Goal: Task Accomplishment & Management: Manage account settings

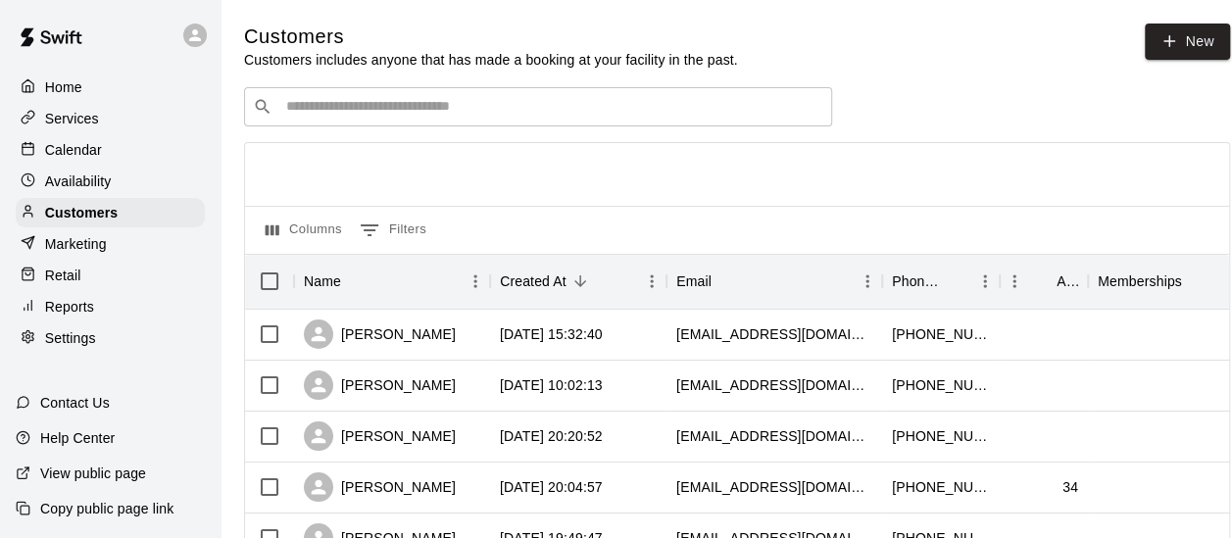
click at [329, 98] on div "​ ​" at bounding box center [538, 106] width 588 height 39
click at [70, 155] on p "Calendar" at bounding box center [73, 150] width 57 height 20
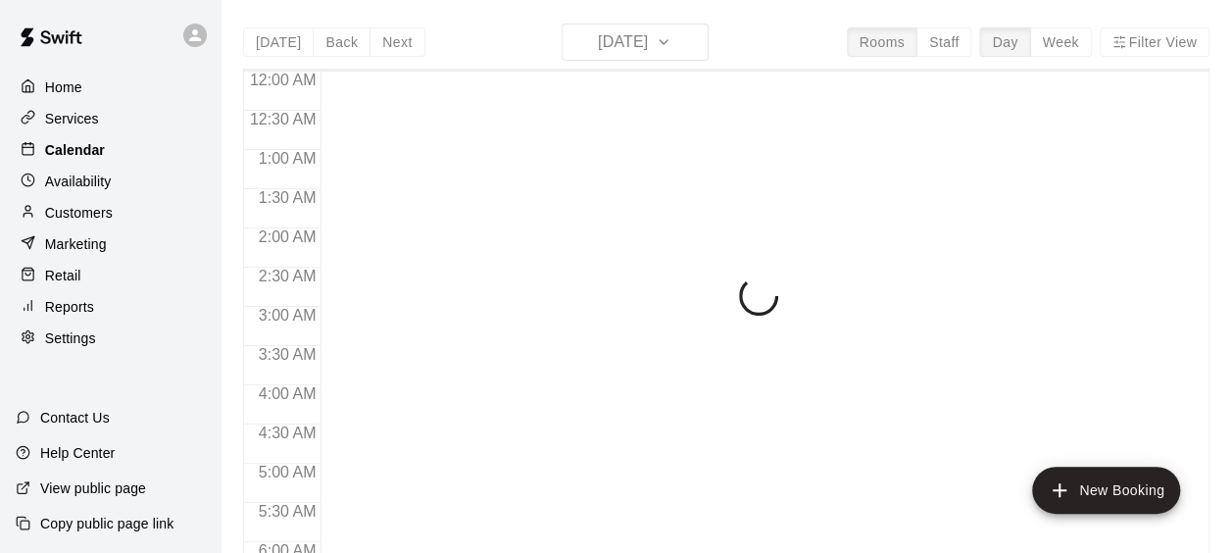
scroll to position [1378, 0]
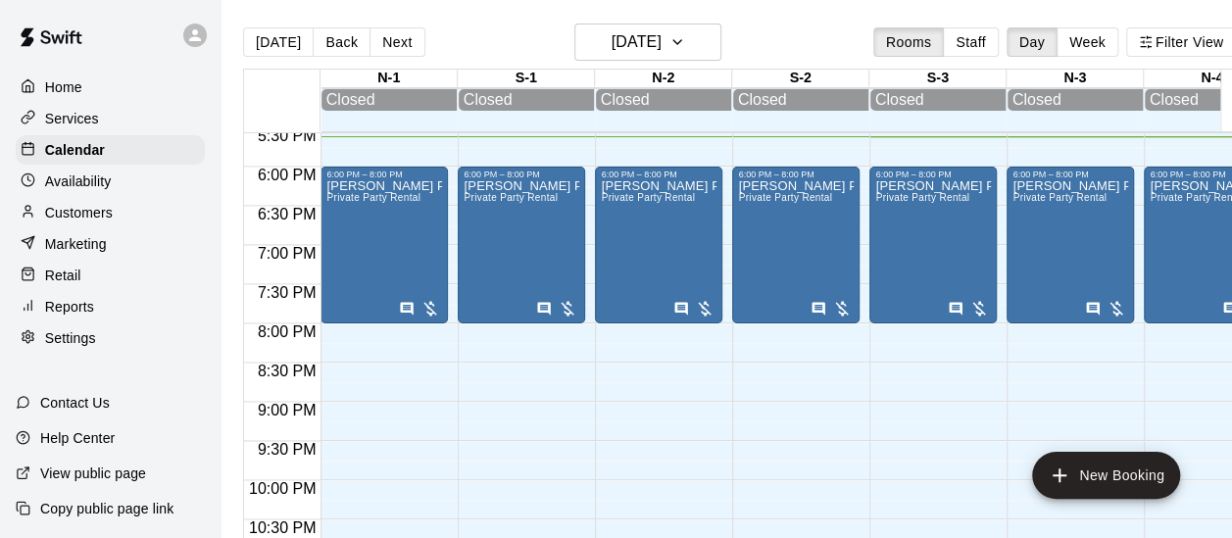
click at [100, 216] on p "Customers" at bounding box center [79, 213] width 68 height 20
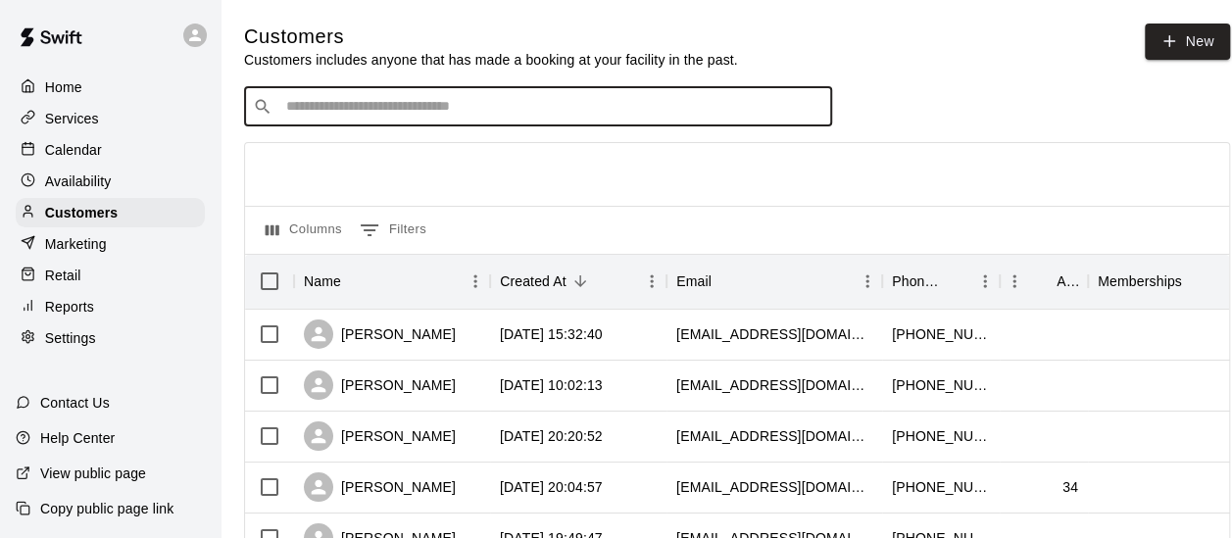
click at [310, 103] on input "Search customers by name or email" at bounding box center [551, 107] width 543 height 20
type input "******"
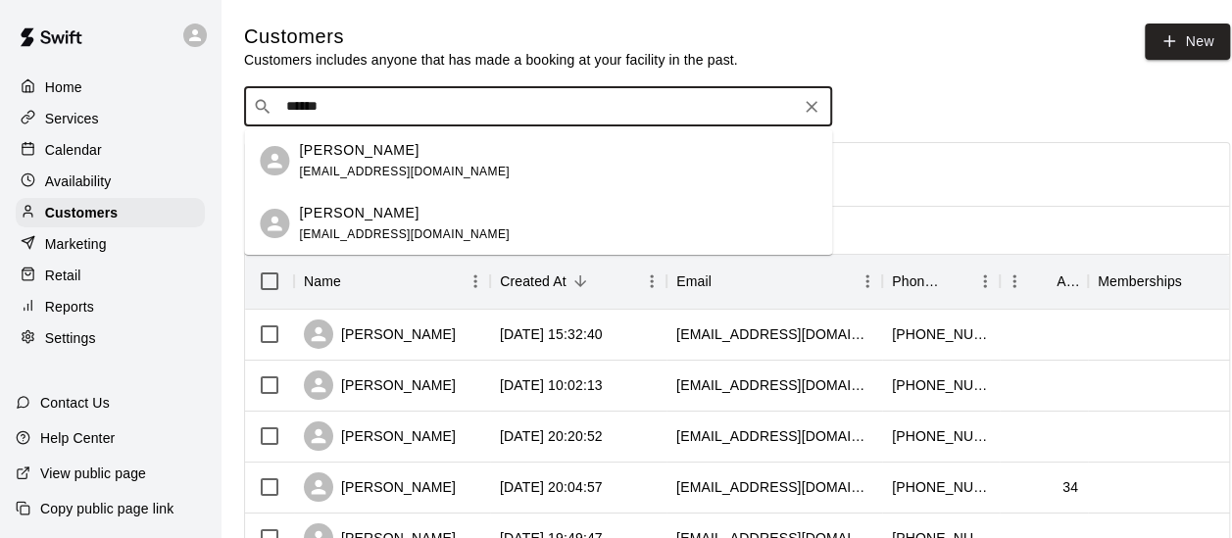
click at [353, 162] on div "[PERSON_NAME] [EMAIL_ADDRESS][DOMAIN_NAME]" at bounding box center [404, 161] width 211 height 42
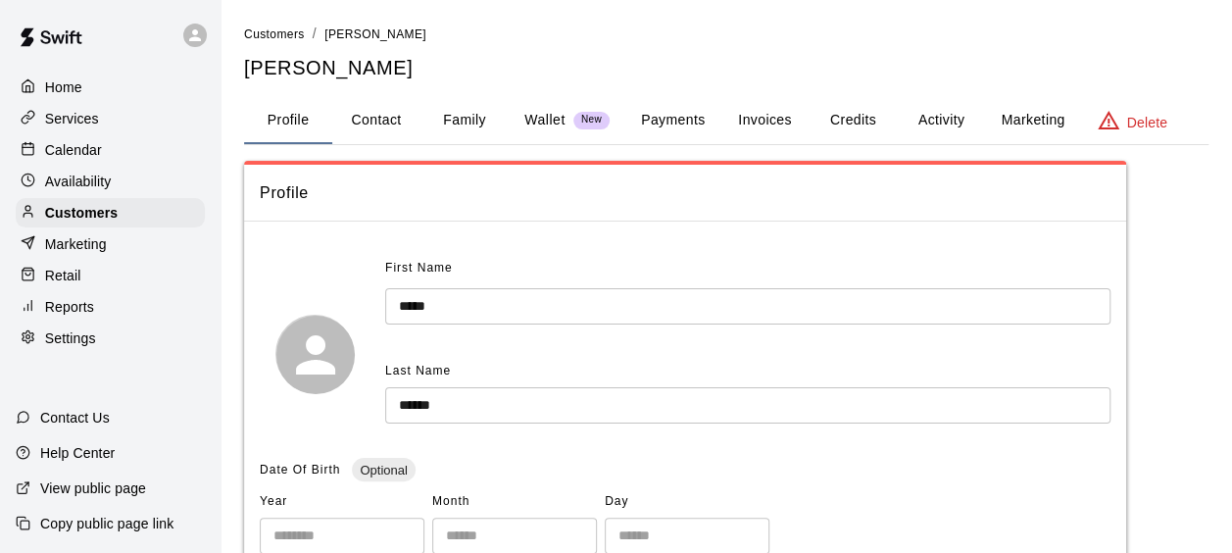
scroll to position [73, 0]
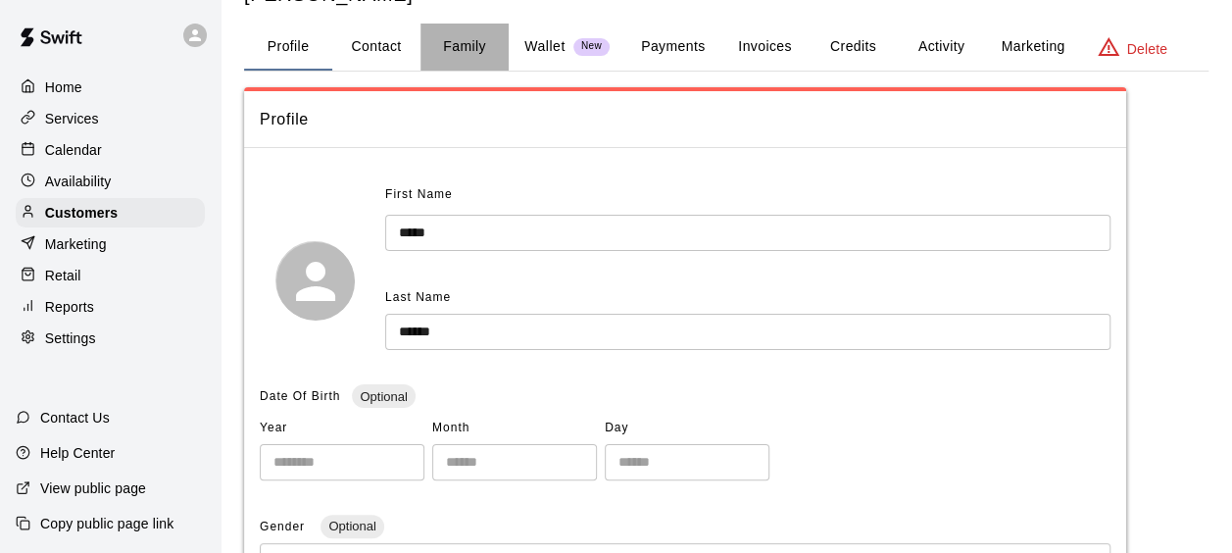
click at [469, 51] on button "Family" at bounding box center [464, 47] width 88 height 47
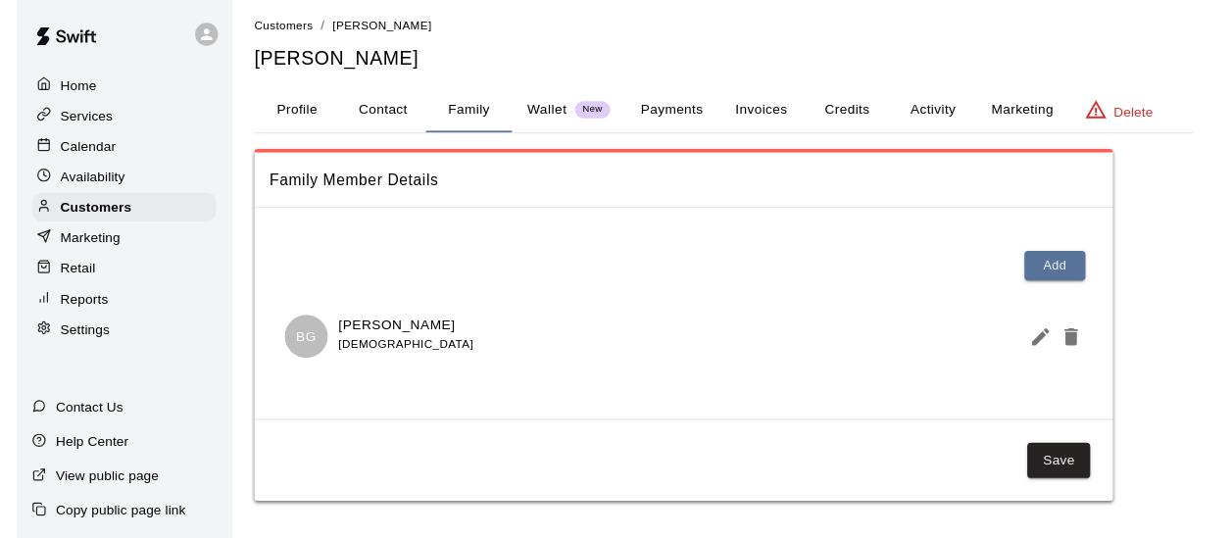
scroll to position [0, 0]
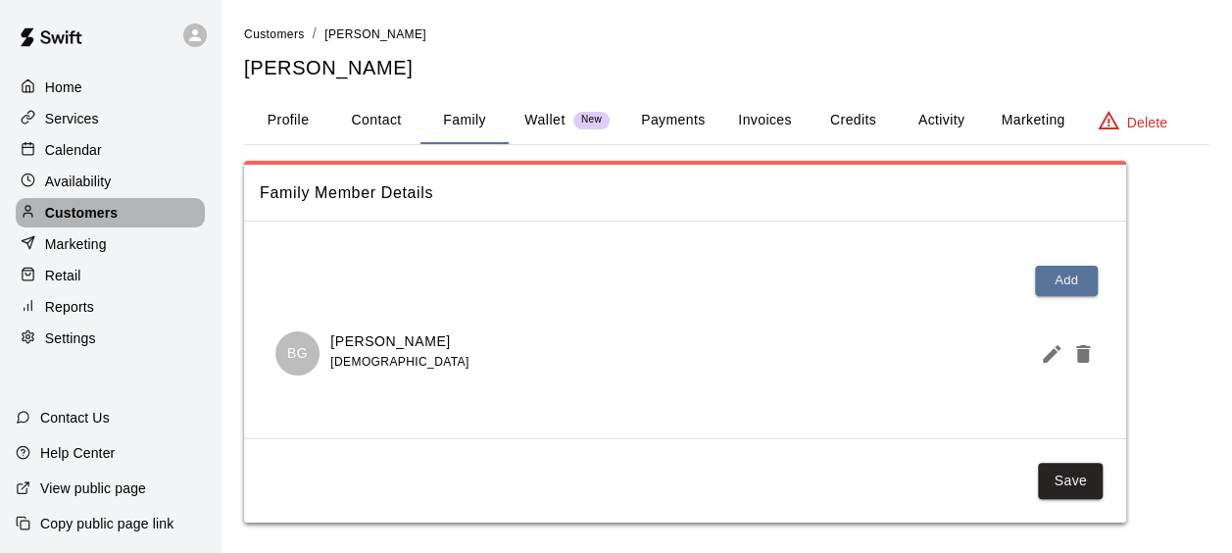
click at [94, 221] on p "Customers" at bounding box center [81, 213] width 73 height 20
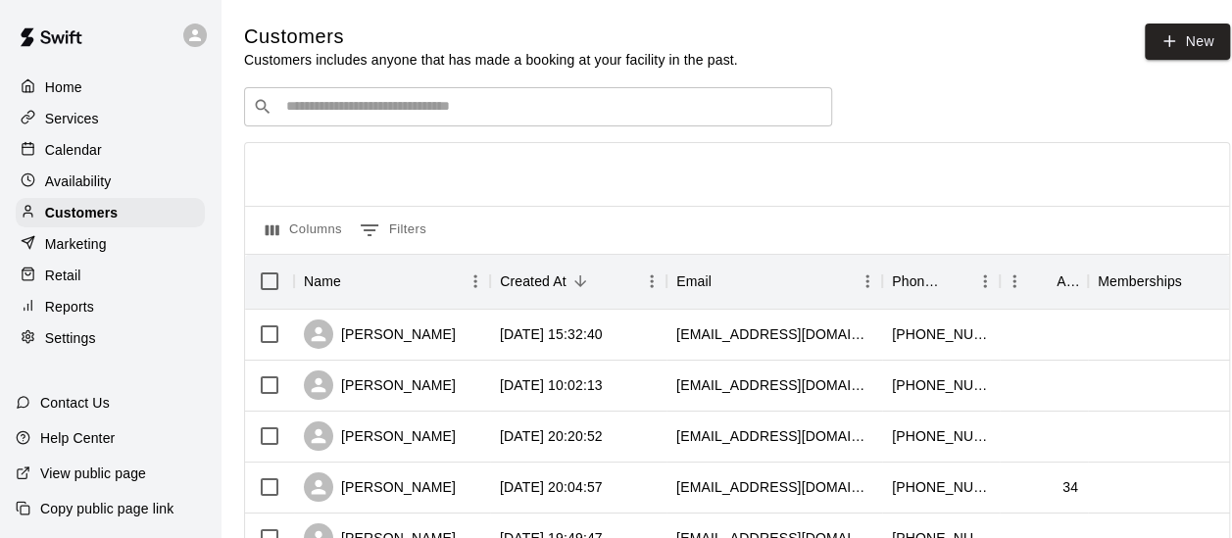
click at [681, 125] on div "​ ​" at bounding box center [538, 106] width 588 height 39
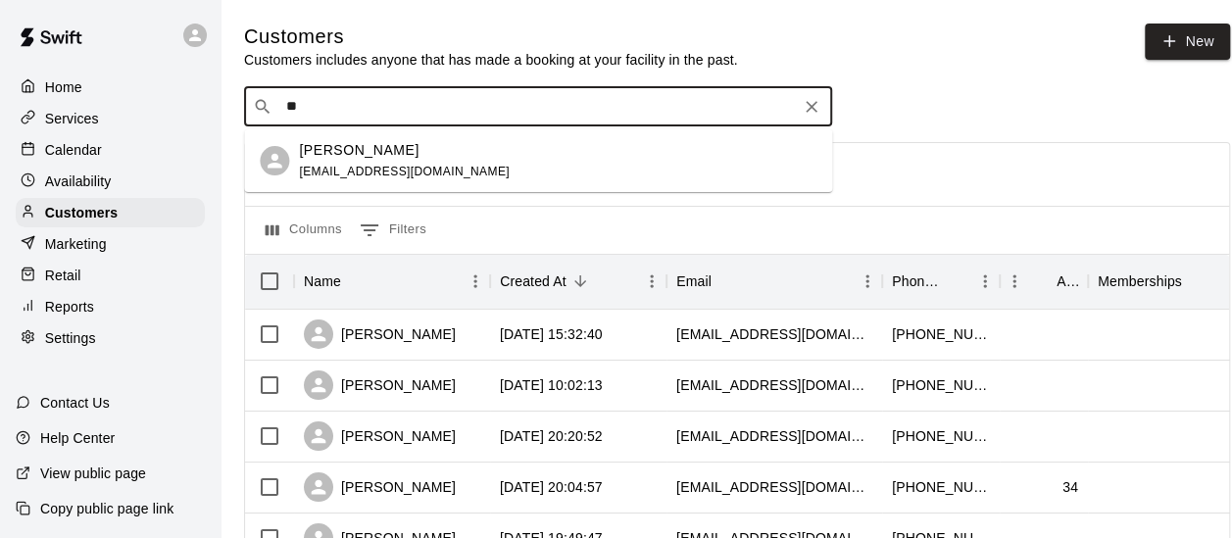
type input "*"
type input "*******"
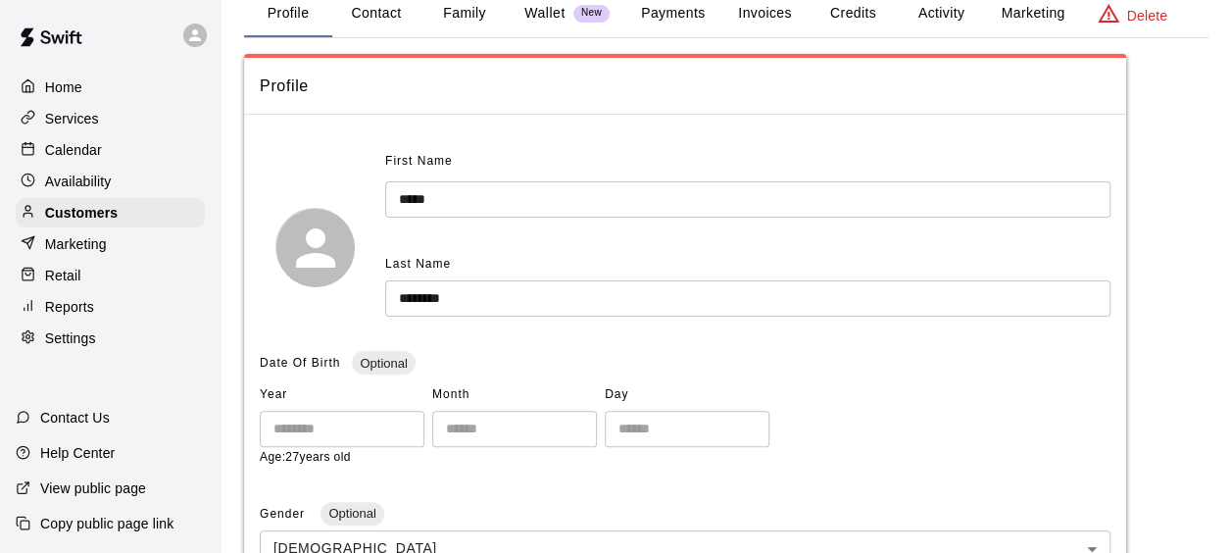
scroll to position [38, 0]
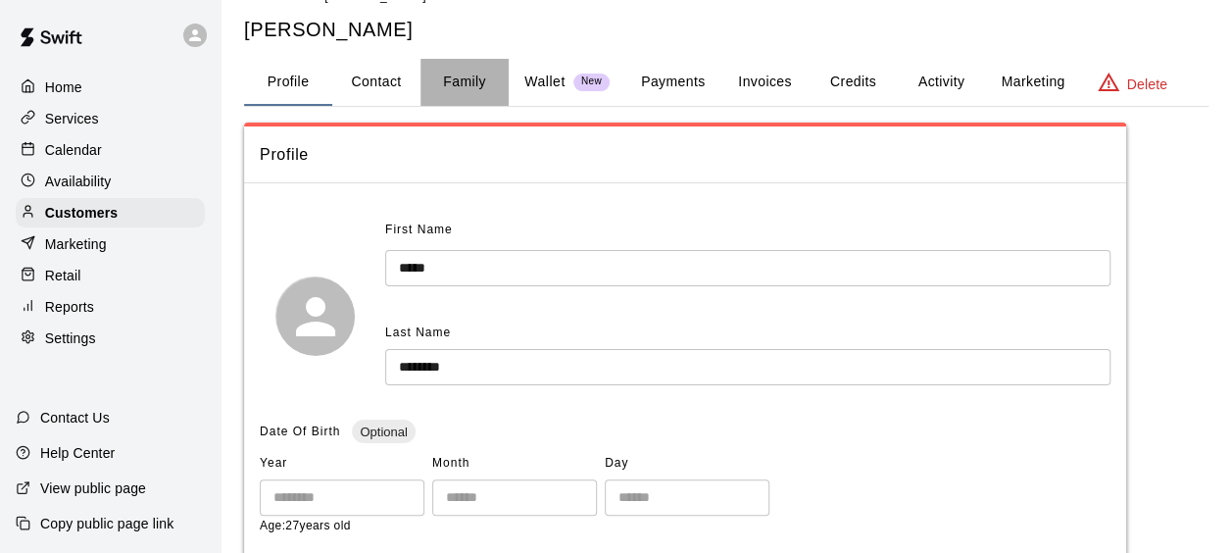
click at [468, 80] on button "Family" at bounding box center [464, 82] width 88 height 47
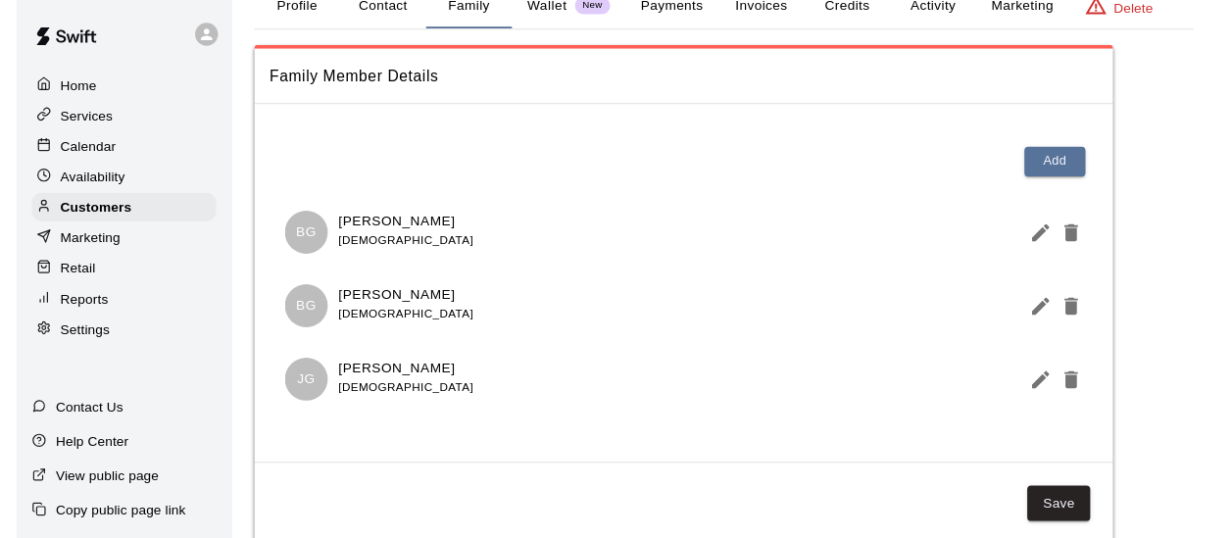
scroll to position [0, 0]
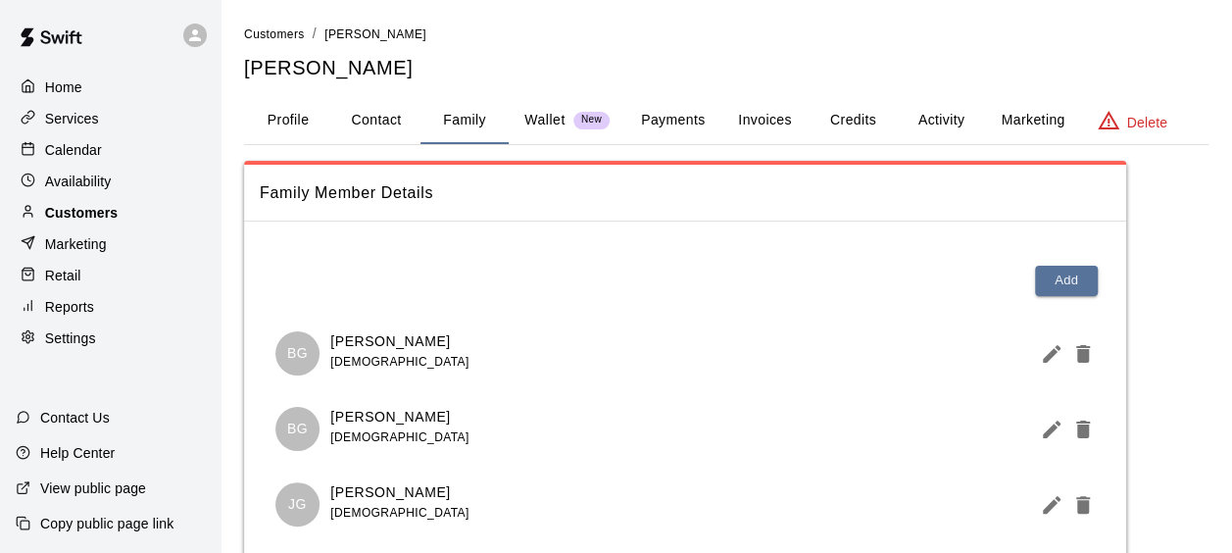
click at [82, 212] on p "Customers" at bounding box center [81, 213] width 73 height 20
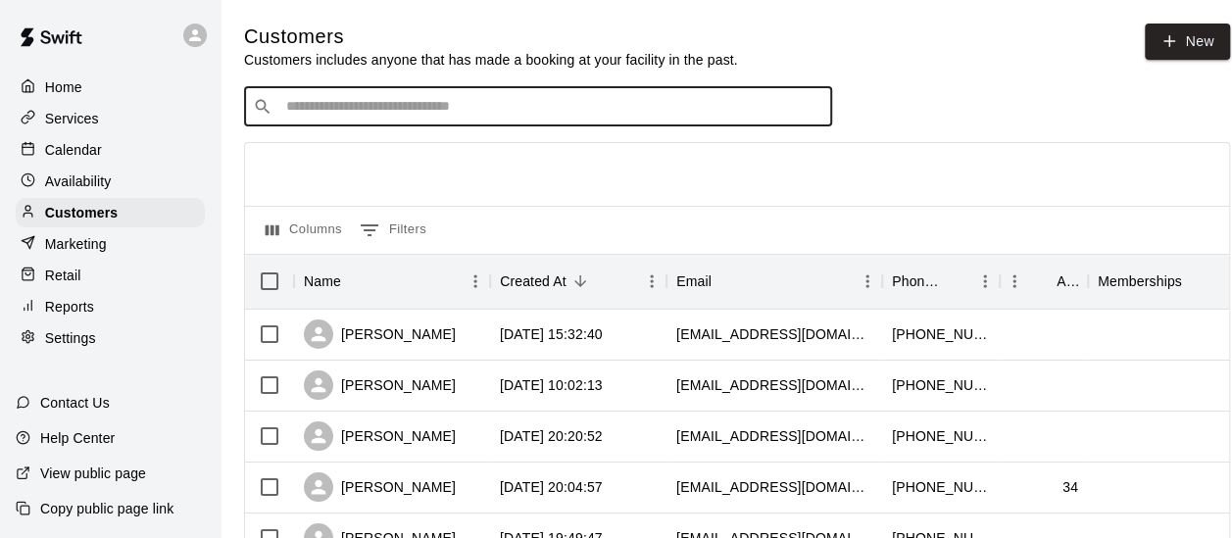
click at [392, 106] on input "Search customers by name or email" at bounding box center [551, 107] width 543 height 20
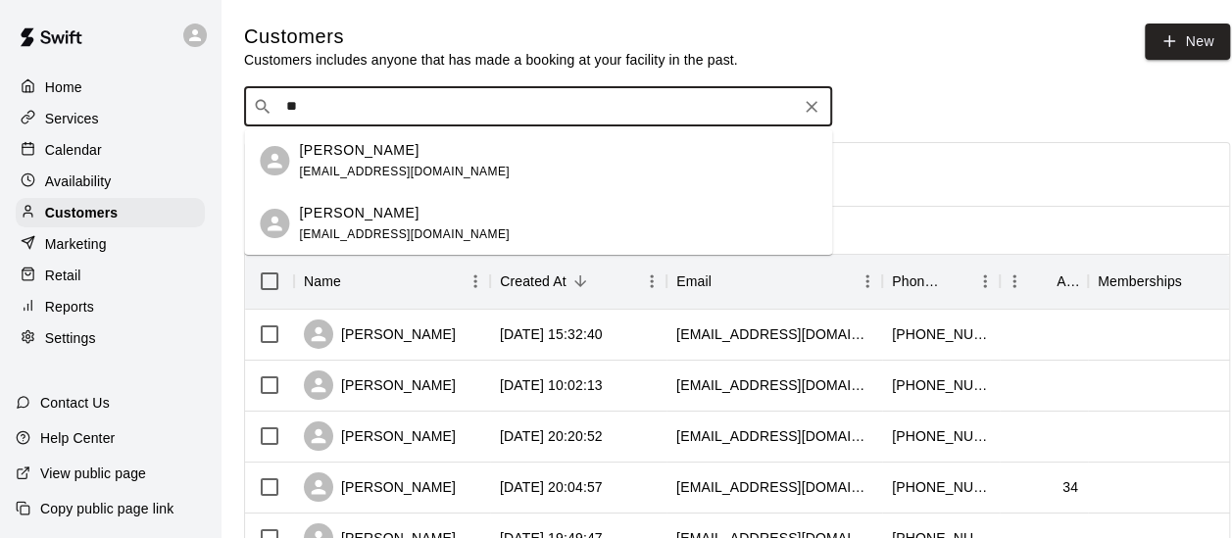
type input "*"
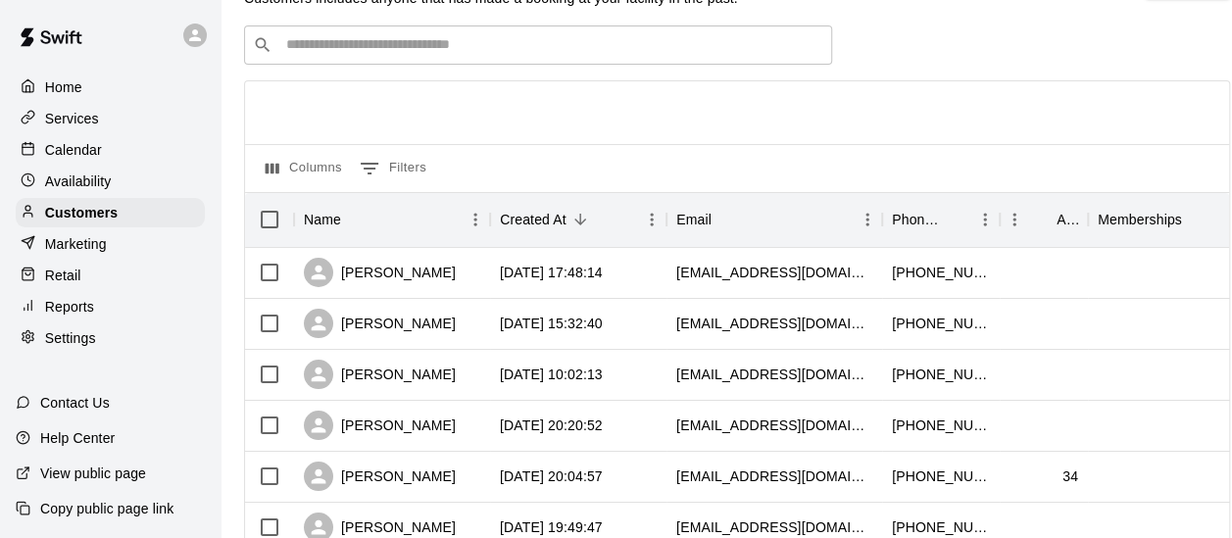
scroll to position [59, 0]
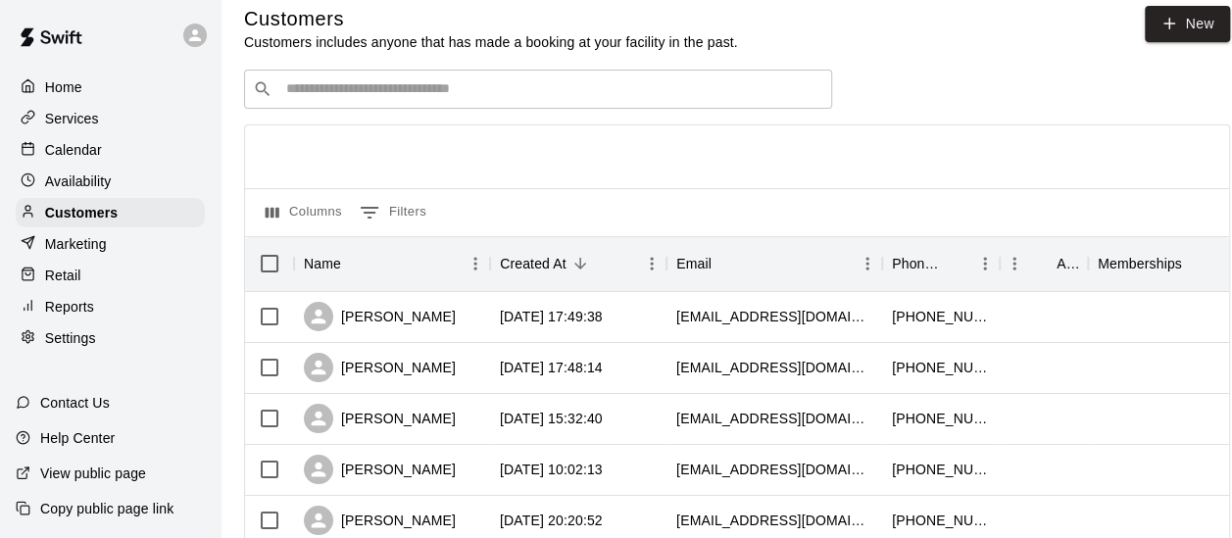
scroll to position [19, 0]
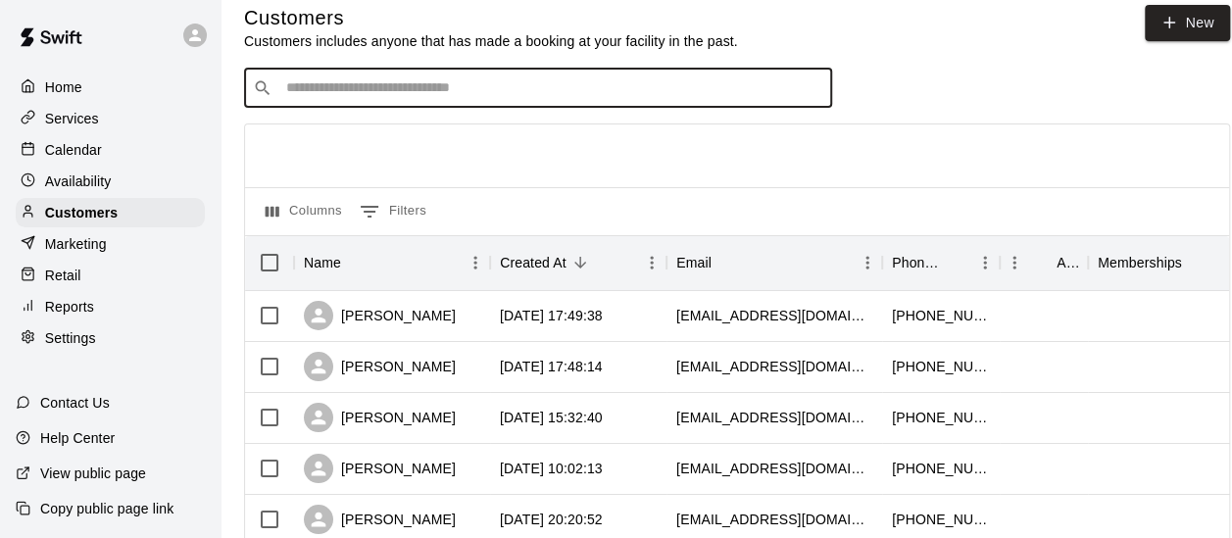
click at [351, 94] on input "Search customers by name or email" at bounding box center [551, 88] width 543 height 20
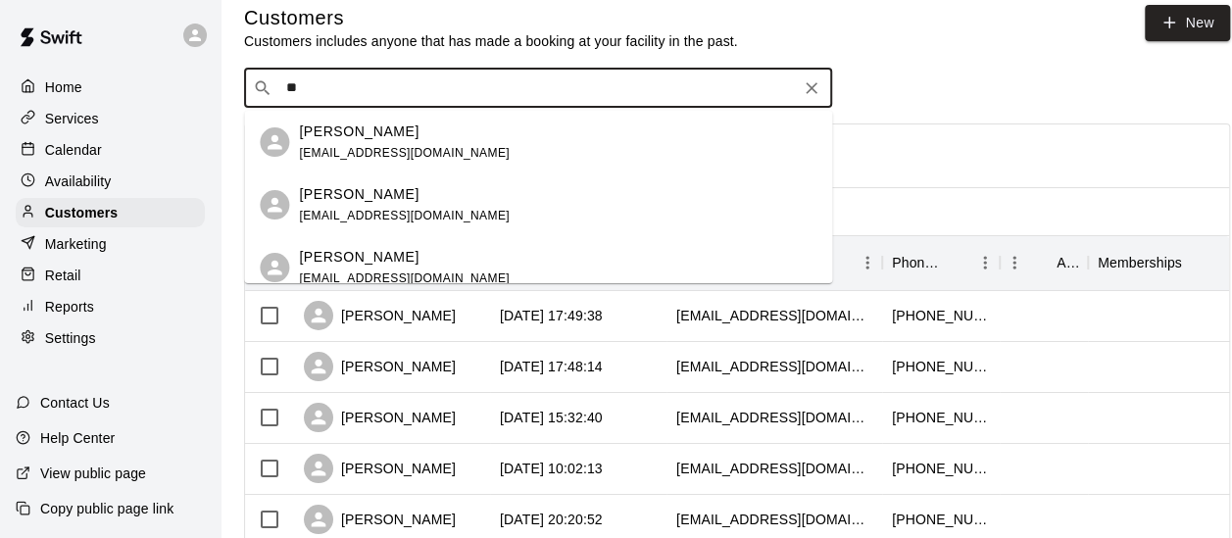
type input "*"
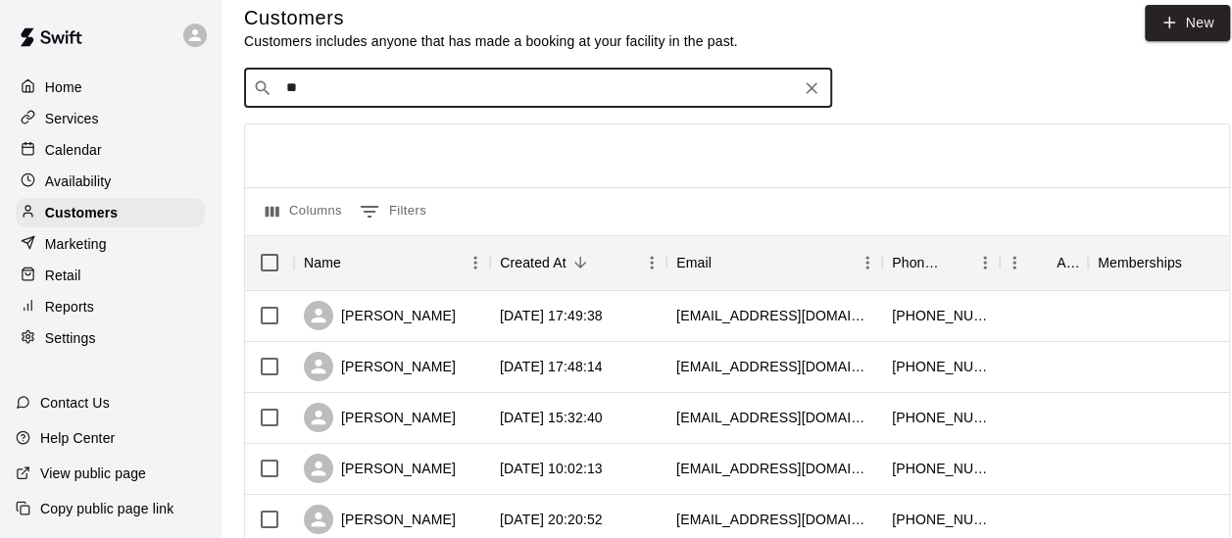
type input "*"
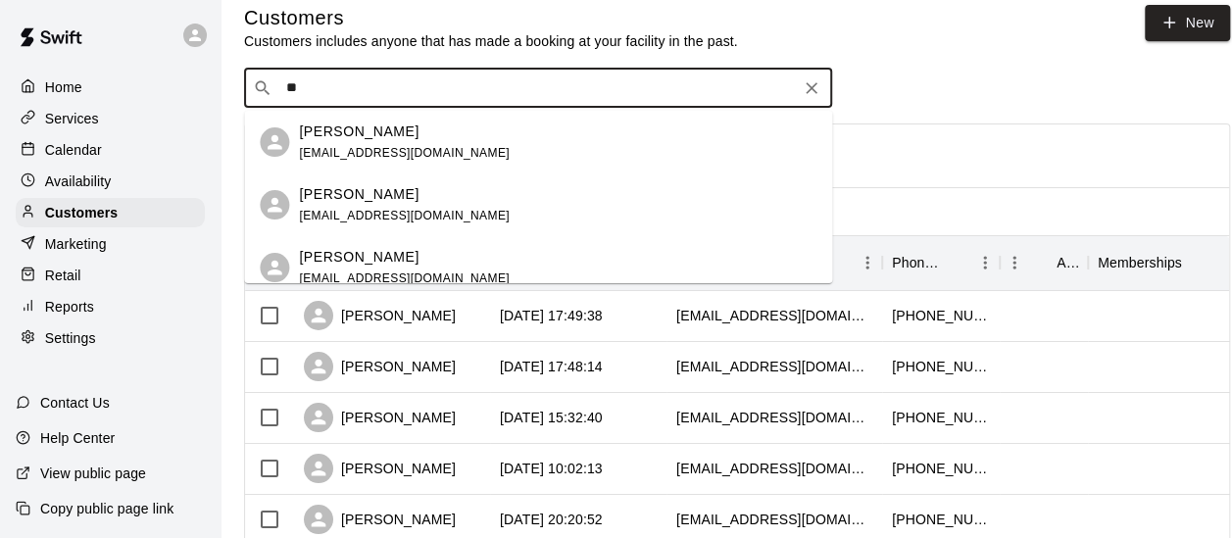
type input "*"
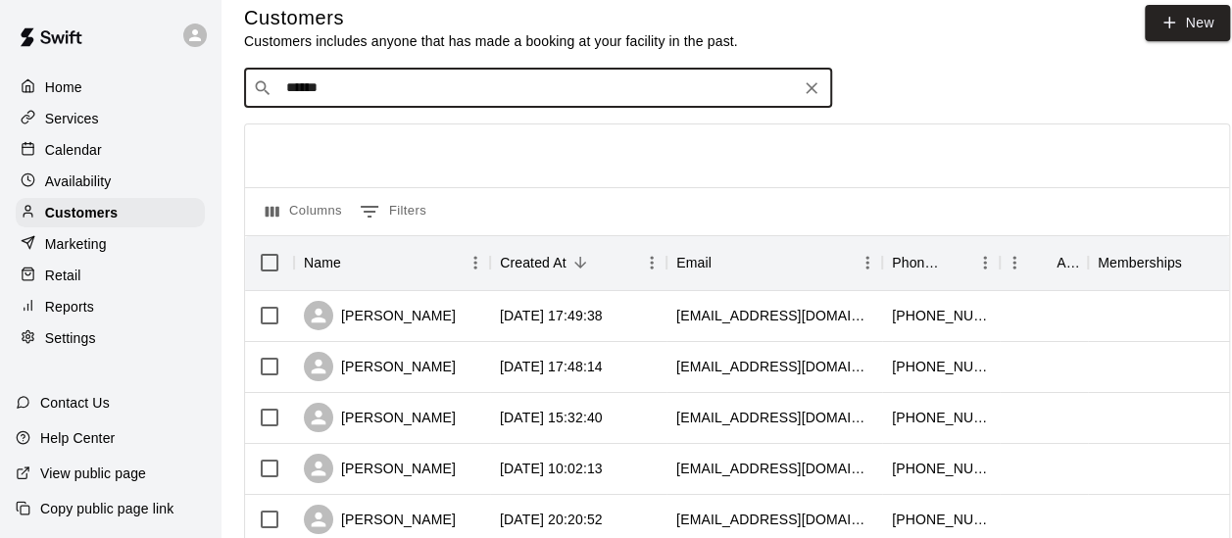
click at [373, 86] on input "******" at bounding box center [536, 88] width 513 height 20
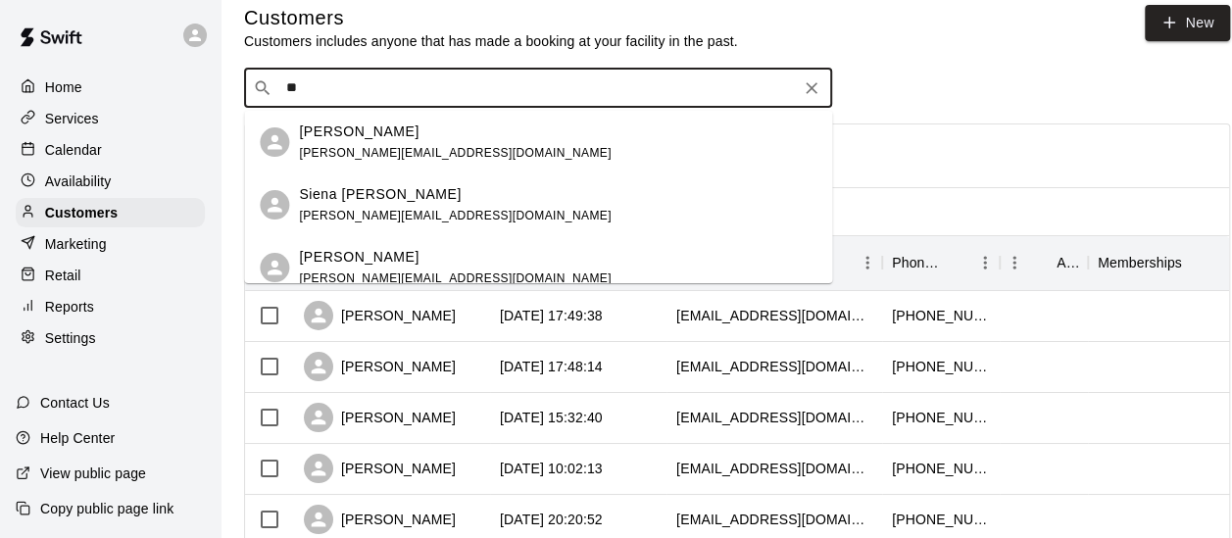
type input "*"
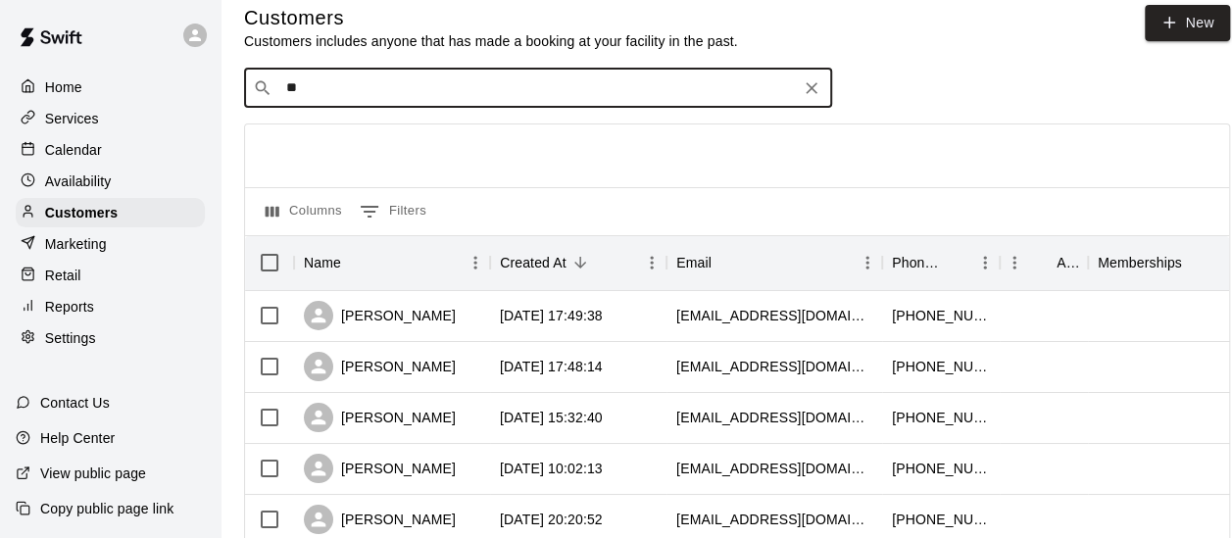
type input "*"
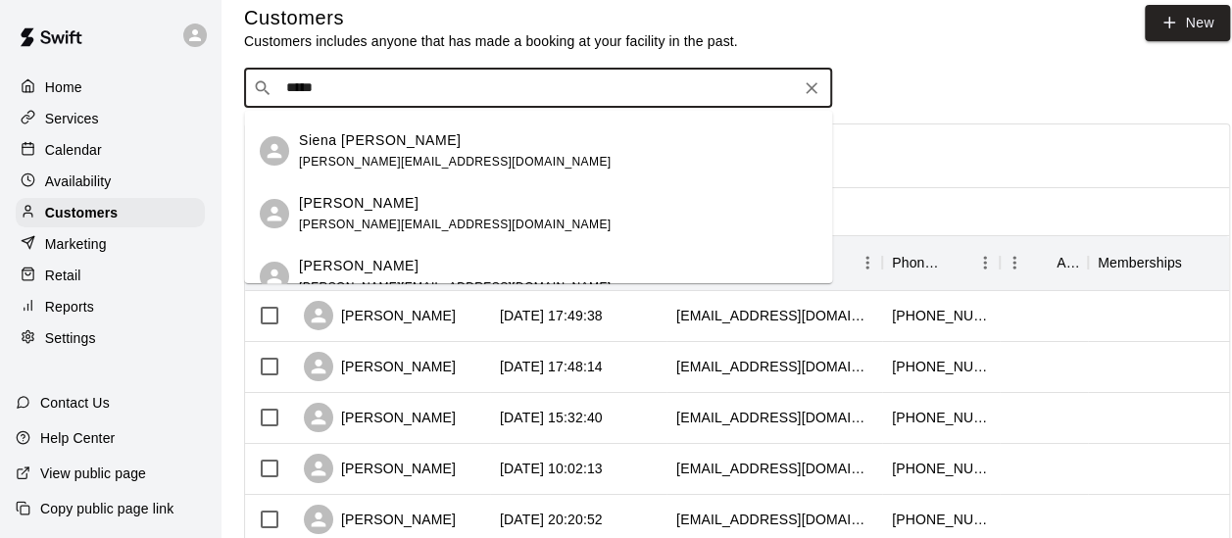
scroll to position [0, 0]
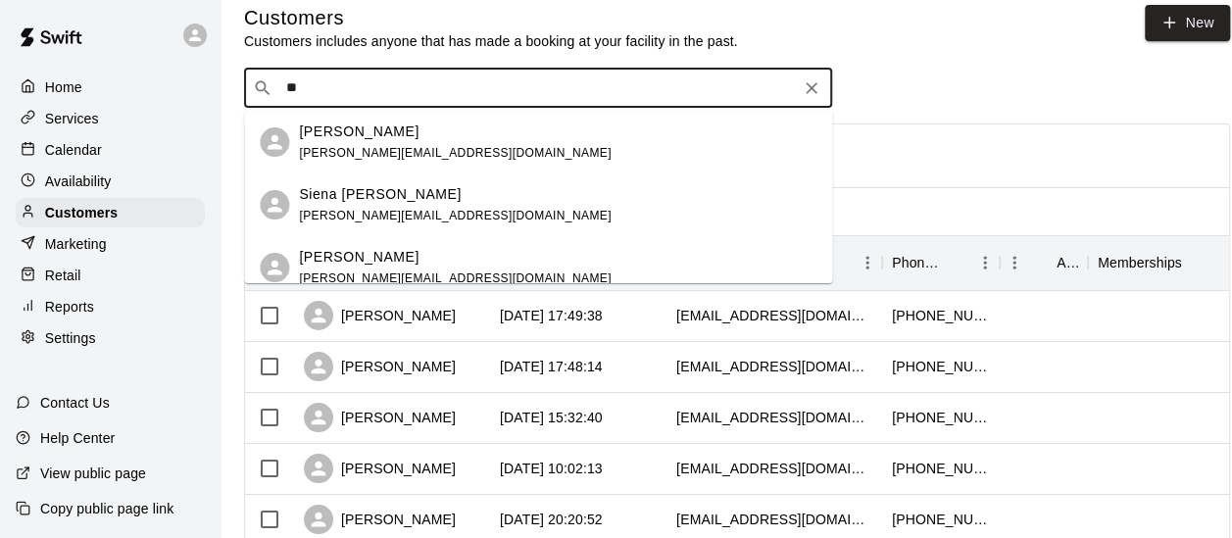
type input "*"
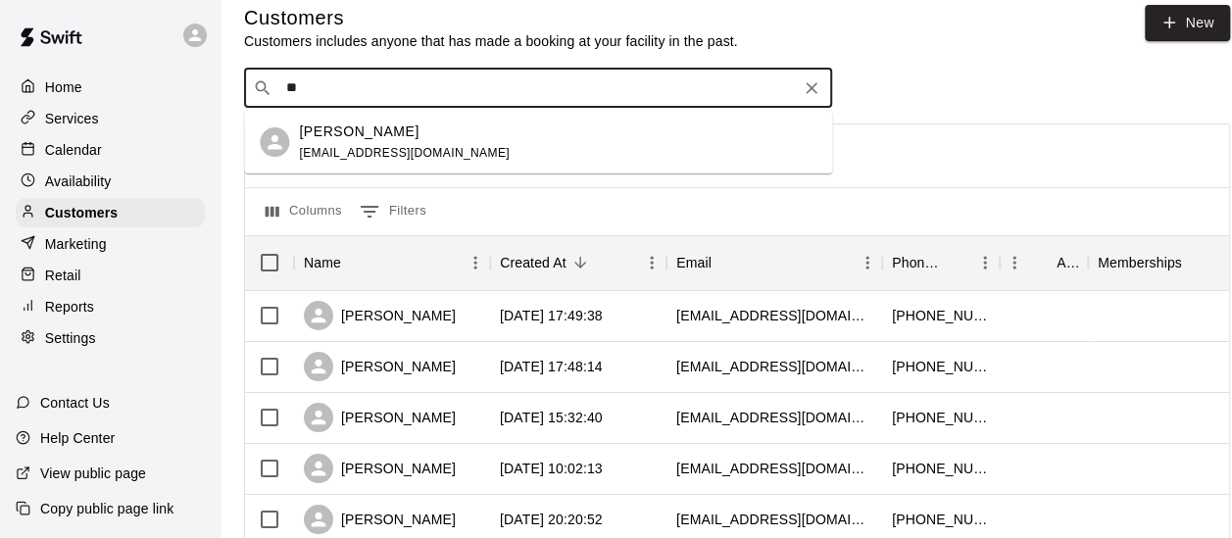
type input "*"
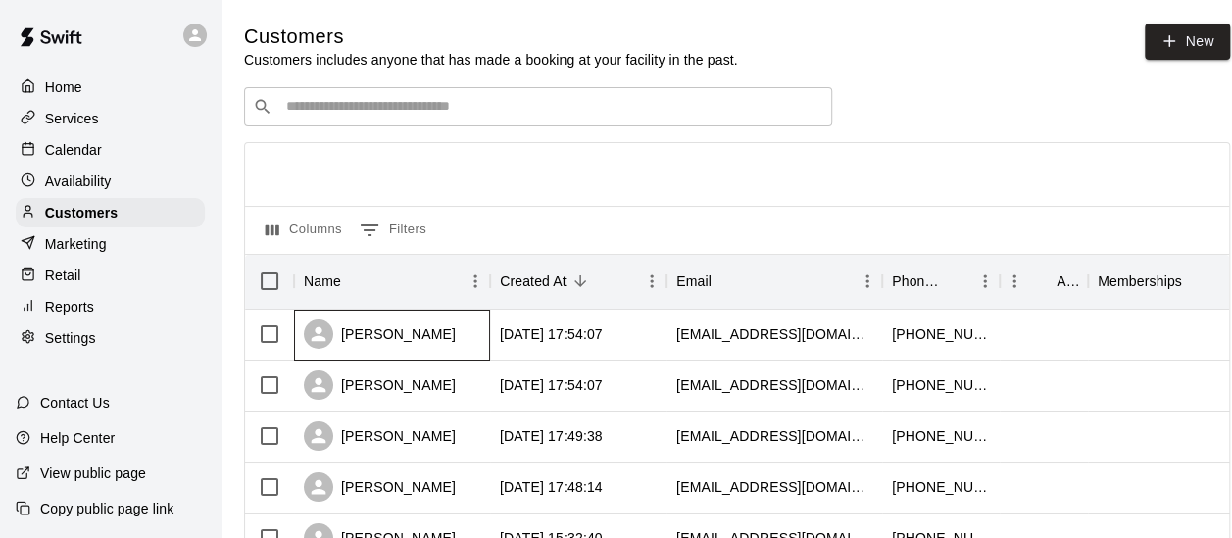
click at [438, 330] on div "Nichole Wright" at bounding box center [392, 335] width 196 height 51
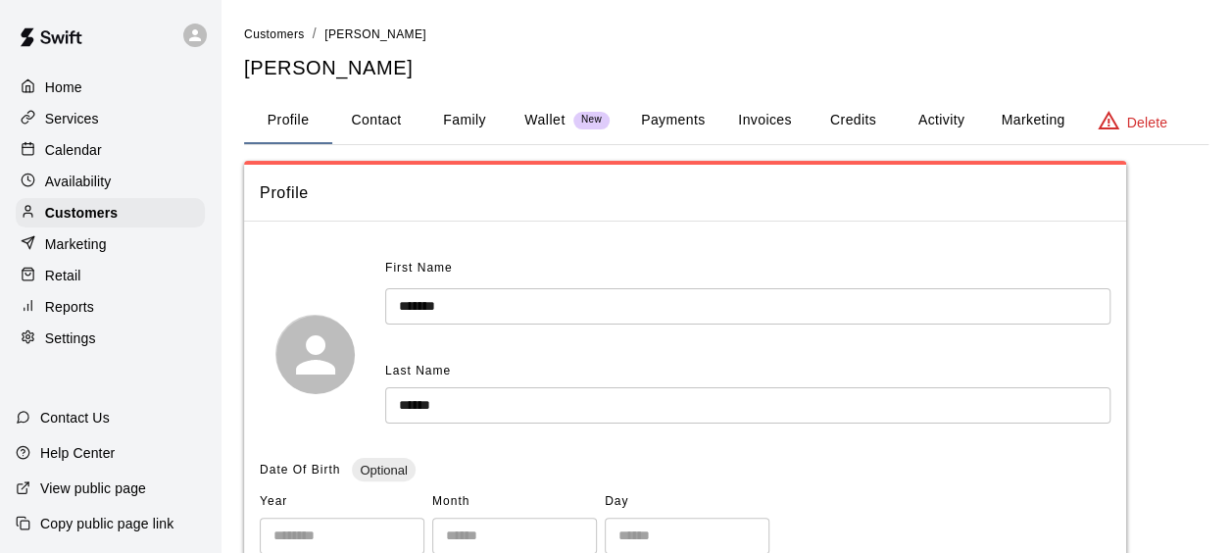
click at [444, 118] on button "Family" at bounding box center [464, 120] width 88 height 47
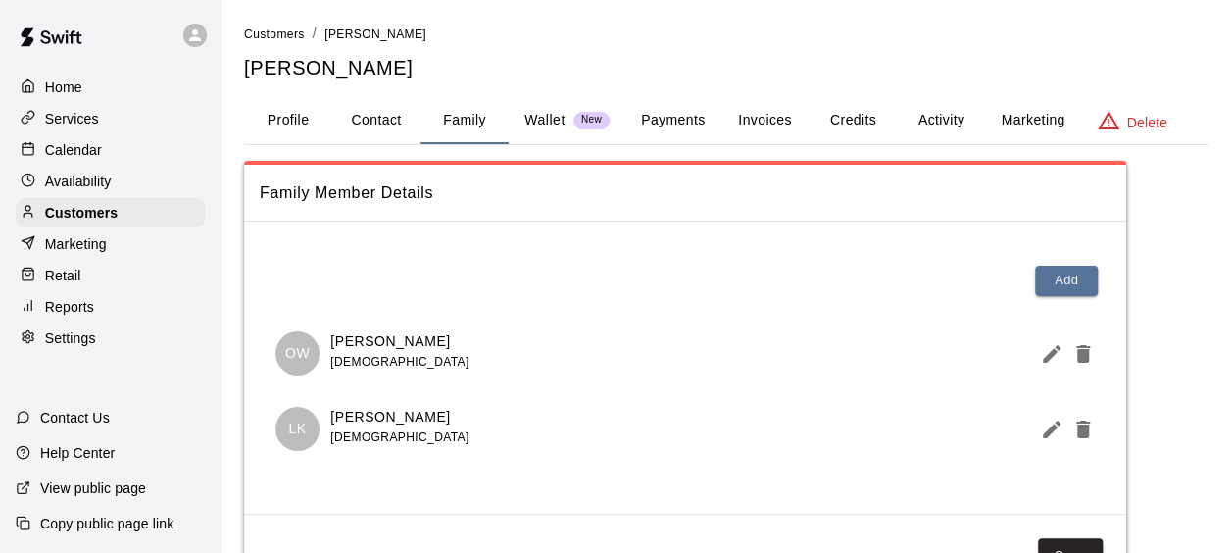
scroll to position [82, 0]
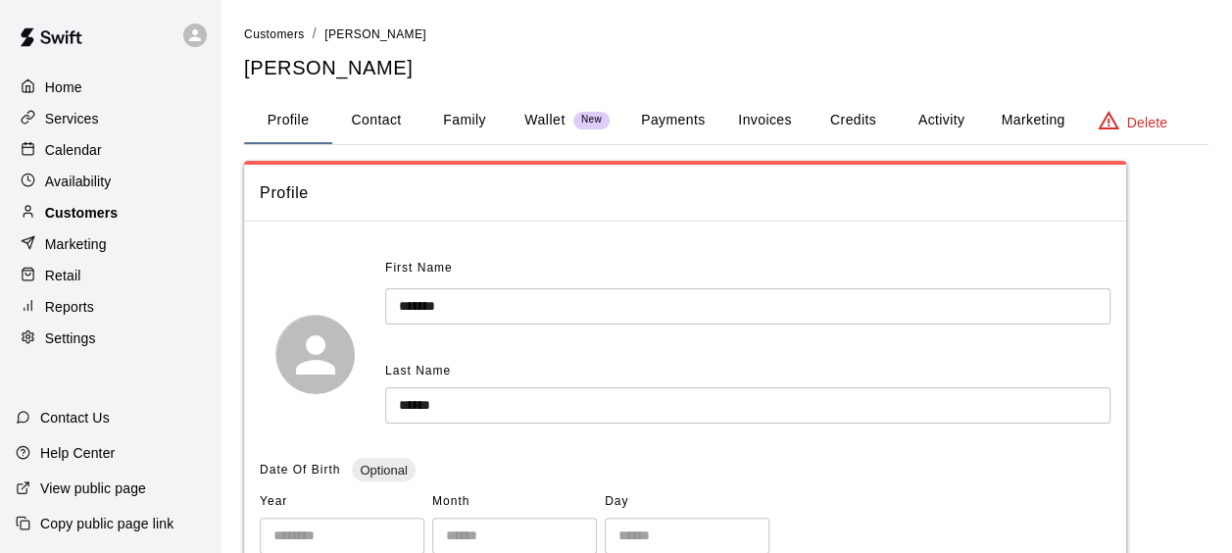
click at [69, 222] on p "Customers" at bounding box center [81, 213] width 73 height 20
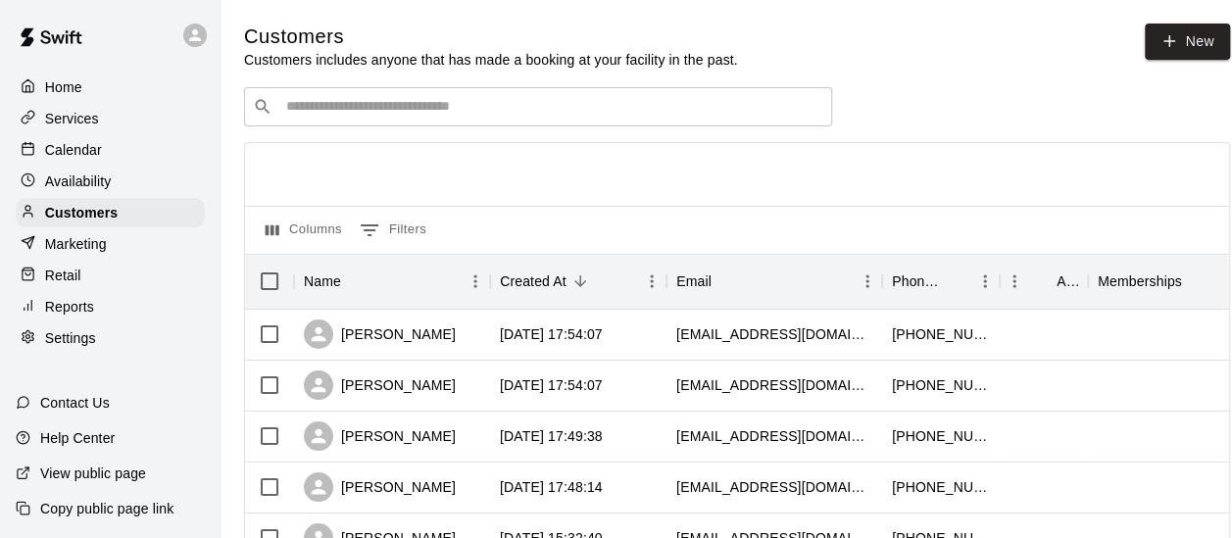
click at [357, 106] on input "Search customers by name or email" at bounding box center [551, 107] width 543 height 20
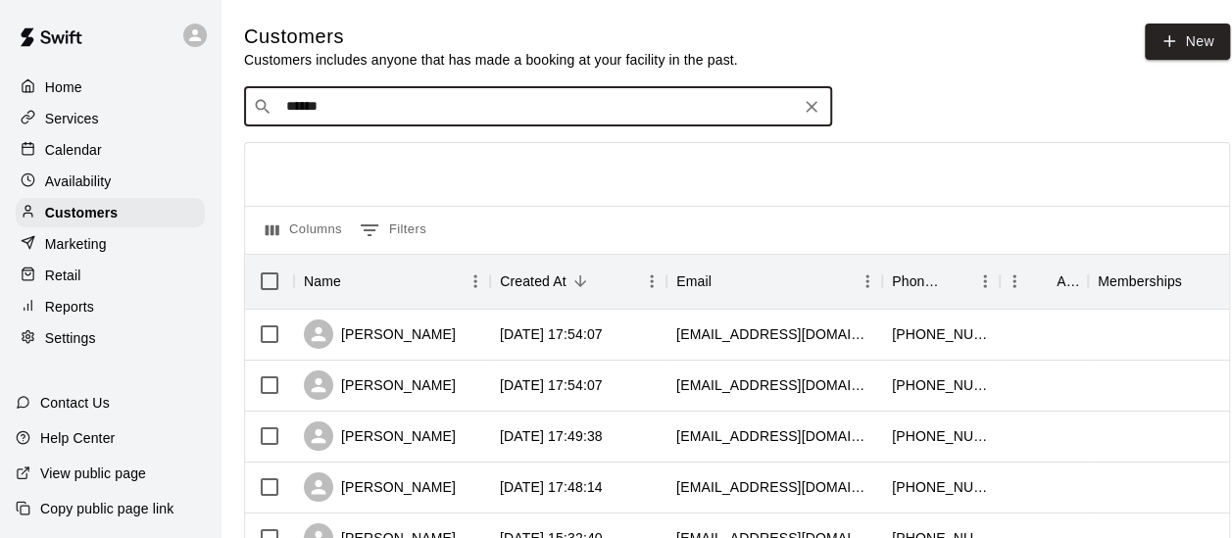
type input "******"
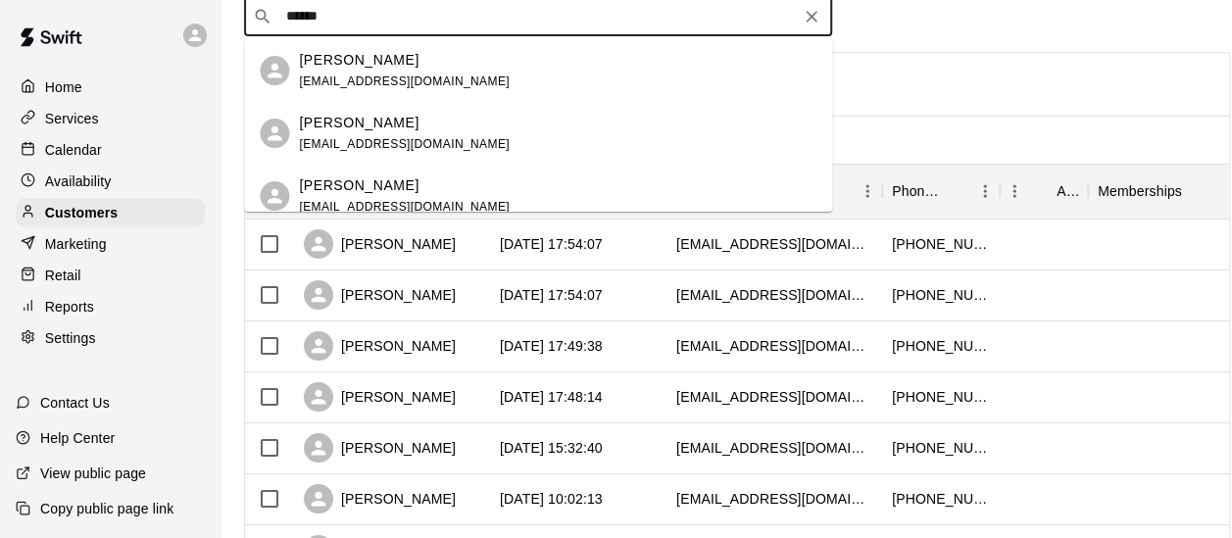
click at [810, 18] on icon "Clear" at bounding box center [811, 17] width 20 height 20
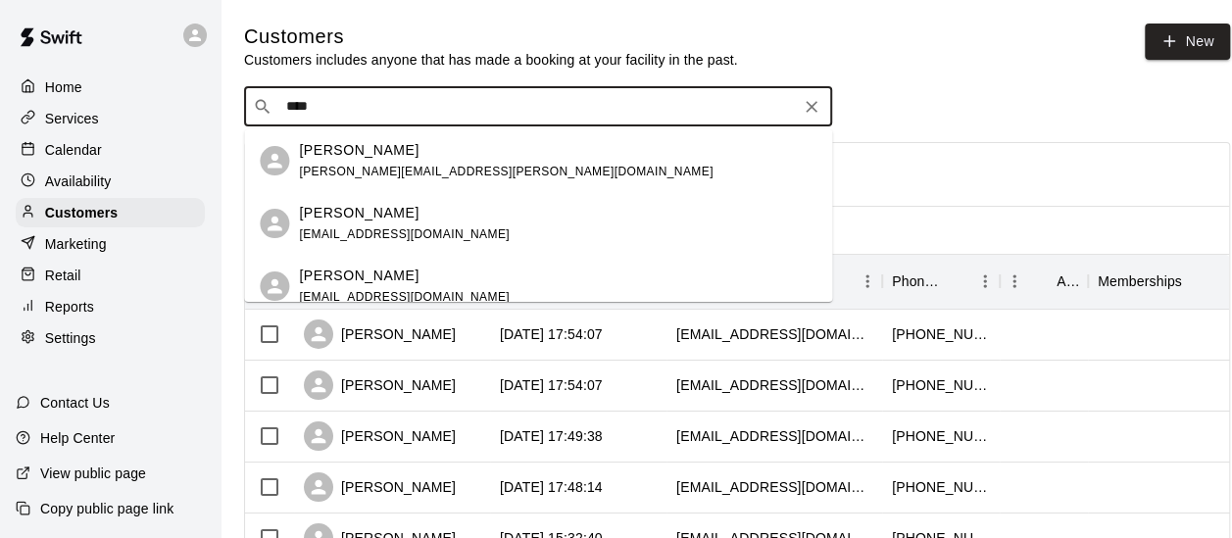
click at [727, 104] on input "****" at bounding box center [536, 107] width 513 height 20
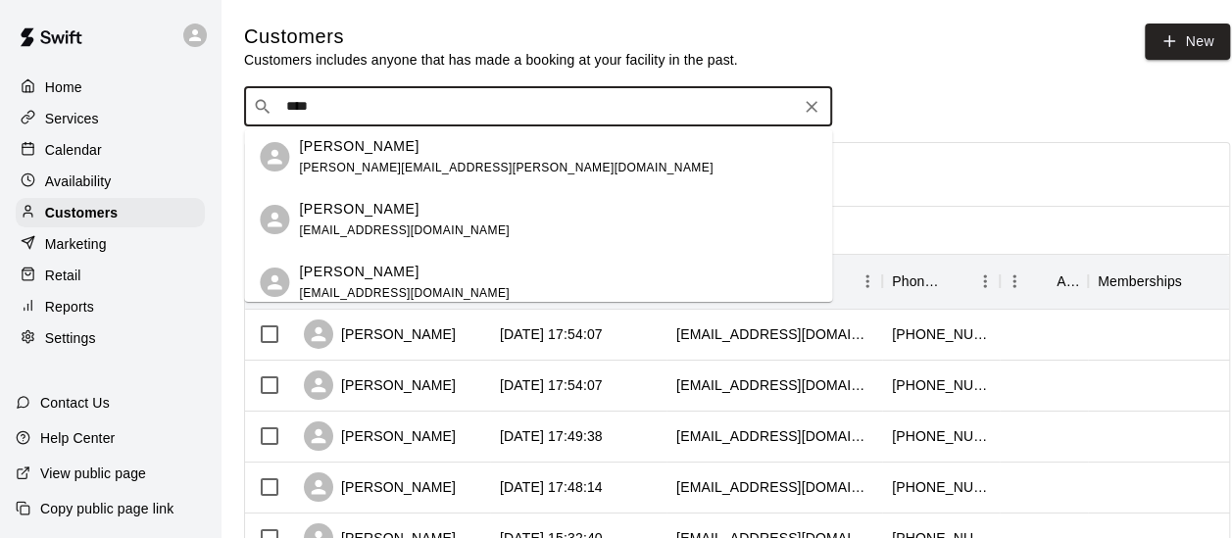
scroll to position [15, 0]
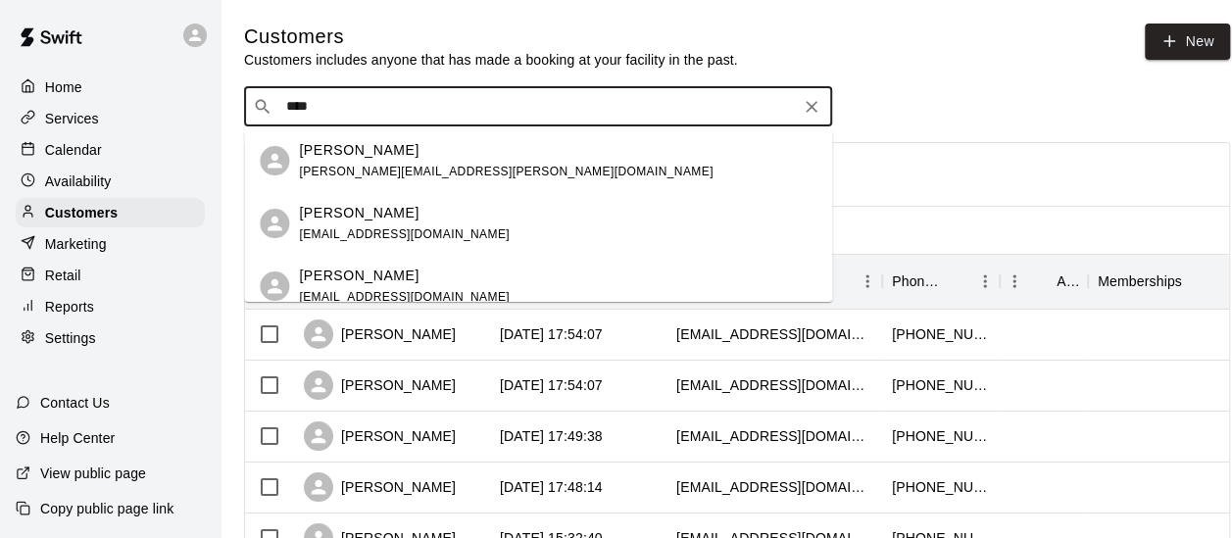
click at [336, 116] on input "****" at bounding box center [536, 107] width 513 height 20
type input "*"
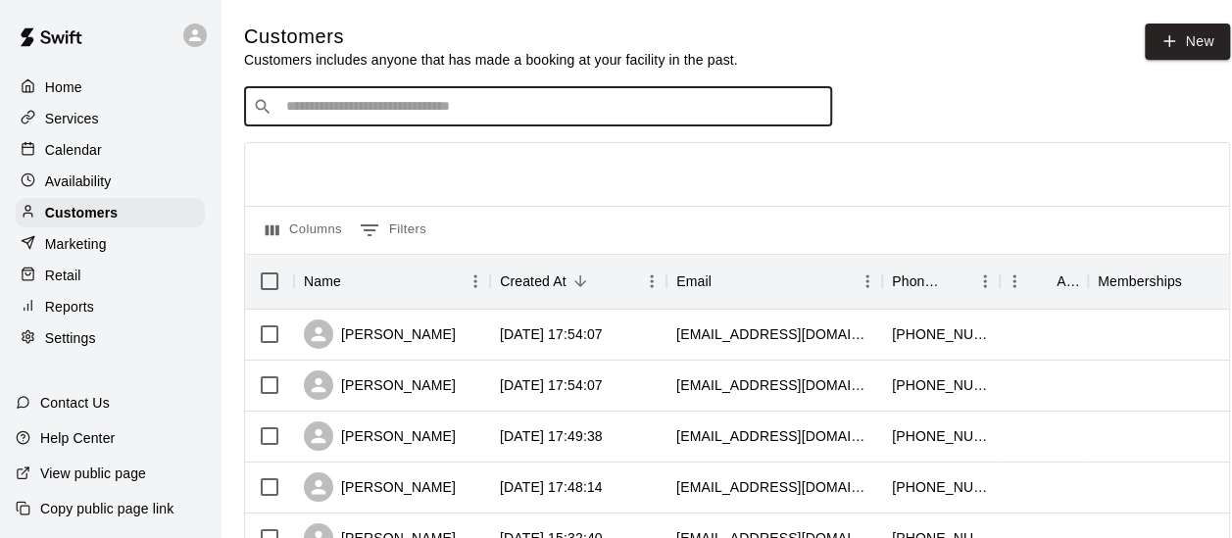
click at [375, 108] on input "Search customers by name or email" at bounding box center [551, 107] width 543 height 20
type input "******"
click at [373, 111] on input "******" at bounding box center [536, 107] width 513 height 20
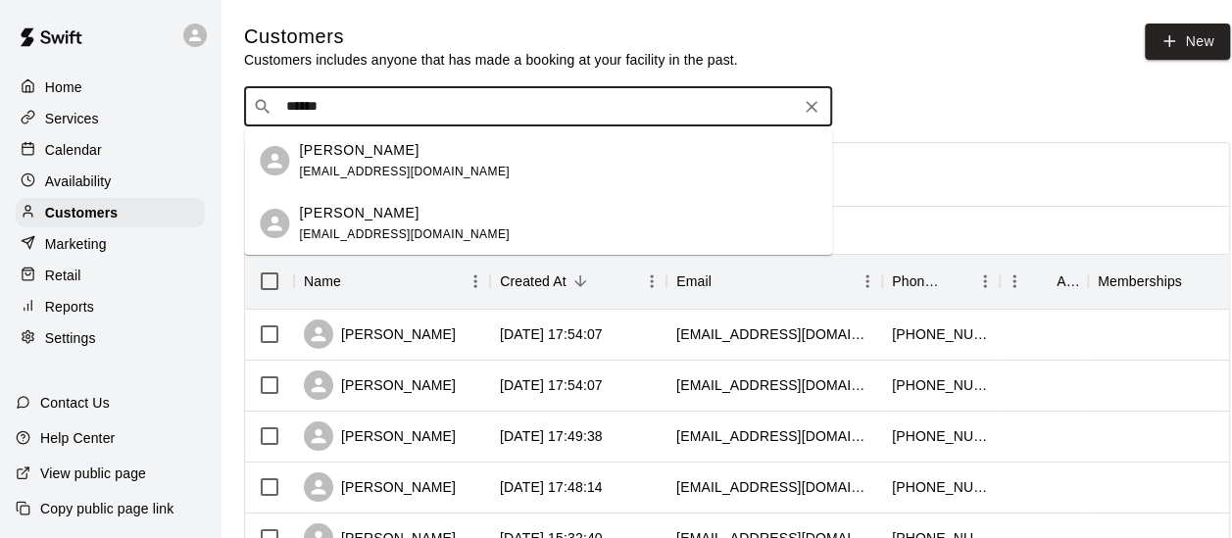
click at [374, 161] on div "Katie Grover kgrover0119@gmail.com" at bounding box center [404, 161] width 211 height 42
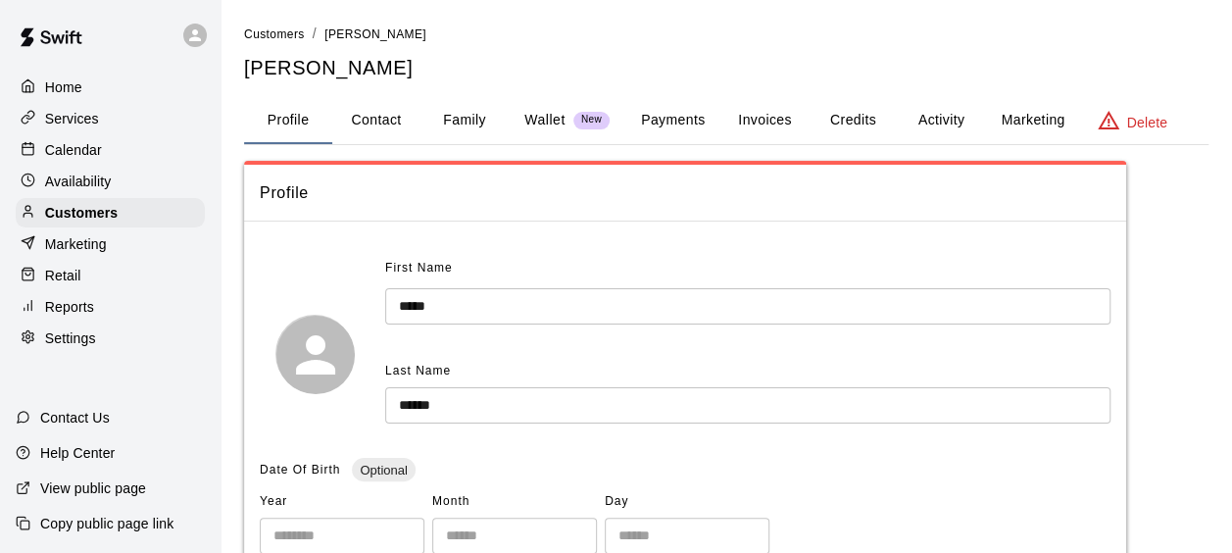
scroll to position [63, 0]
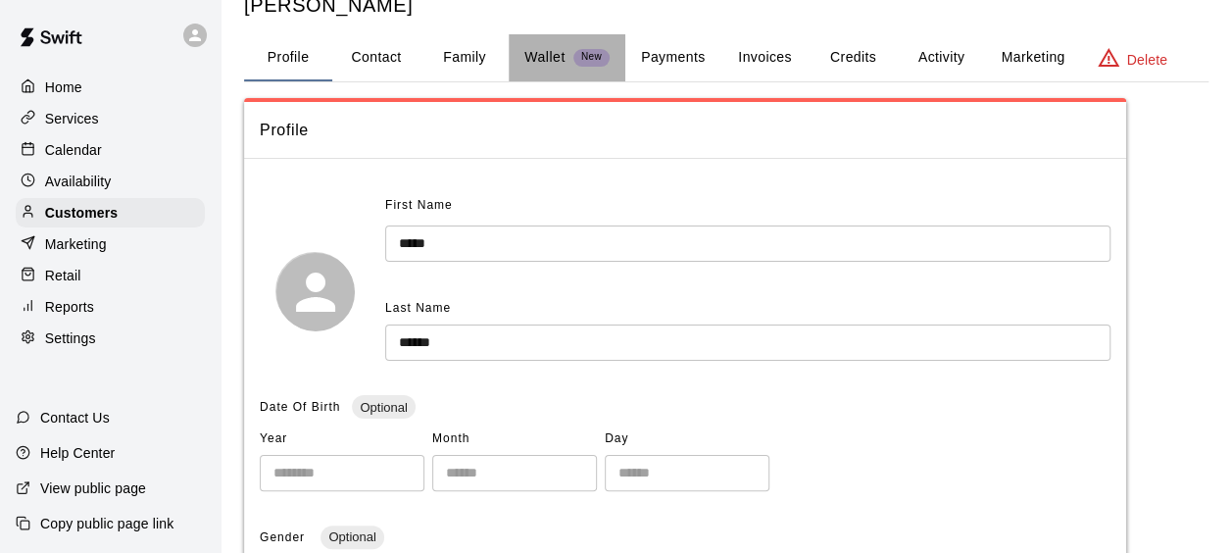
click at [543, 62] on p "Wallet" at bounding box center [544, 57] width 41 height 21
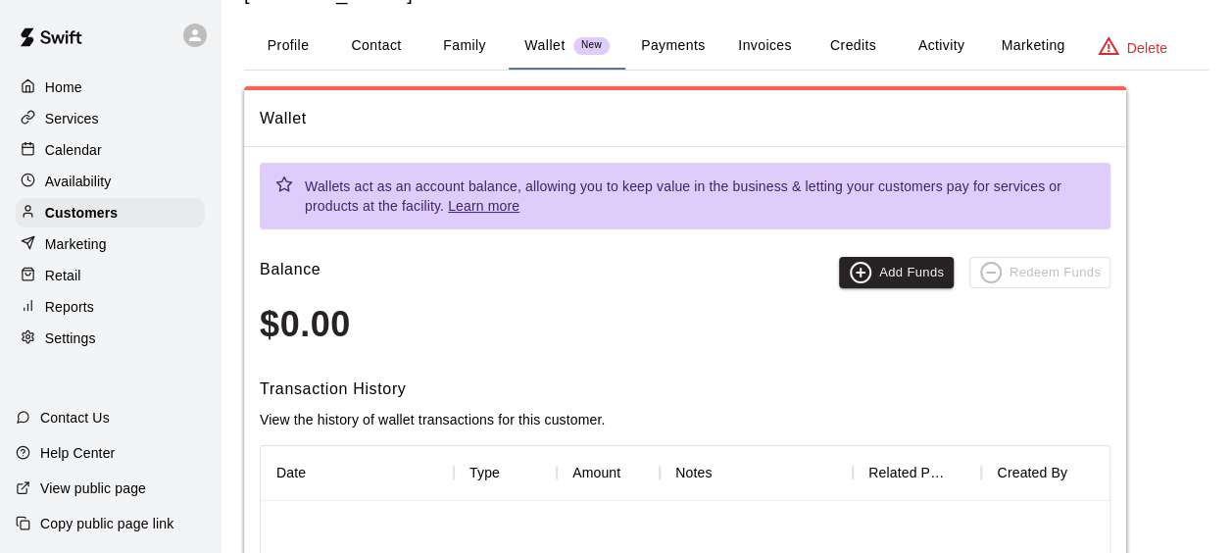
scroll to position [79, 0]
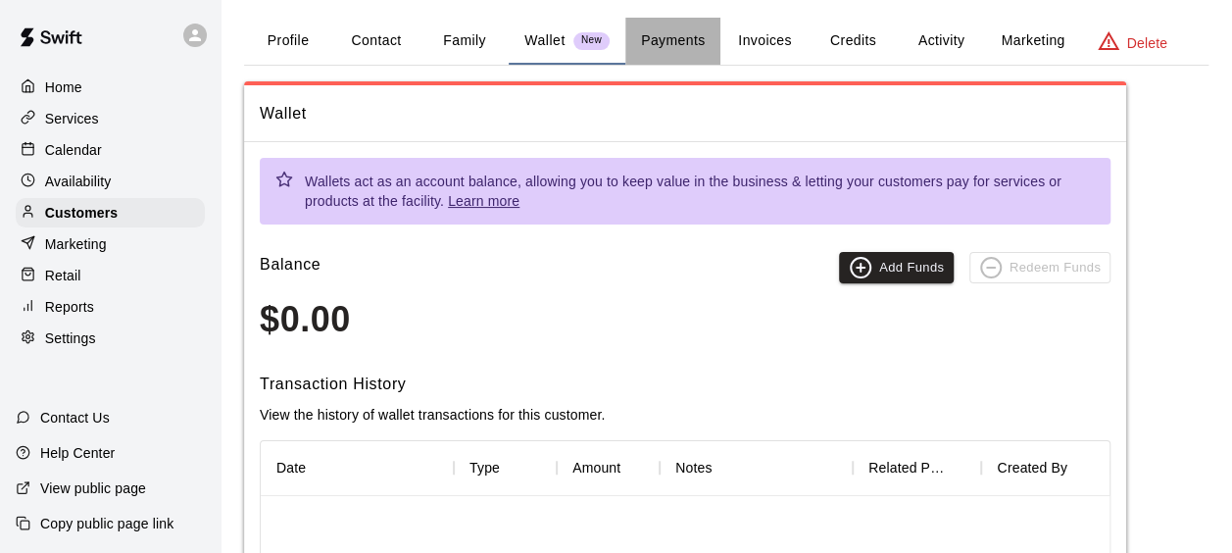
click at [668, 39] on button "Payments" at bounding box center [672, 41] width 95 height 47
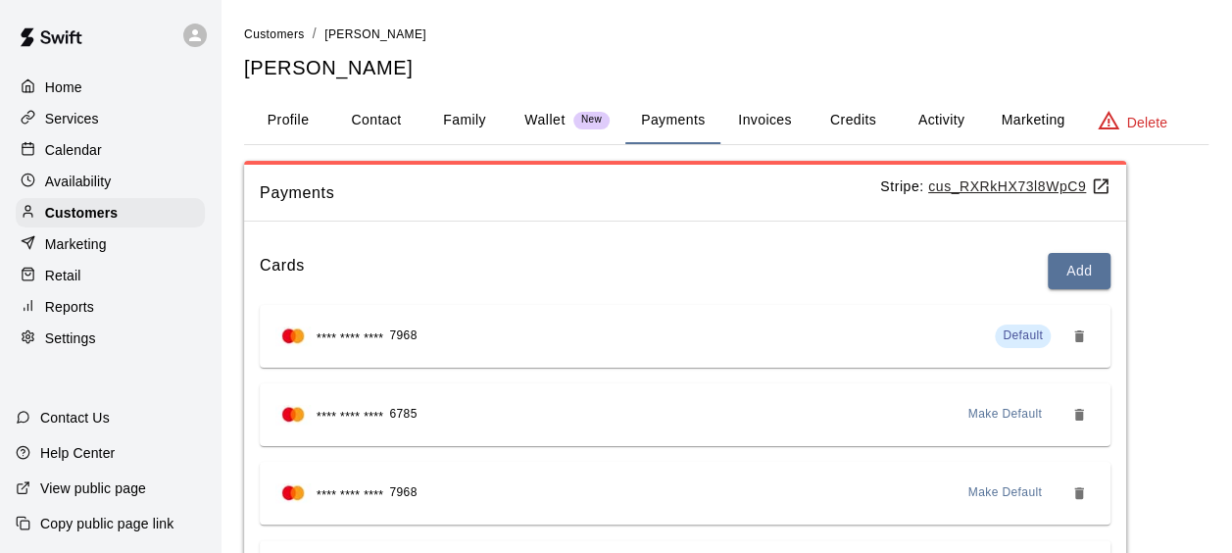
scroll to position [12, 0]
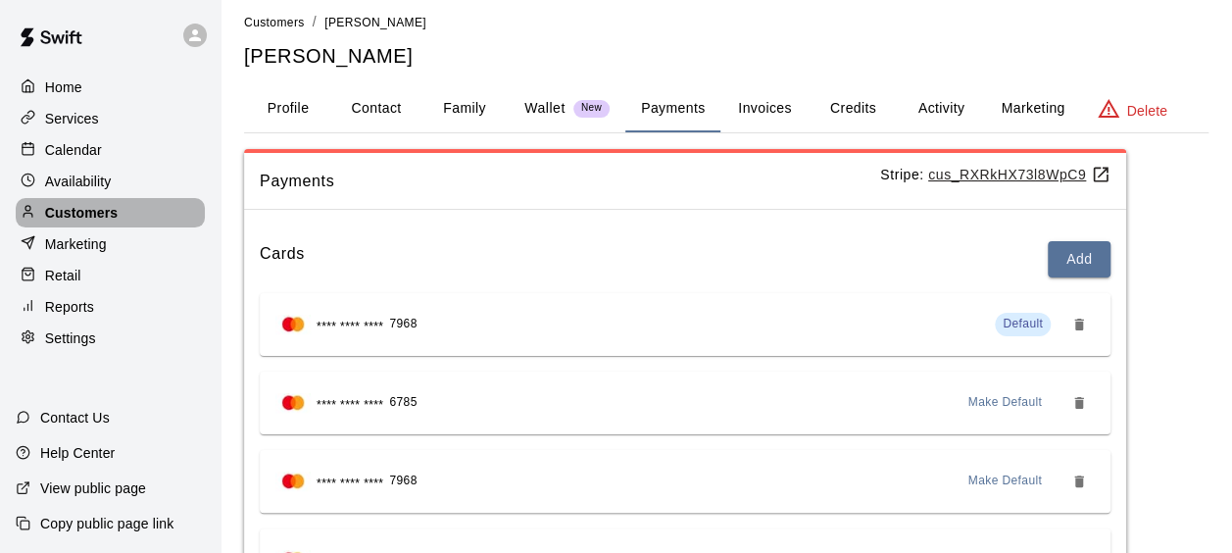
click at [88, 205] on div "Customers" at bounding box center [110, 212] width 189 height 29
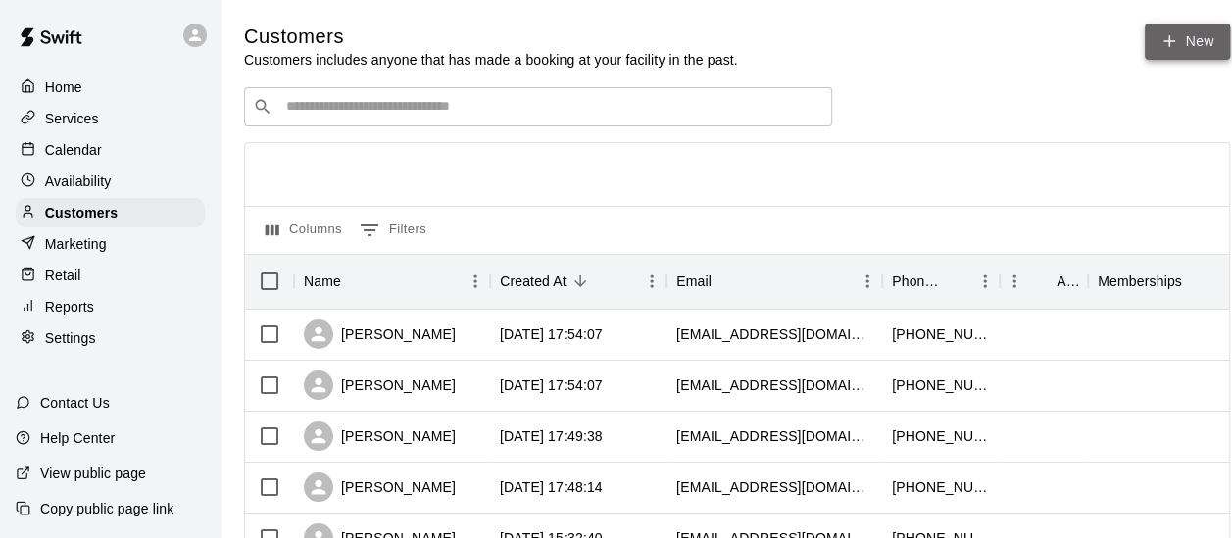
click at [1178, 28] on link "New" at bounding box center [1186, 42] width 84 height 36
select select "**"
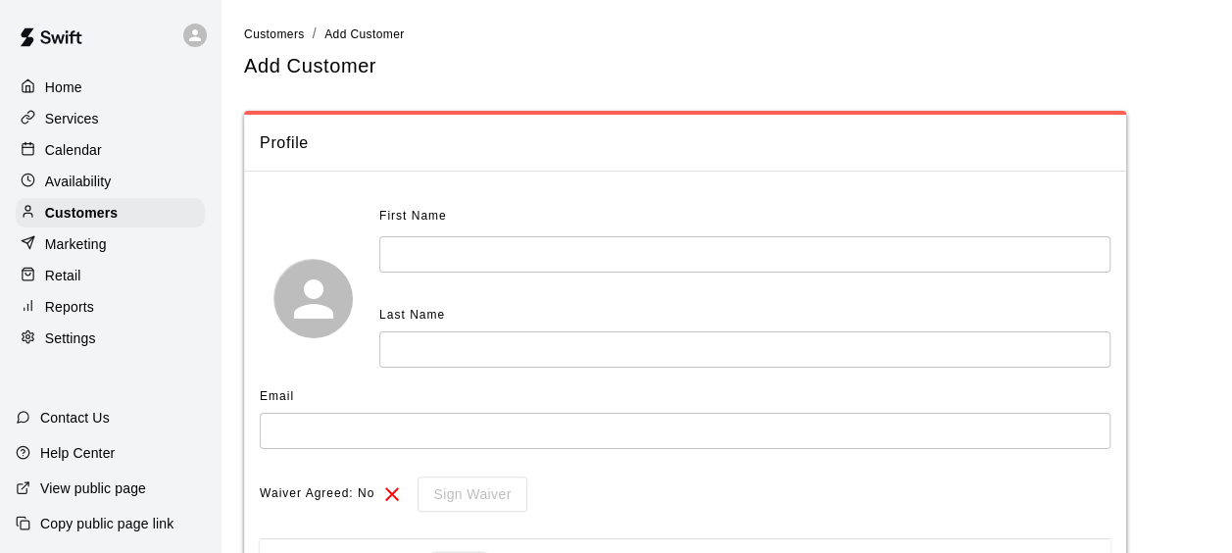
click at [629, 251] on input "text" at bounding box center [744, 254] width 731 height 36
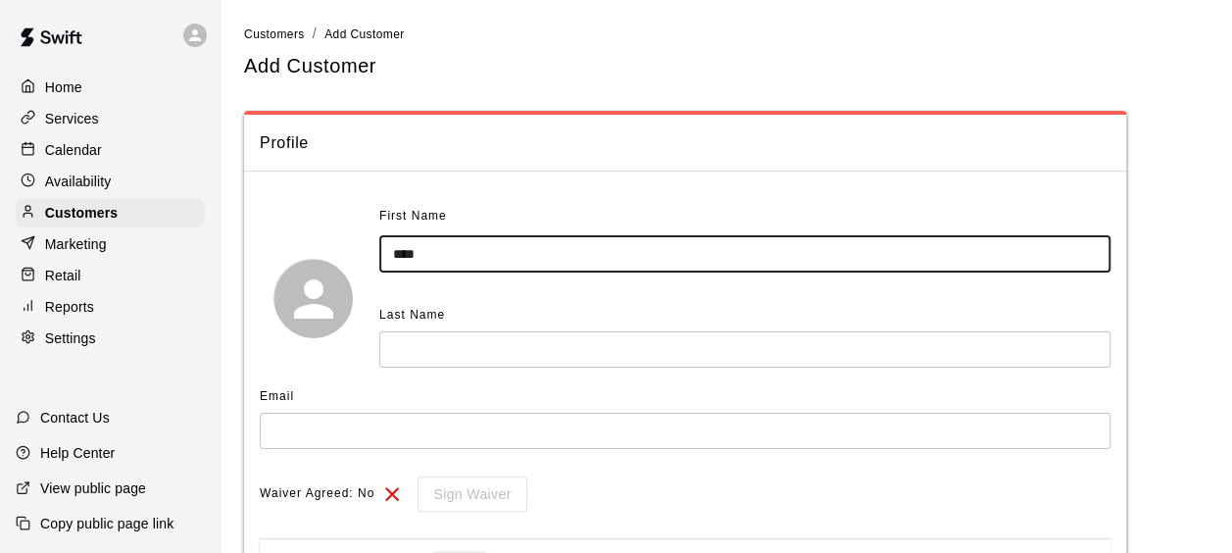
type input "****"
click at [566, 364] on input "text" at bounding box center [744, 349] width 731 height 36
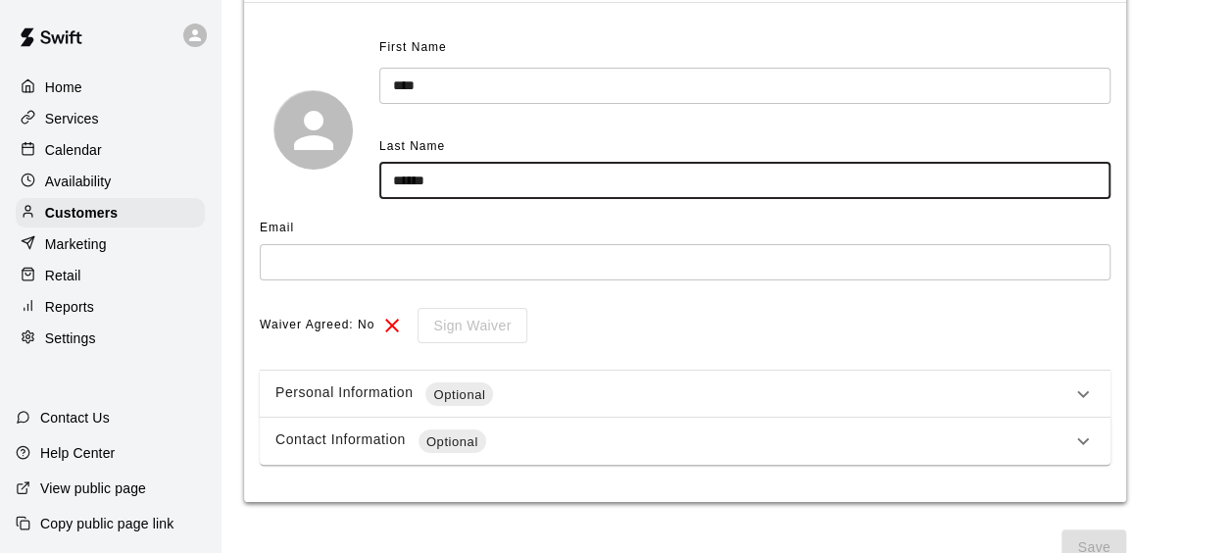
scroll to position [196, 0]
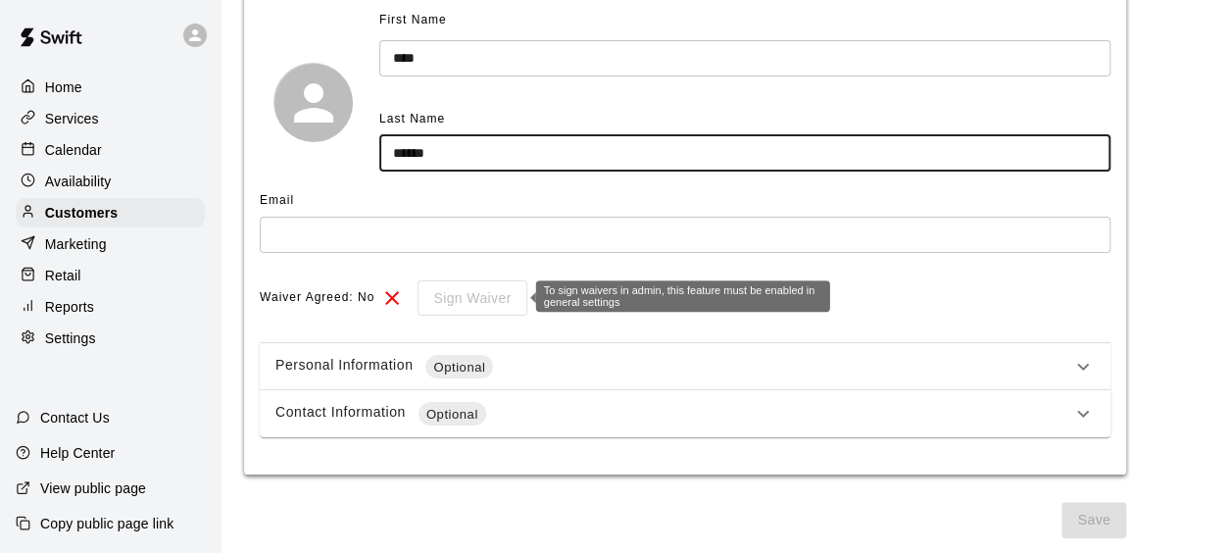
type input "******"
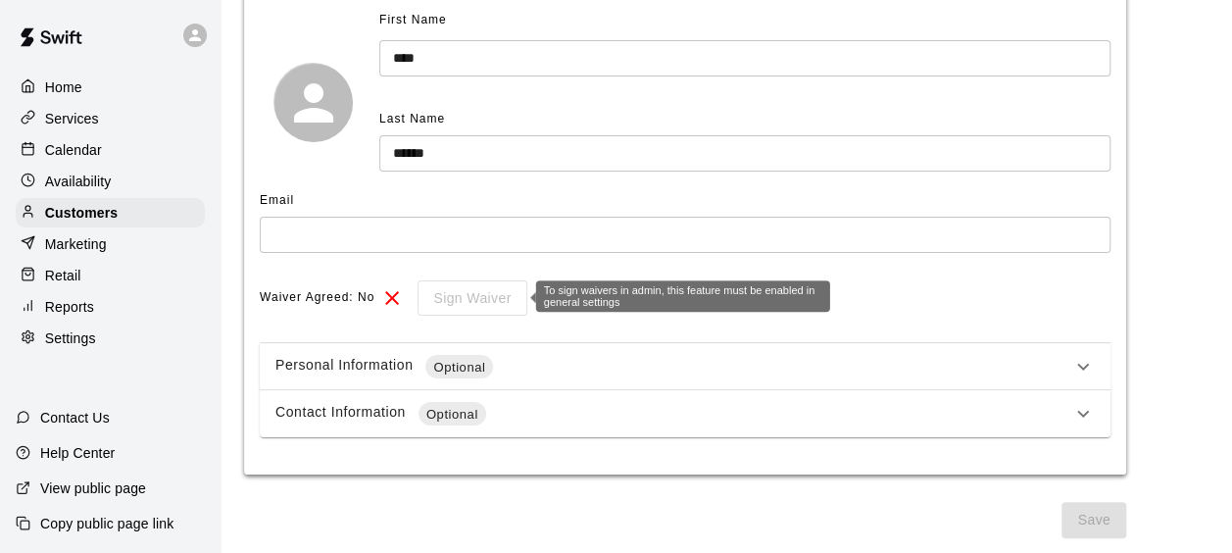
click at [441, 288] on div "Sign Waiver" at bounding box center [465, 298] width 122 height 36
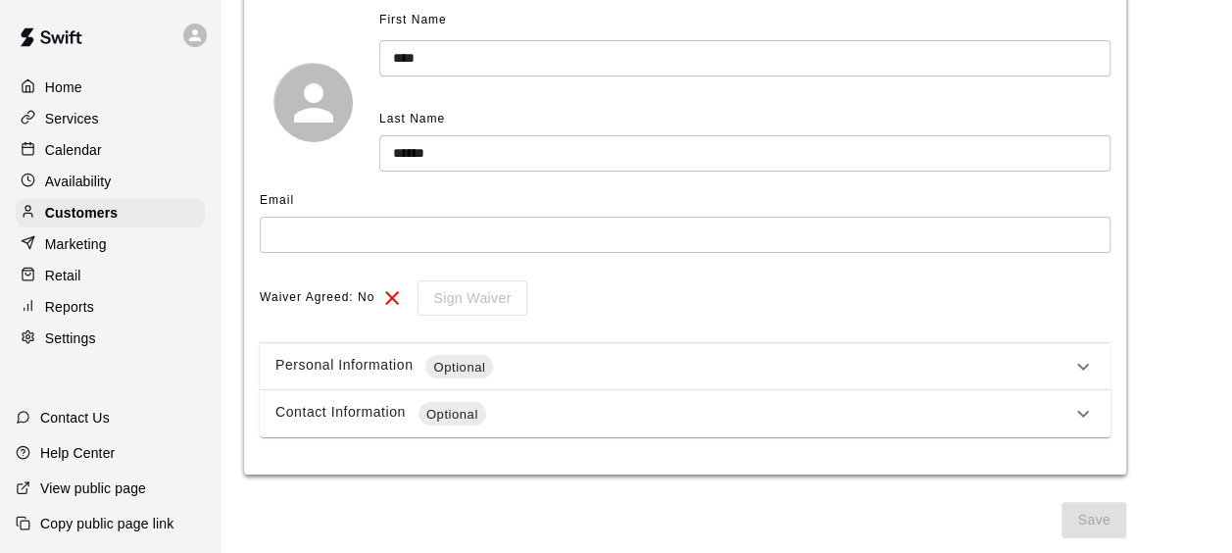
click at [611, 365] on div "Personal Information Optional" at bounding box center [673, 367] width 796 height 24
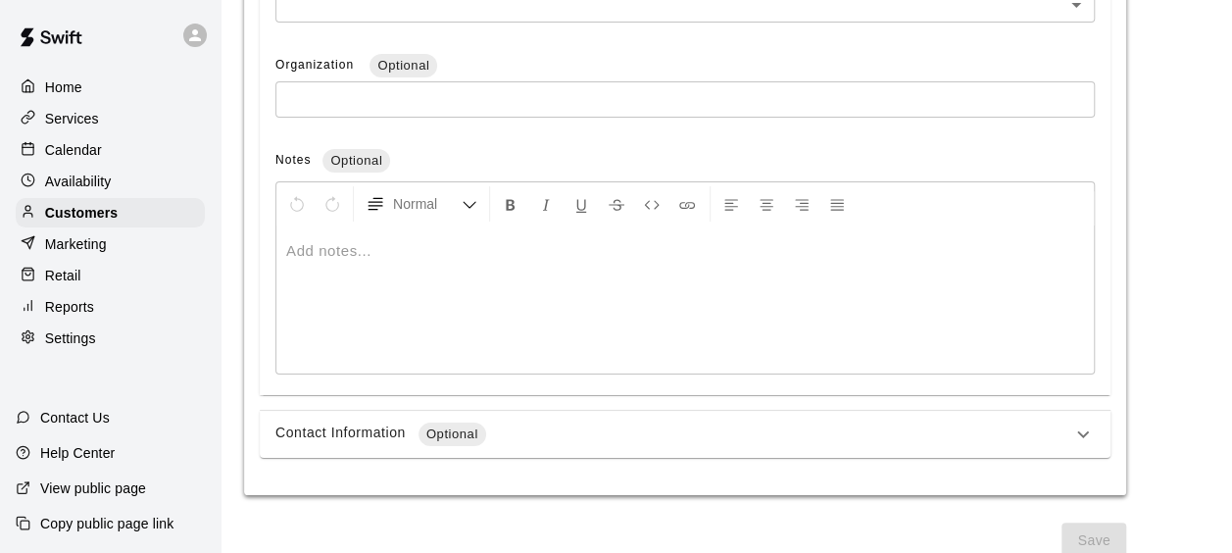
scroll to position [896, 0]
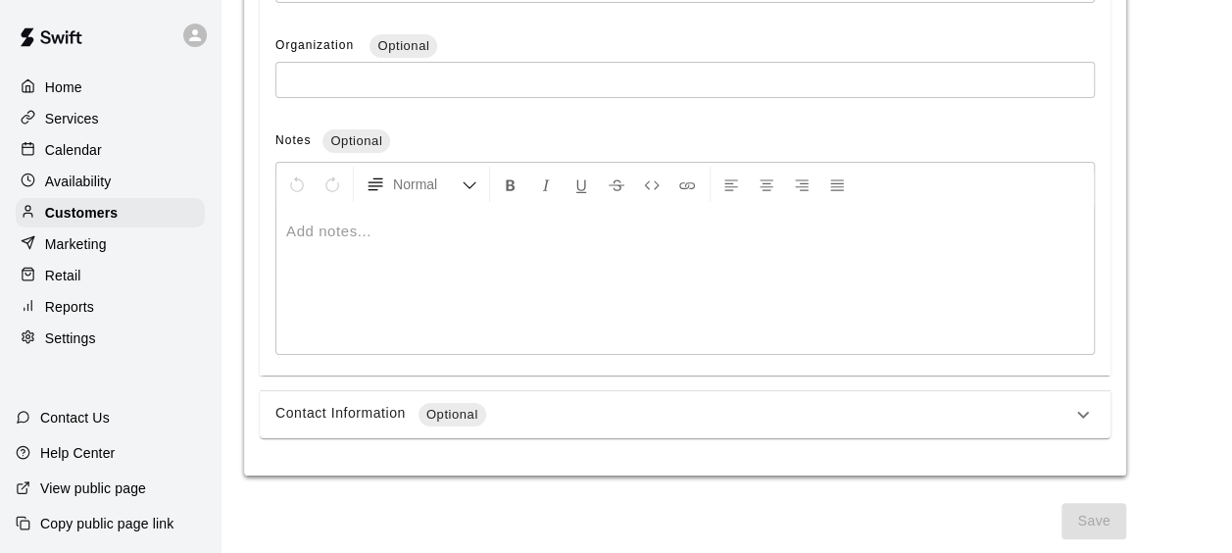
click at [782, 424] on div "Contact Information Optional" at bounding box center [673, 415] width 796 height 24
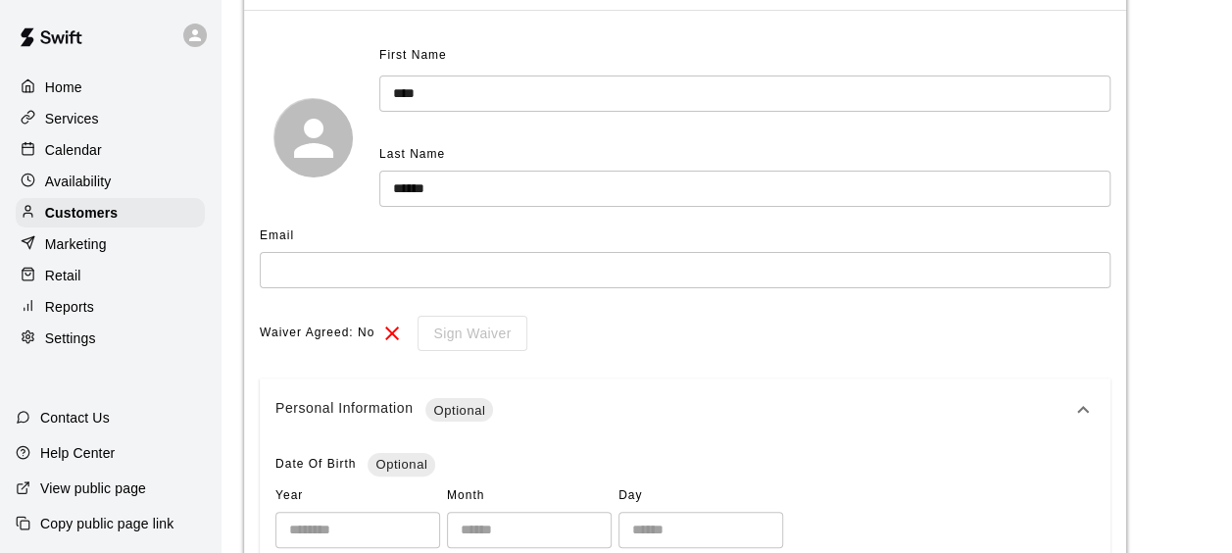
scroll to position [157, 0]
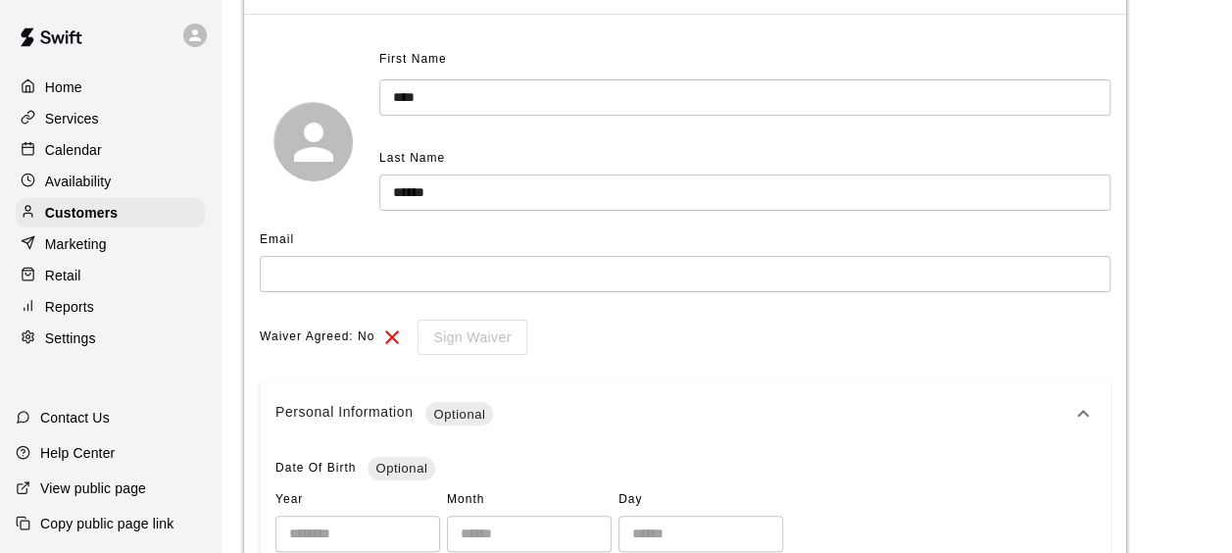
click at [364, 321] on span "Waiver Agreed: No" at bounding box center [317, 336] width 115 height 31
click at [334, 329] on span "Waiver Agreed: No" at bounding box center [317, 336] width 115 height 31
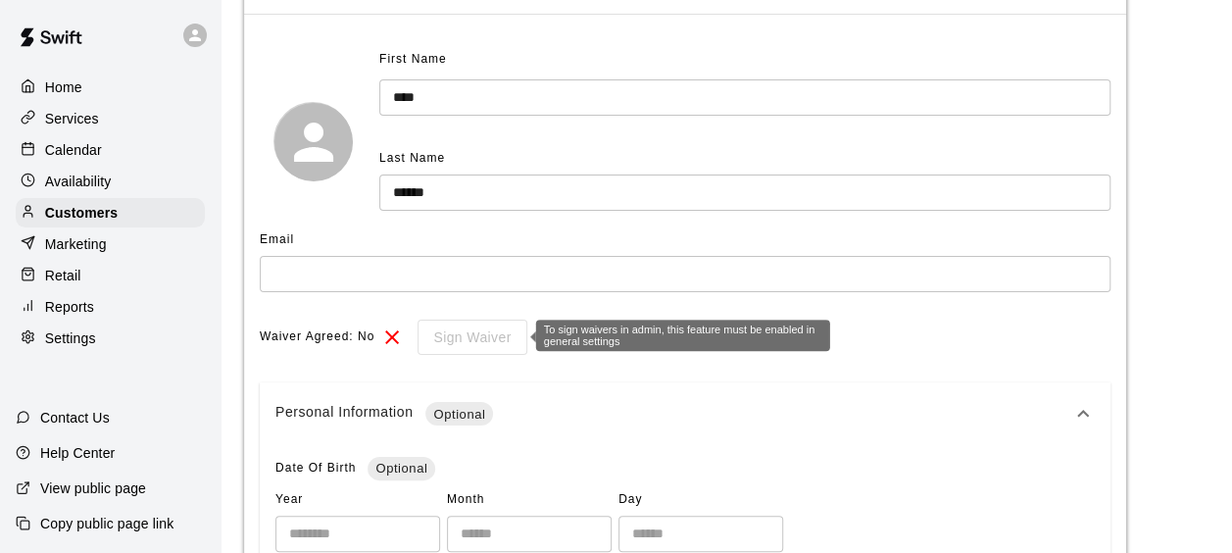
click at [455, 323] on div "Sign Waiver" at bounding box center [465, 337] width 122 height 36
click at [457, 329] on div "Sign Waiver" at bounding box center [465, 337] width 122 height 36
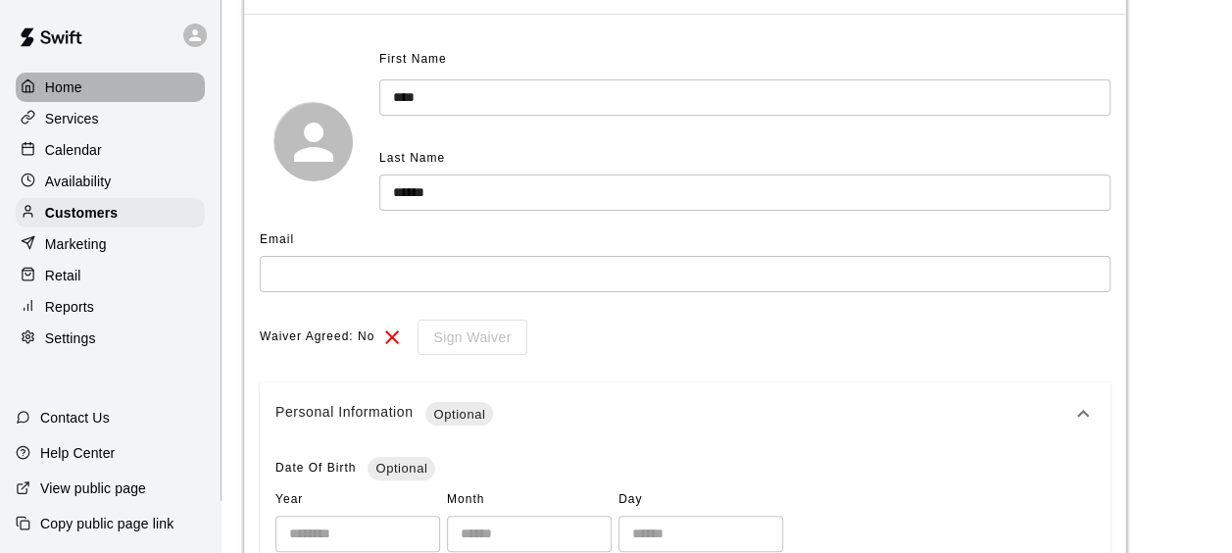
click at [76, 78] on p "Home" at bounding box center [63, 87] width 37 height 20
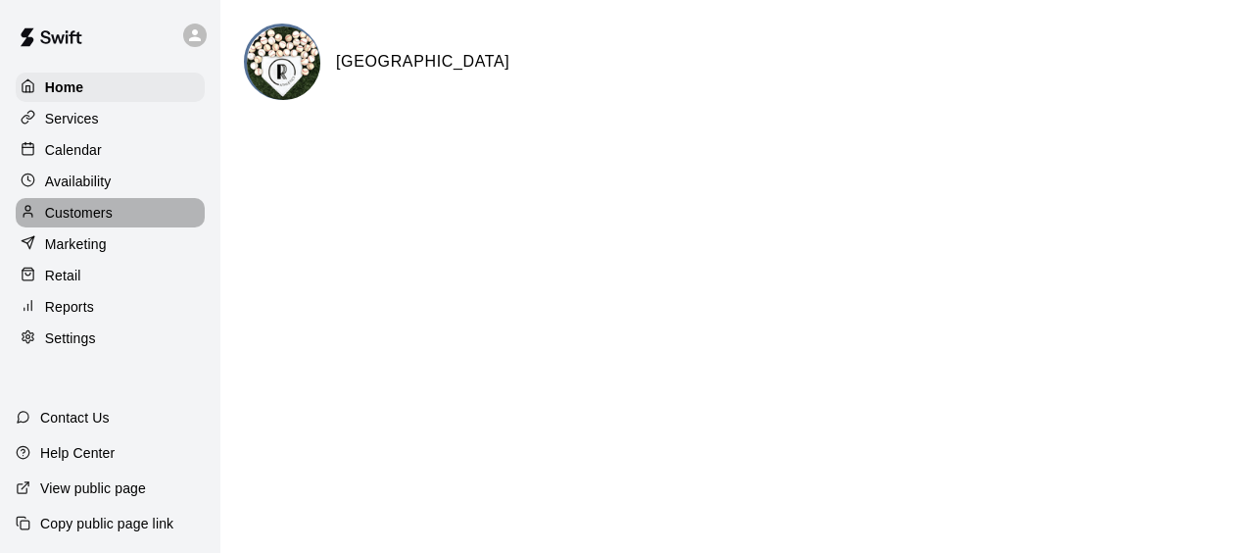
click at [54, 214] on p "Customers" at bounding box center [79, 213] width 68 height 20
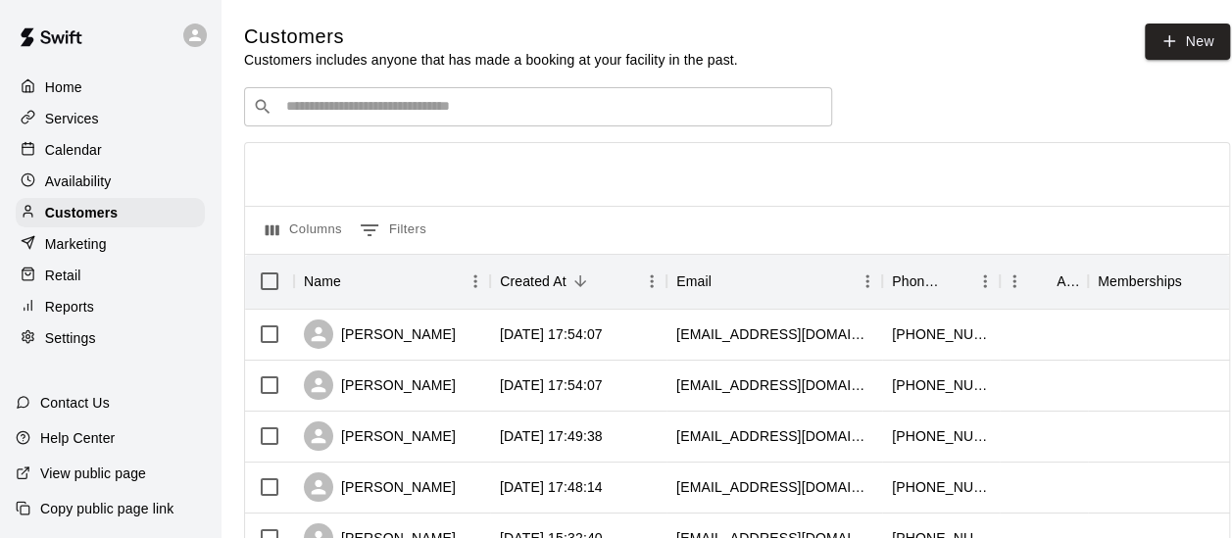
click at [328, 120] on div "​ ​" at bounding box center [538, 106] width 588 height 39
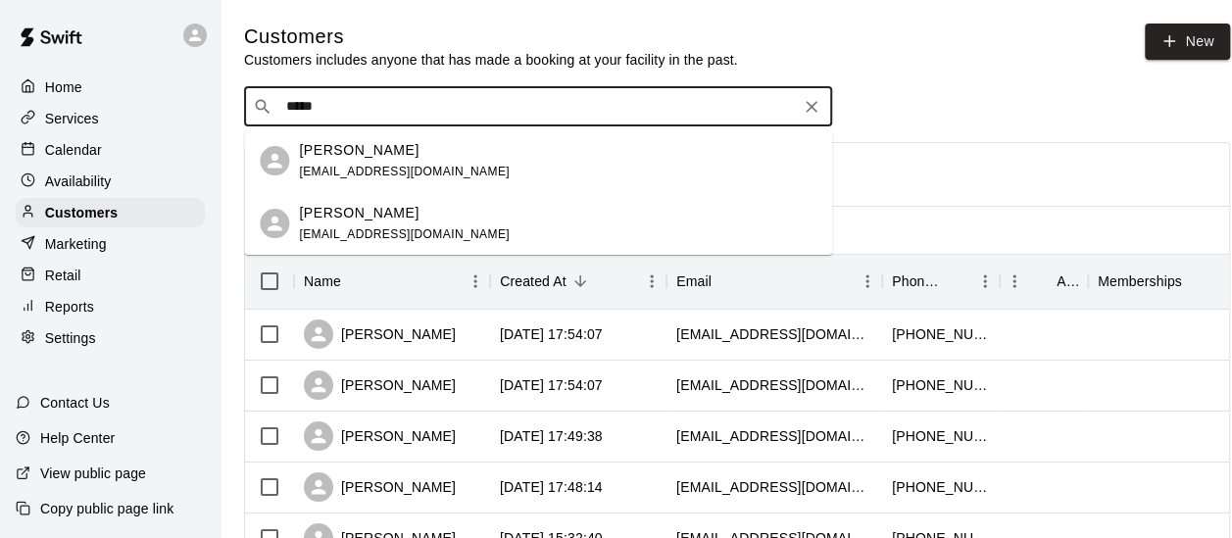
type input "******"
click at [339, 149] on p "[PERSON_NAME]" at bounding box center [359, 150] width 120 height 21
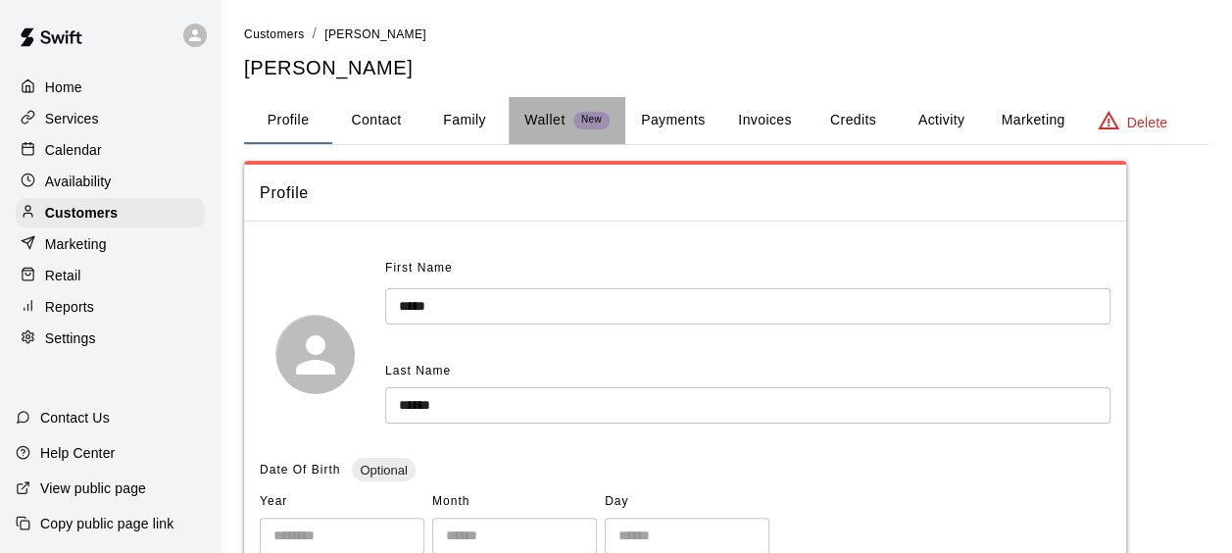
click at [562, 111] on p "Wallet" at bounding box center [544, 120] width 41 height 21
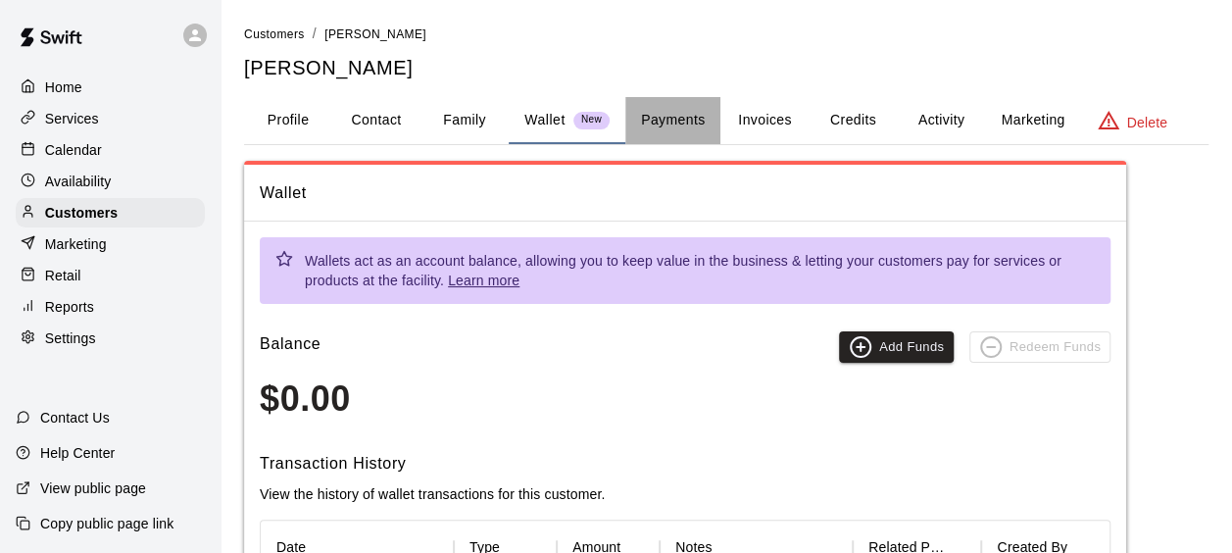
click at [674, 103] on button "Payments" at bounding box center [672, 120] width 95 height 47
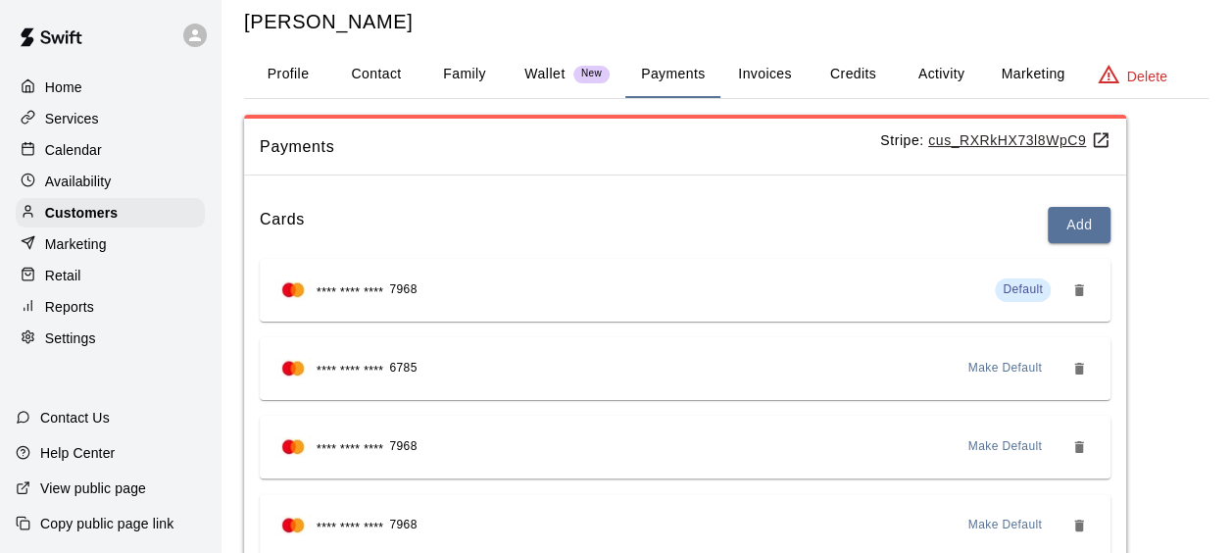
scroll to position [47, 0]
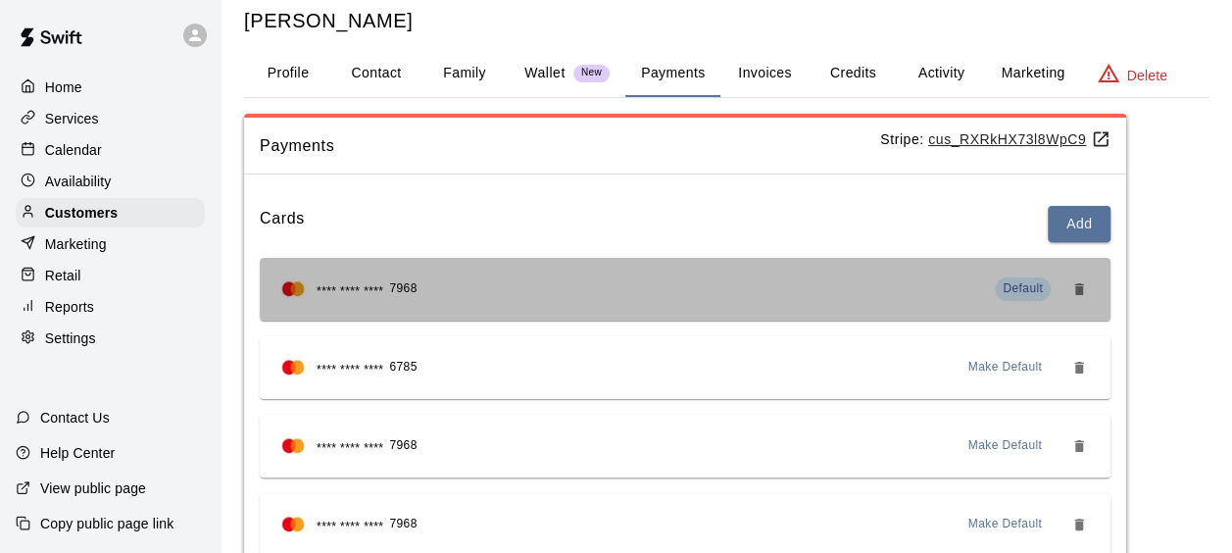
click at [866, 289] on div "**** **** **** 7968 Default" at bounding box center [684, 288] width 819 height 31
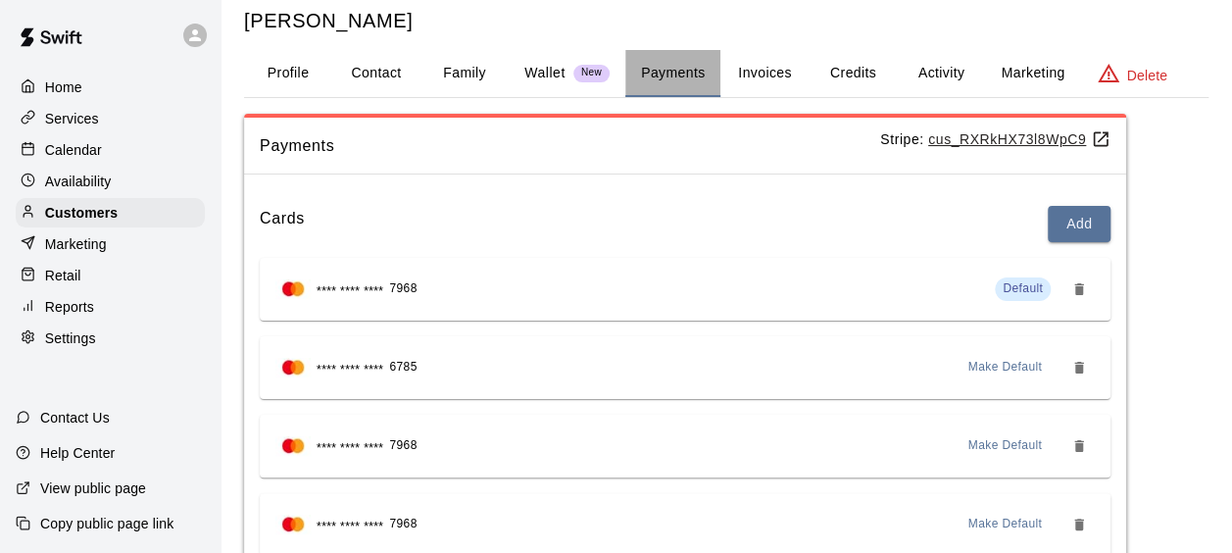
click at [682, 67] on button "Payments" at bounding box center [672, 73] width 95 height 47
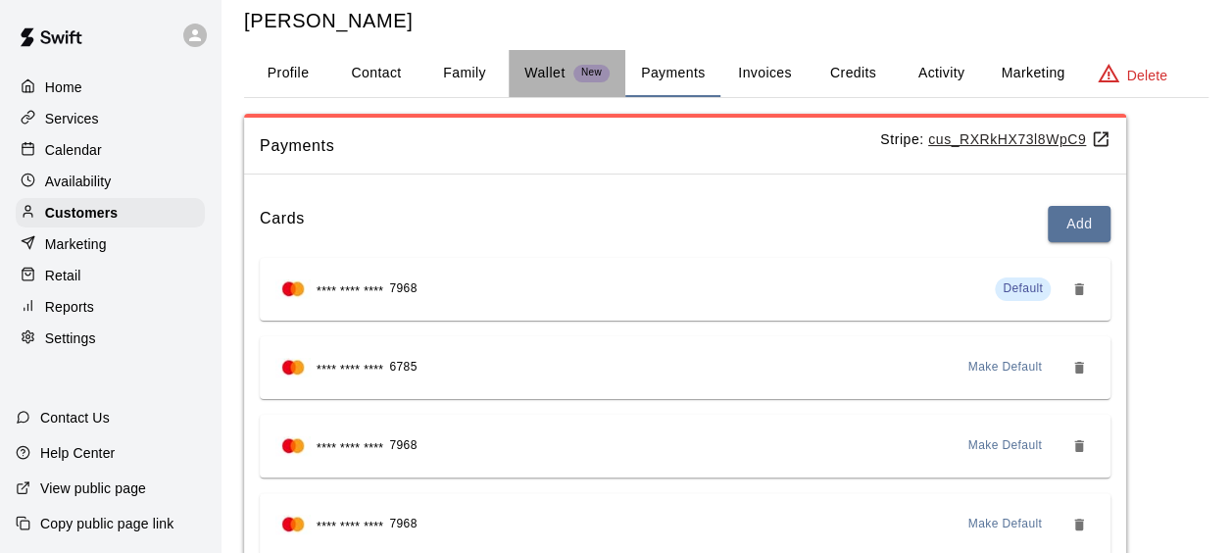
click at [550, 68] on p "Wallet" at bounding box center [544, 73] width 41 height 21
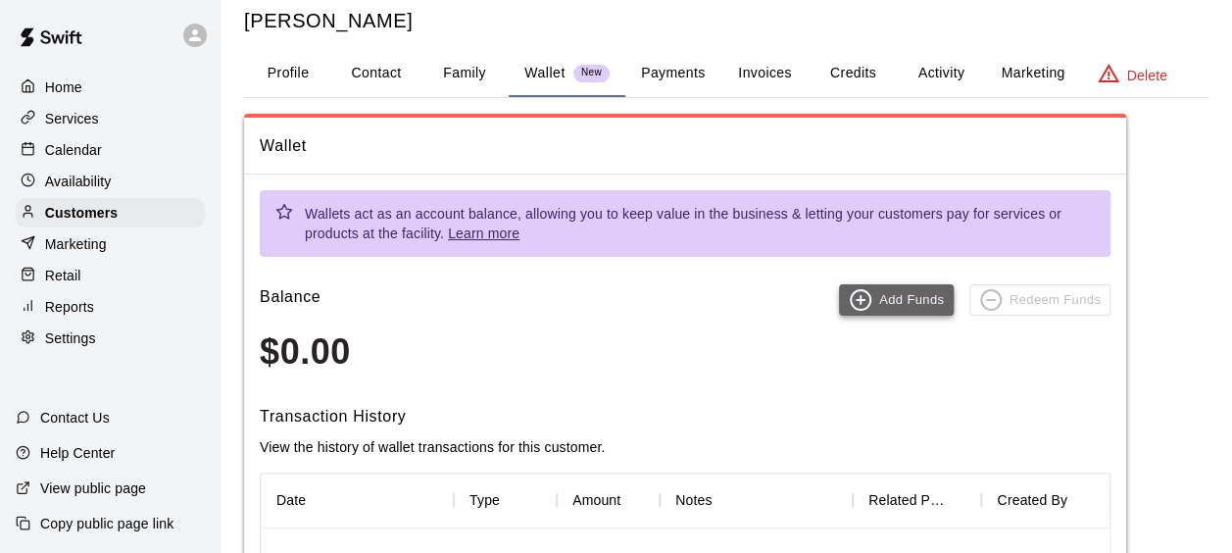
click at [894, 301] on button "Add Funds" at bounding box center [896, 299] width 115 height 31
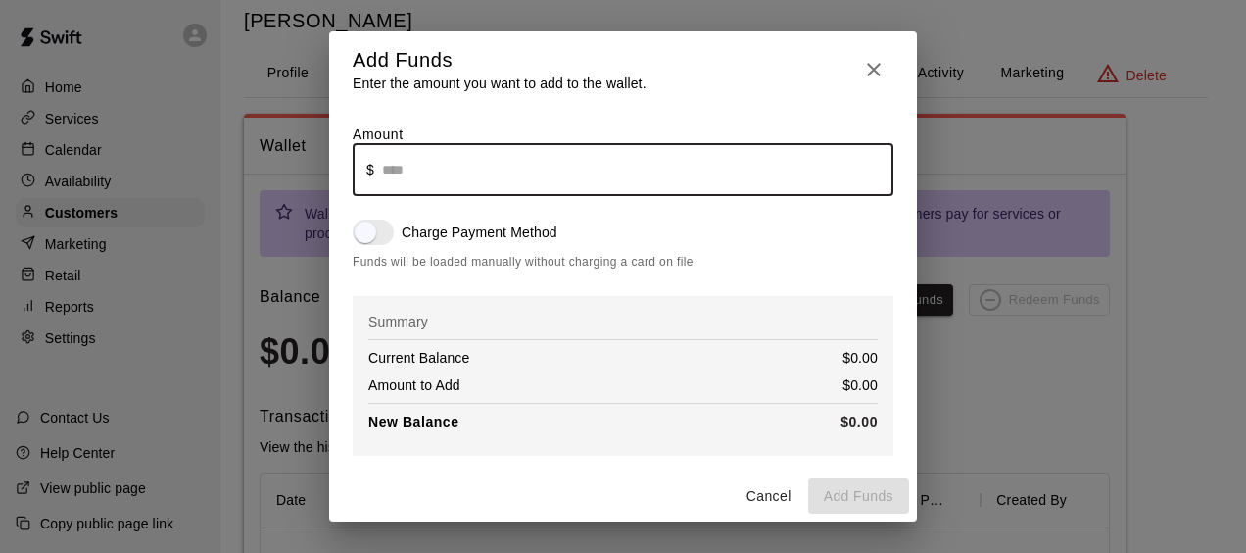
click at [609, 174] on input "text" at bounding box center [637, 170] width 511 height 52
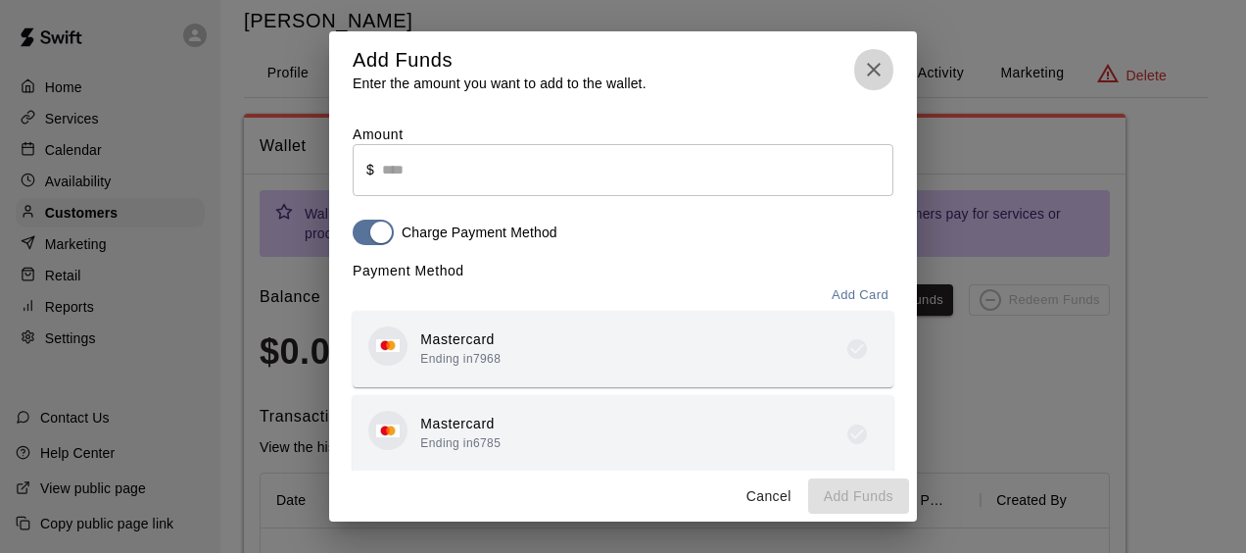
click at [864, 65] on icon "button" at bounding box center [874, 70] width 24 height 24
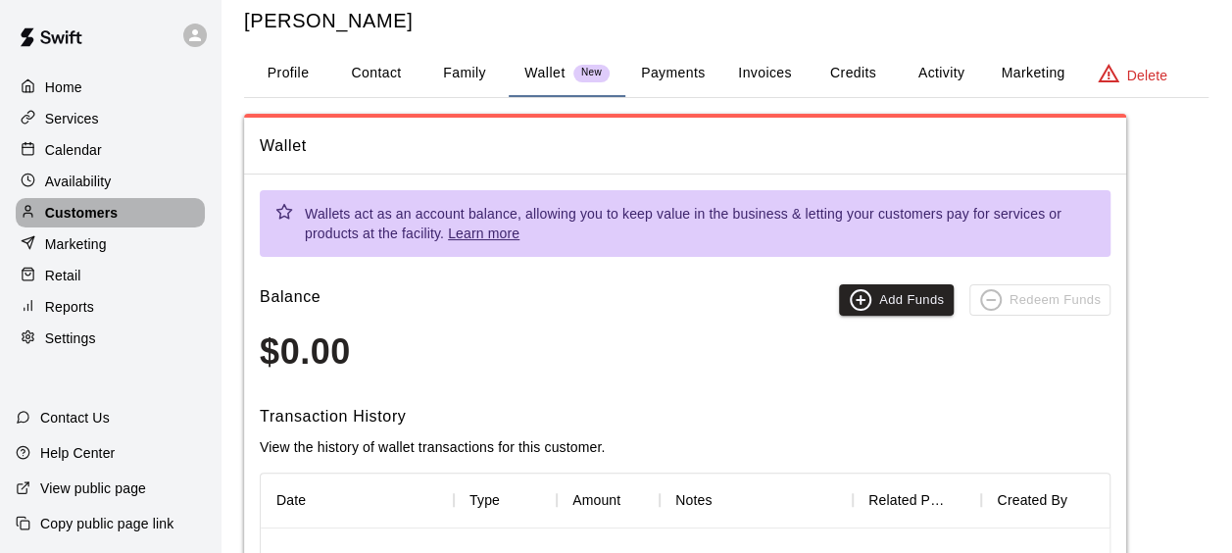
click at [94, 222] on p "Customers" at bounding box center [81, 213] width 73 height 20
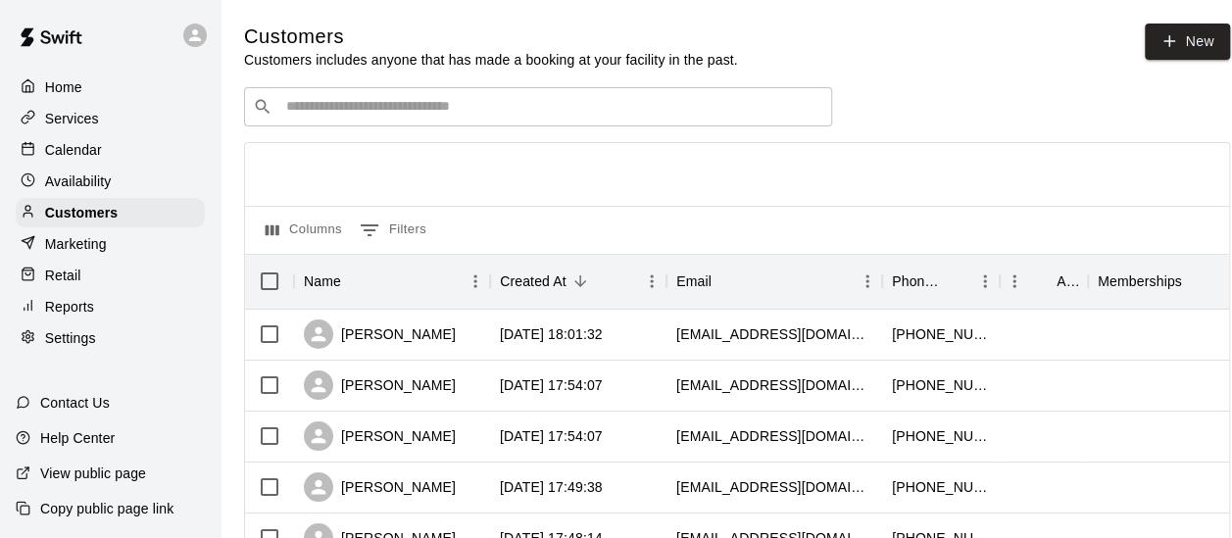
click at [357, 114] on input "Search customers by name or email" at bounding box center [551, 107] width 543 height 20
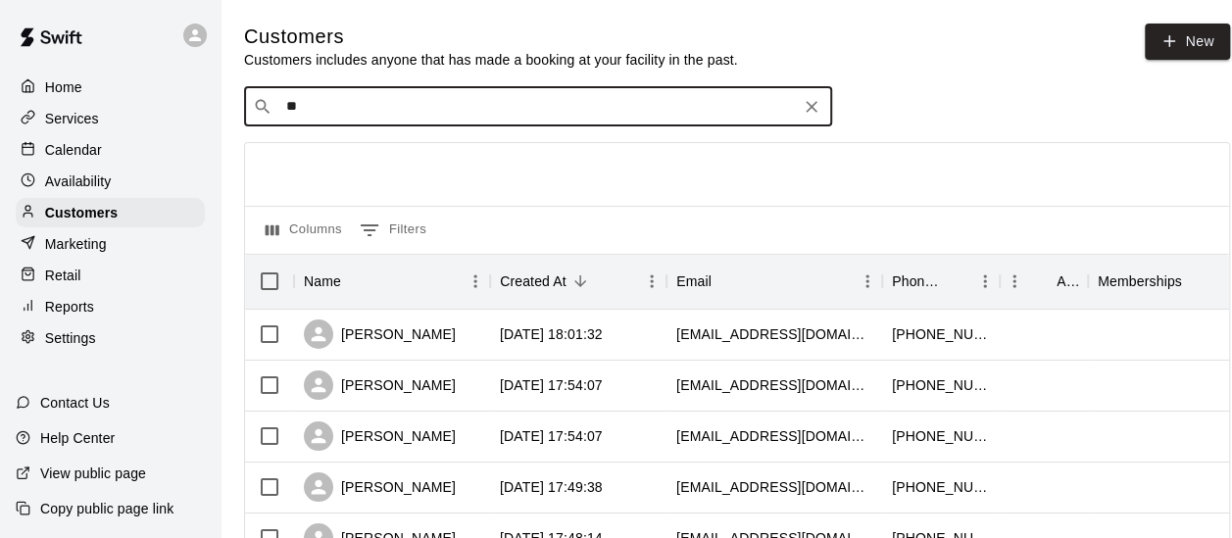
type input "*"
type input "******"
click at [357, 114] on input "******" at bounding box center [536, 107] width 513 height 20
click at [814, 102] on icon "Clear" at bounding box center [811, 107] width 20 height 20
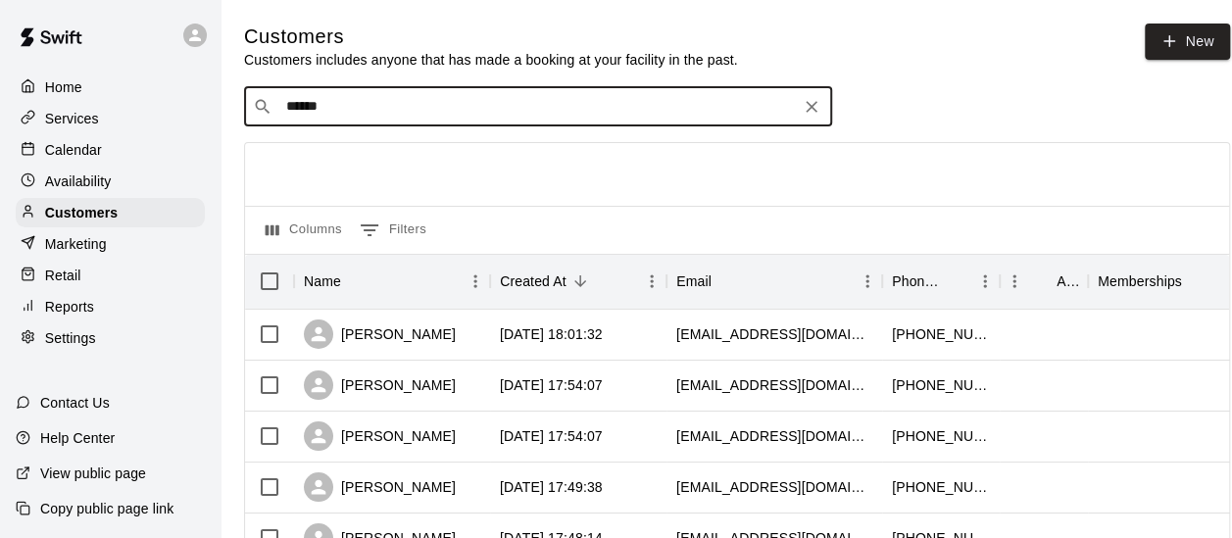
type input "******"
click at [370, 109] on input "******" at bounding box center [536, 107] width 513 height 20
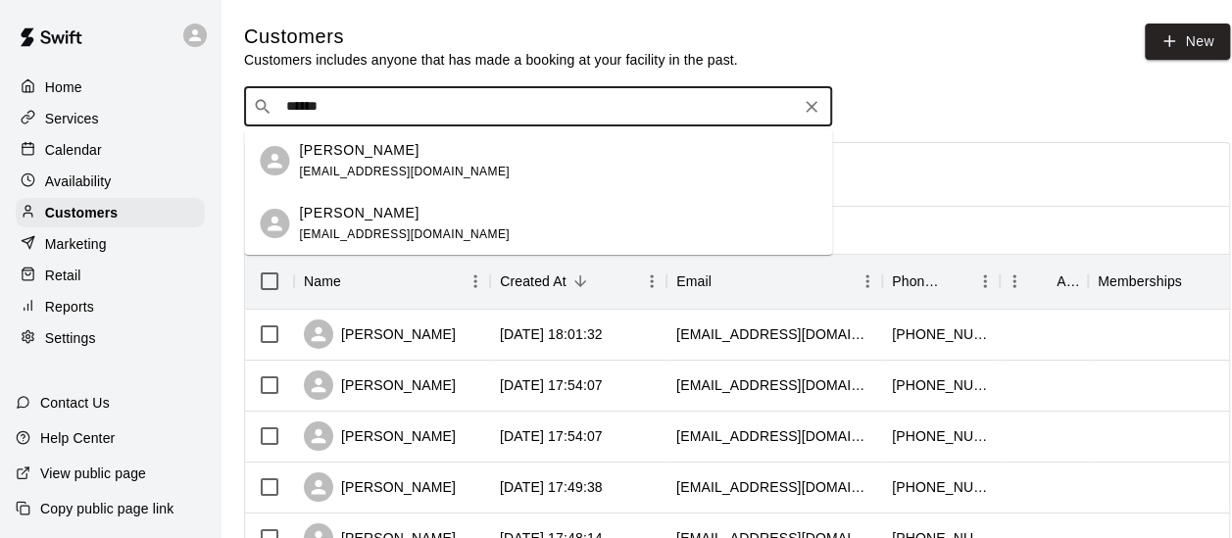
click at [377, 150] on p "[PERSON_NAME]" at bounding box center [359, 150] width 120 height 21
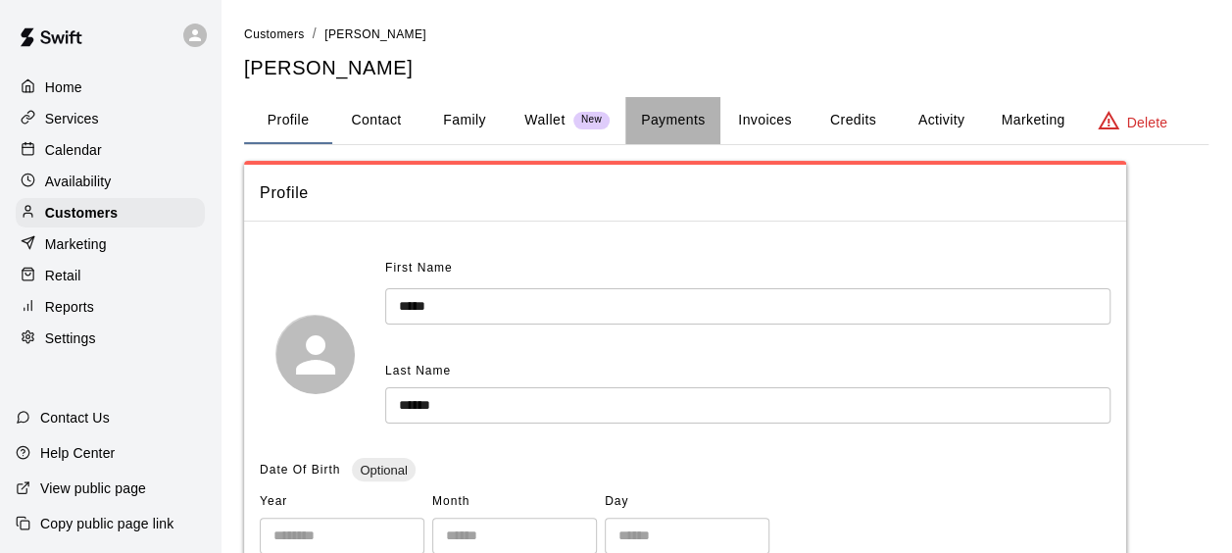
click at [656, 121] on button "Payments" at bounding box center [672, 120] width 95 height 47
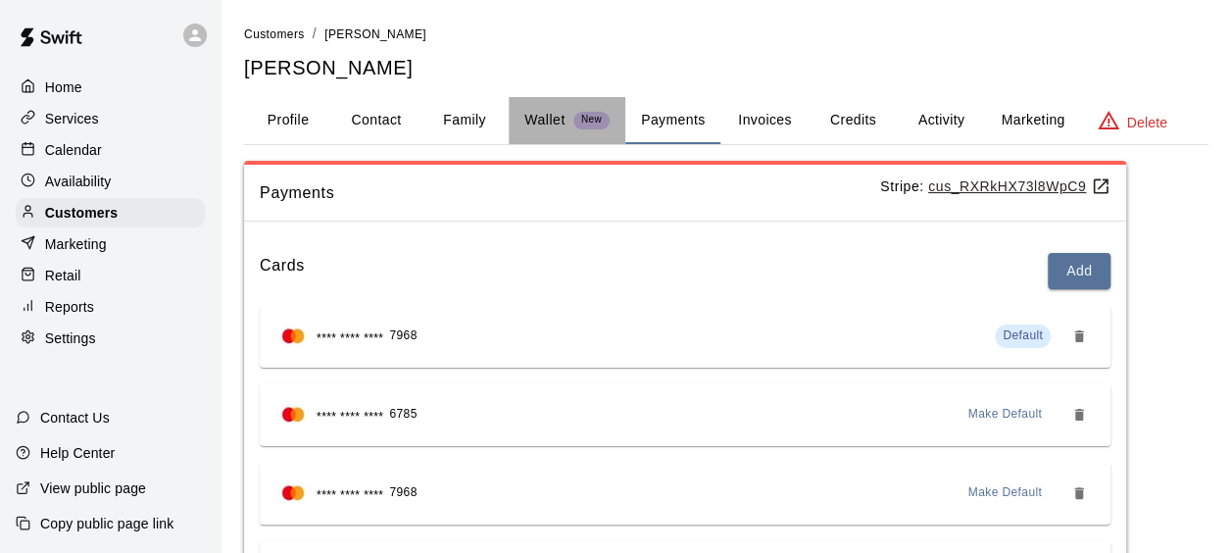
click at [525, 110] on p "Wallet" at bounding box center [544, 120] width 41 height 21
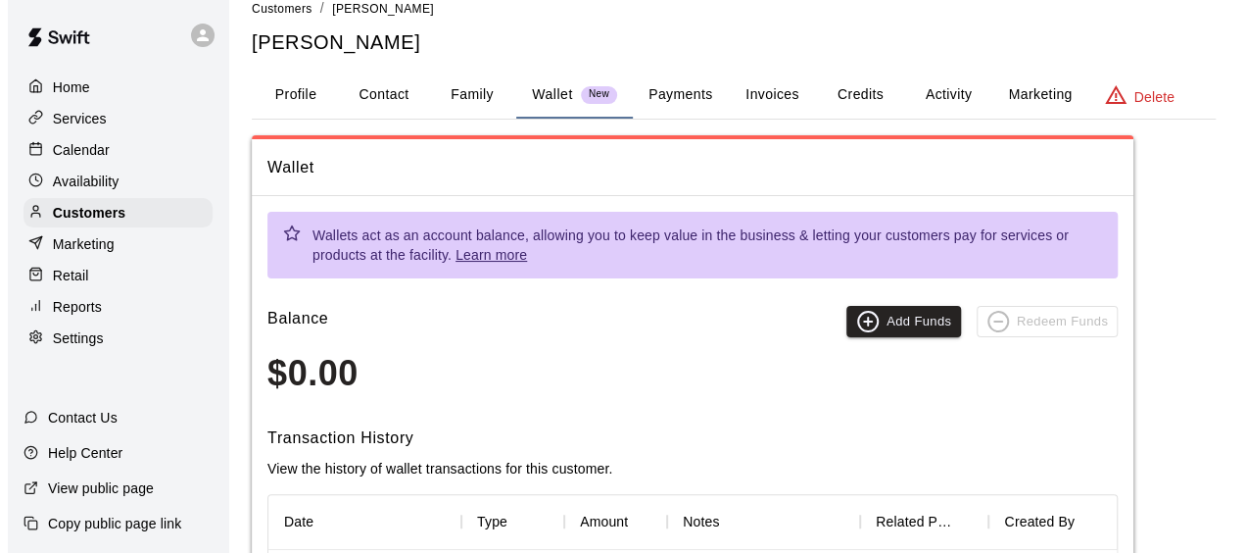
scroll to position [29, 0]
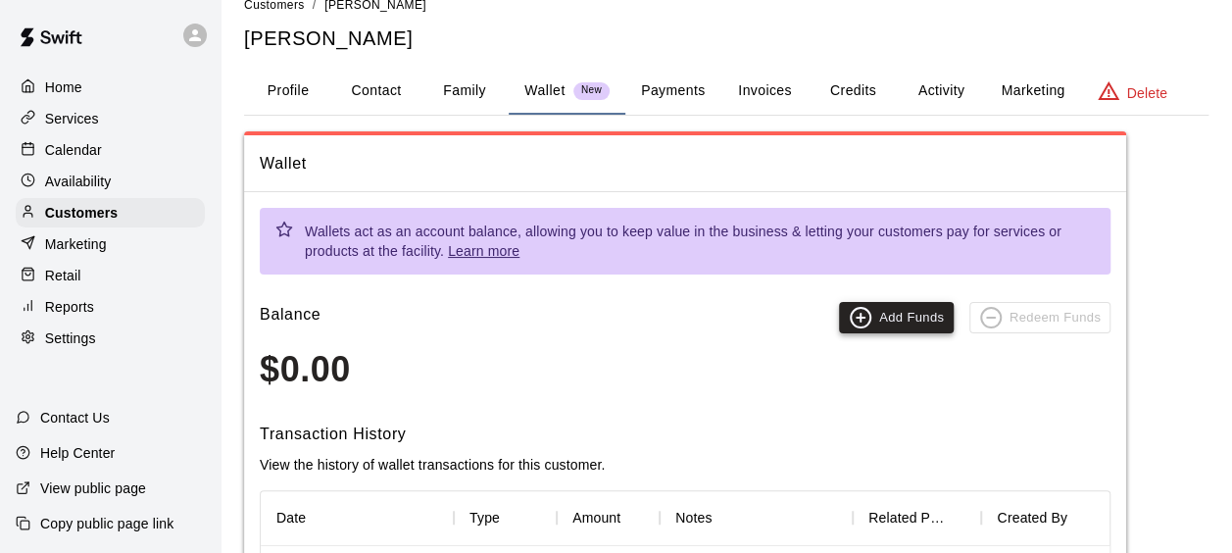
click at [882, 315] on button "Add Funds" at bounding box center [896, 317] width 115 height 31
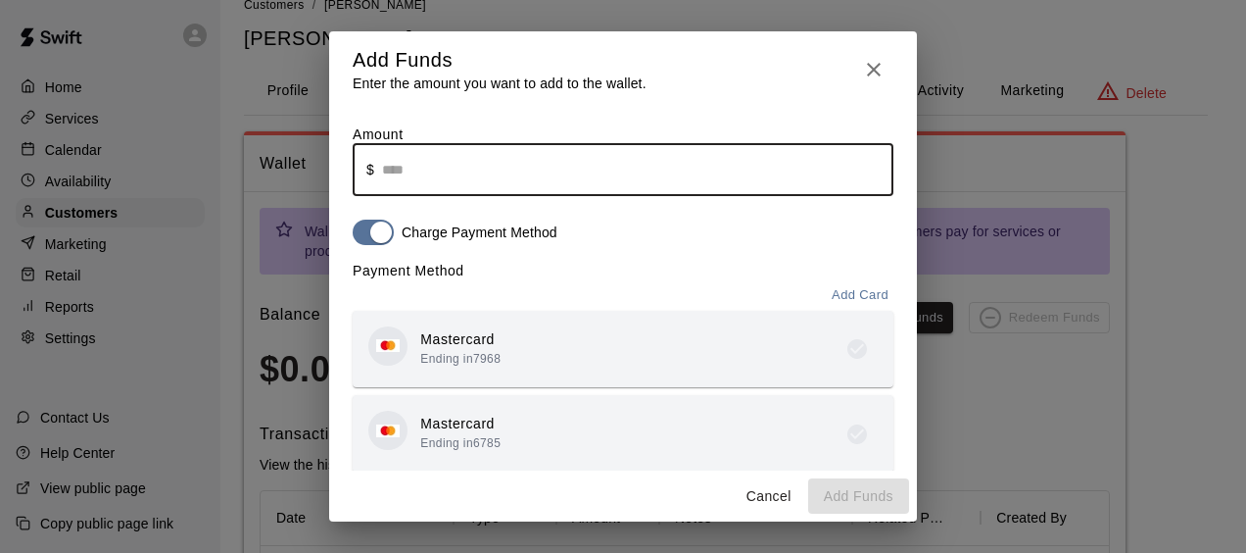
click at [429, 182] on input "text" at bounding box center [637, 170] width 511 height 52
type input "******"
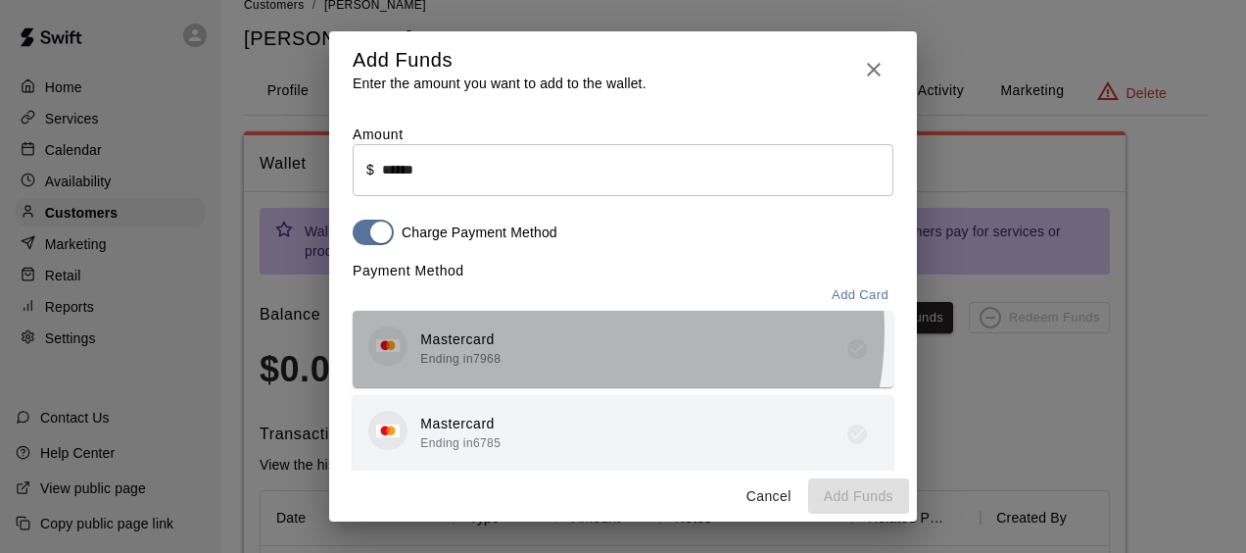
click at [562, 336] on div "Mastercard Ending in 7968" at bounding box center [622, 349] width 509 height 46
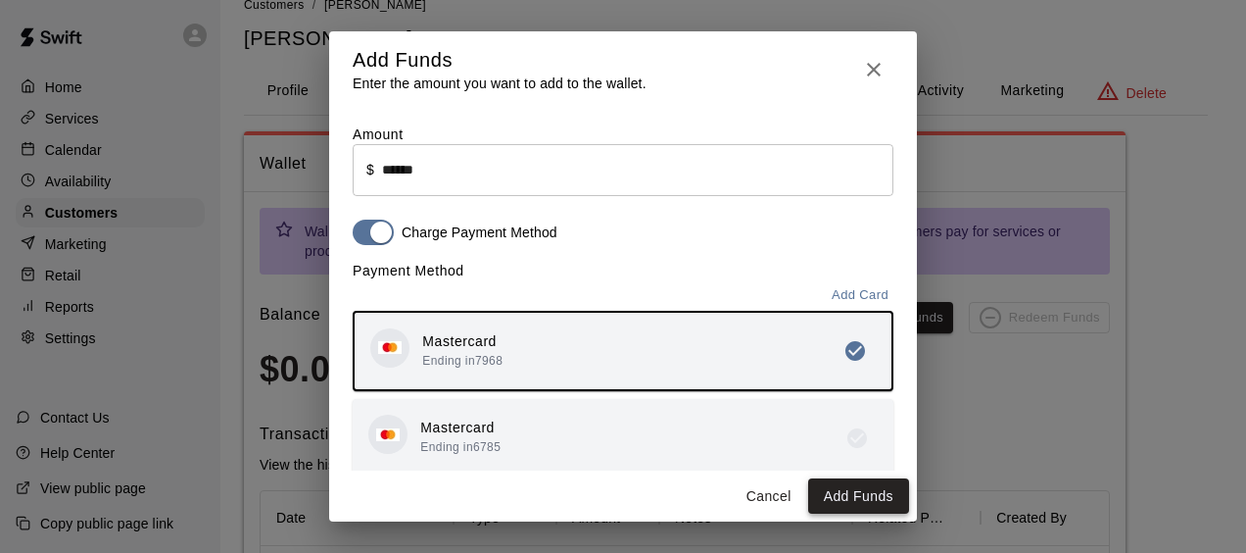
click at [846, 494] on button "Add Funds" at bounding box center [858, 496] width 101 height 36
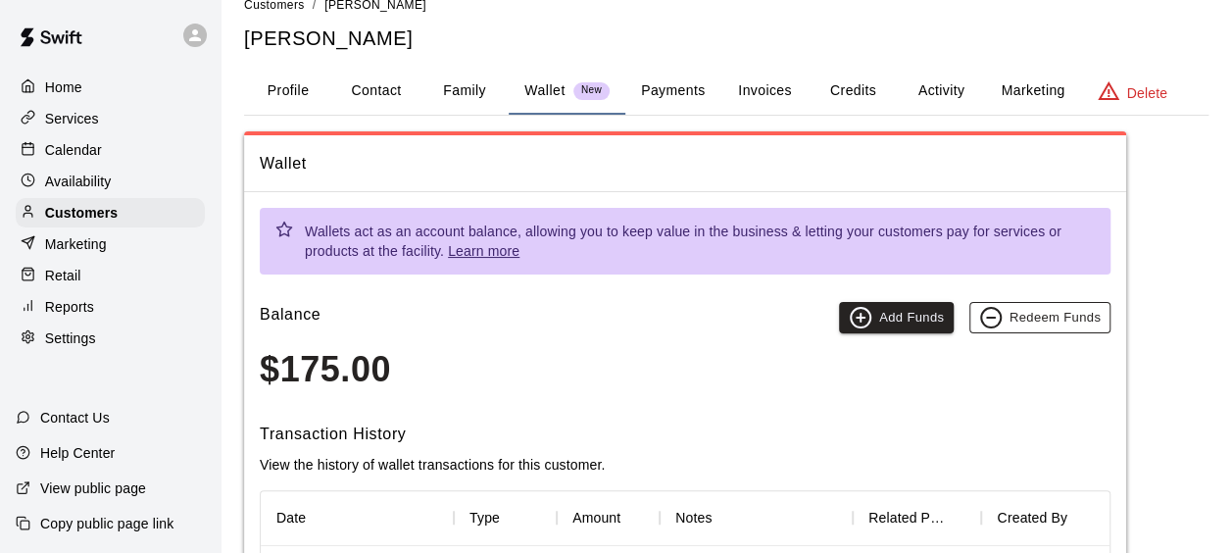
click at [1053, 313] on button "Redeem Funds" at bounding box center [1039, 317] width 141 height 31
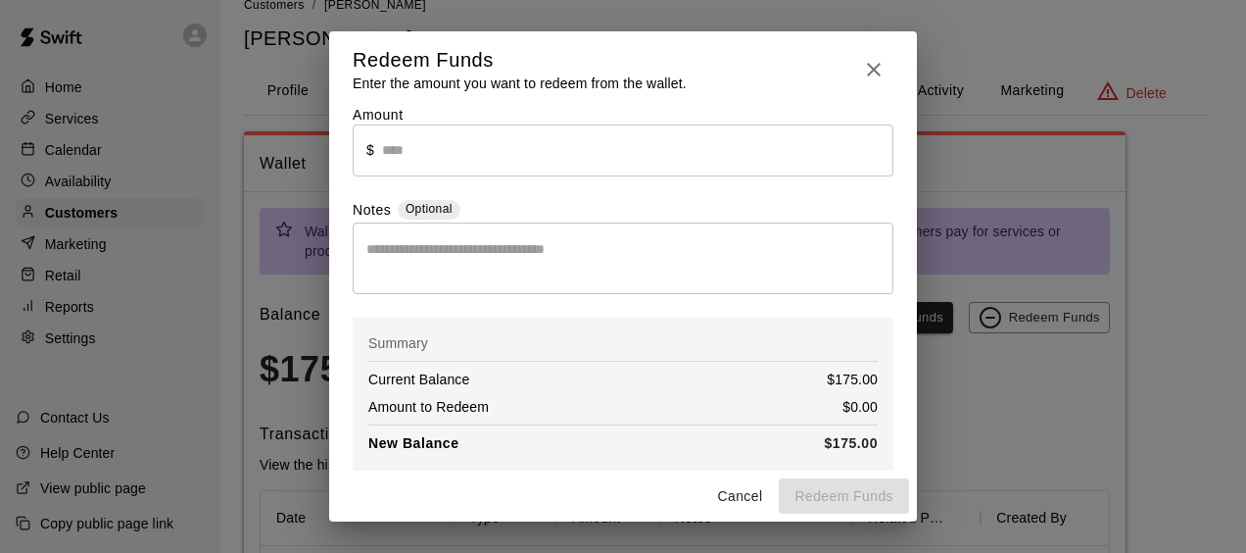
scroll to position [33, 0]
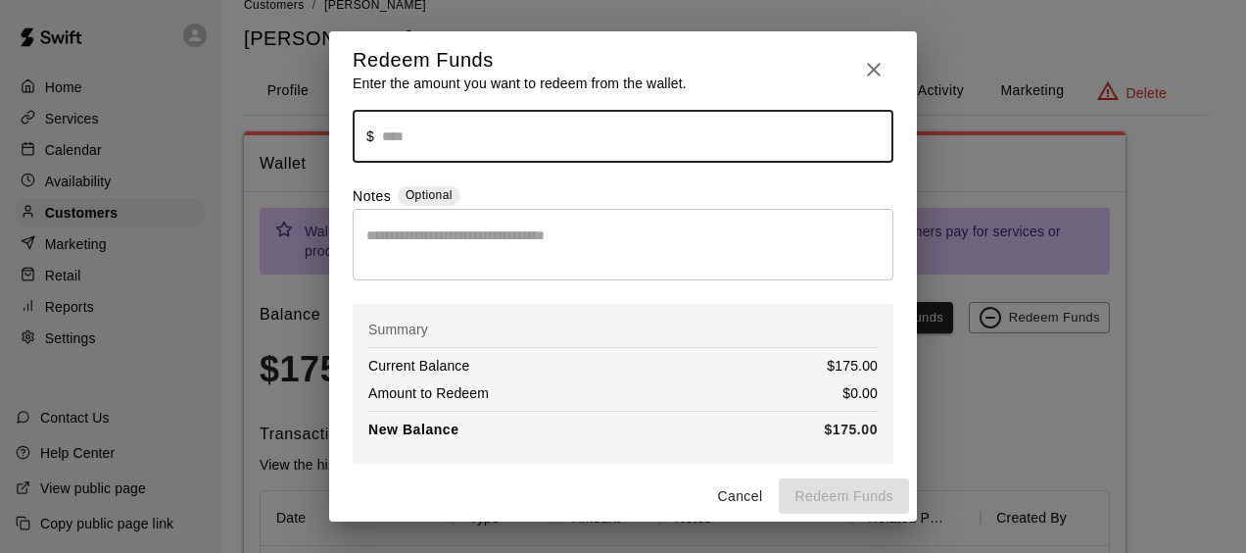
click at [529, 143] on input "text" at bounding box center [637, 137] width 511 height 52
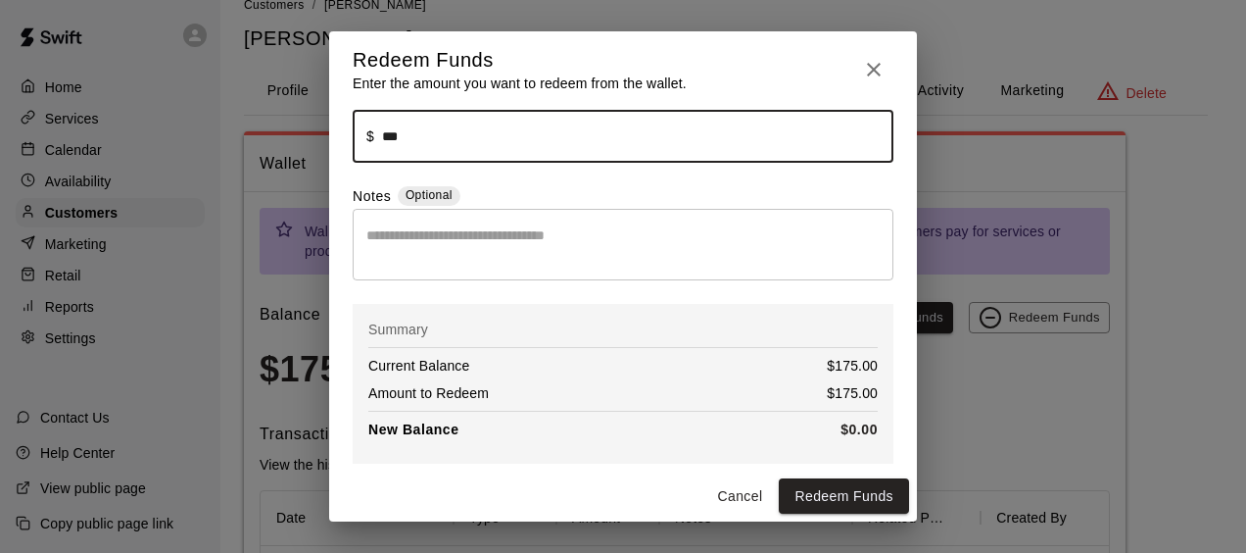
type input "******"
click at [511, 247] on textarea at bounding box center [622, 244] width 513 height 39
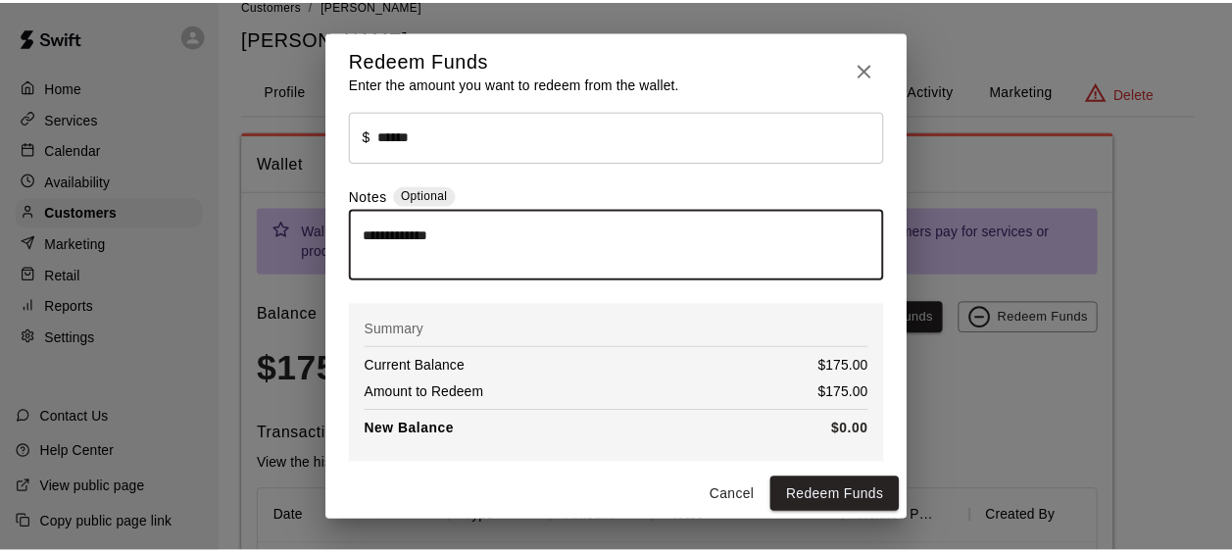
scroll to position [67, 0]
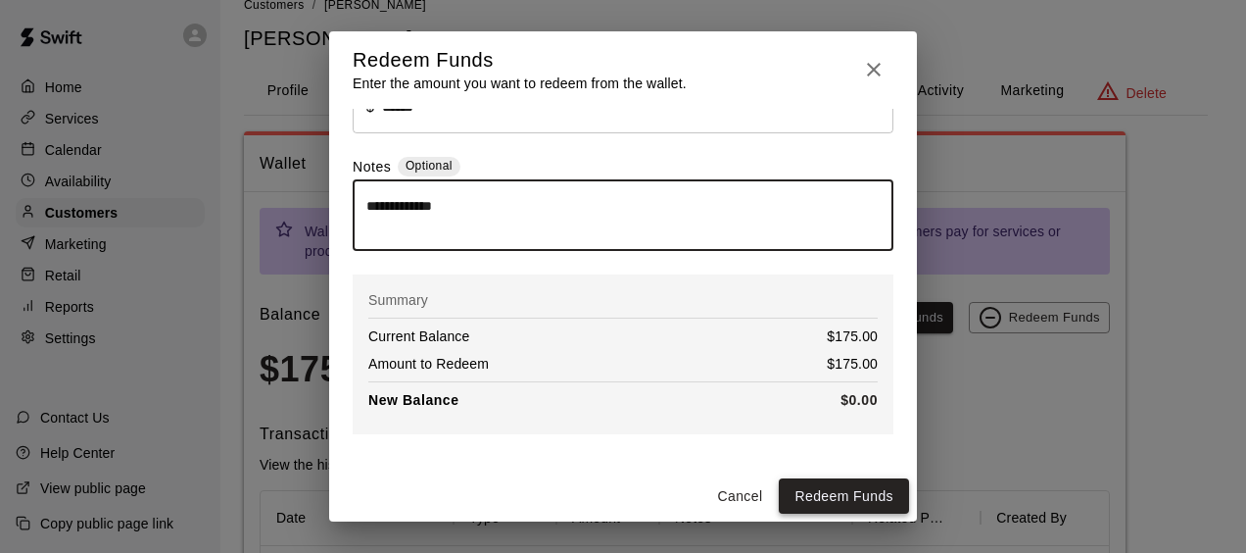
type textarea "**********"
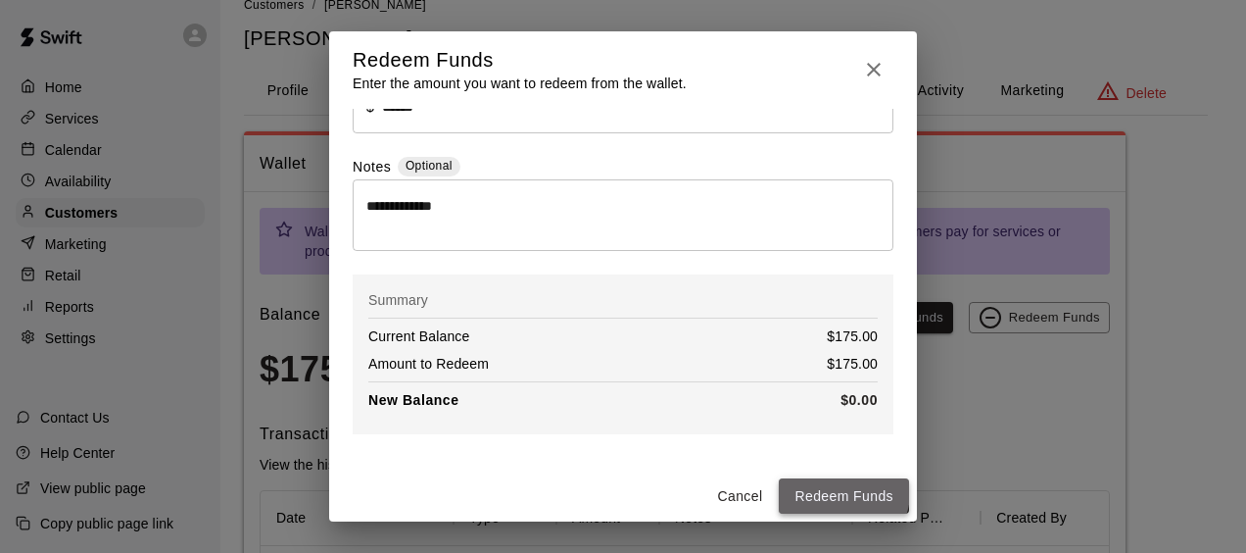
click at [845, 492] on button "Redeem Funds" at bounding box center [844, 496] width 130 height 36
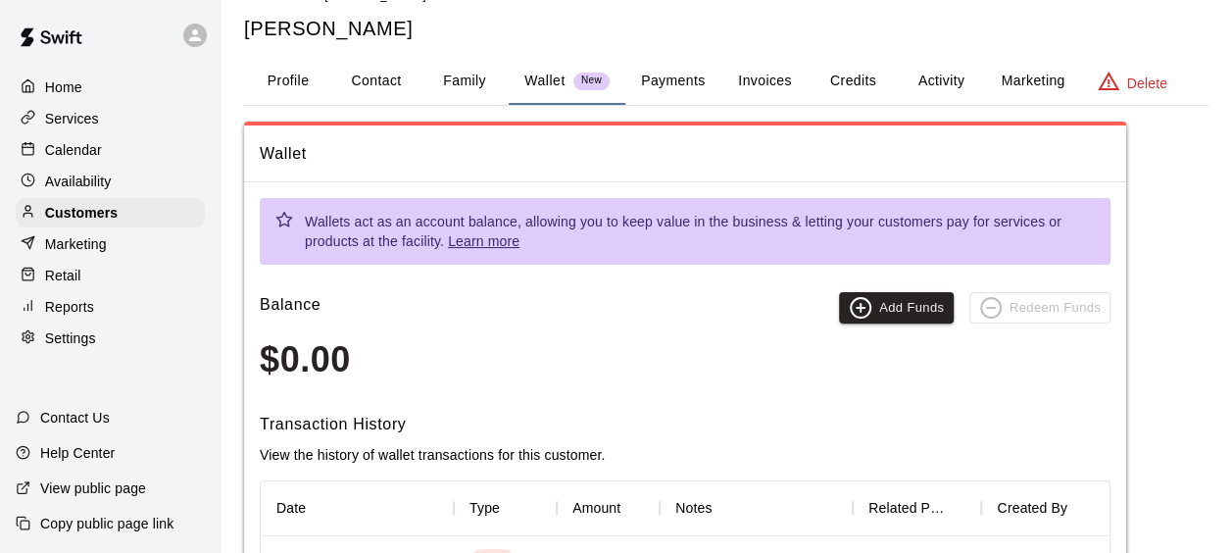
scroll to position [40, 0]
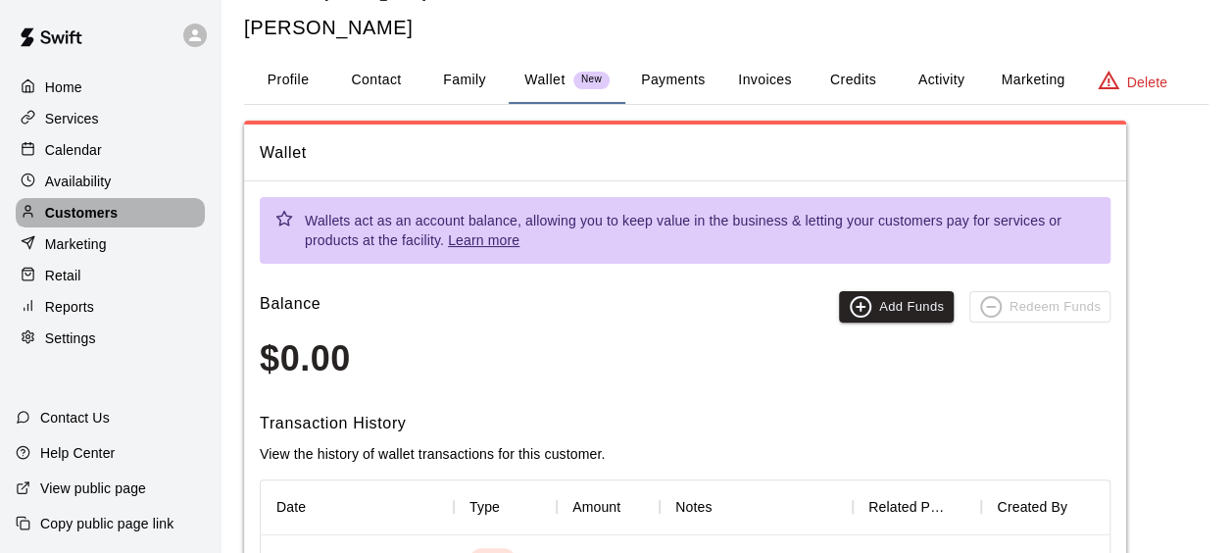
click at [67, 214] on p "Customers" at bounding box center [81, 213] width 73 height 20
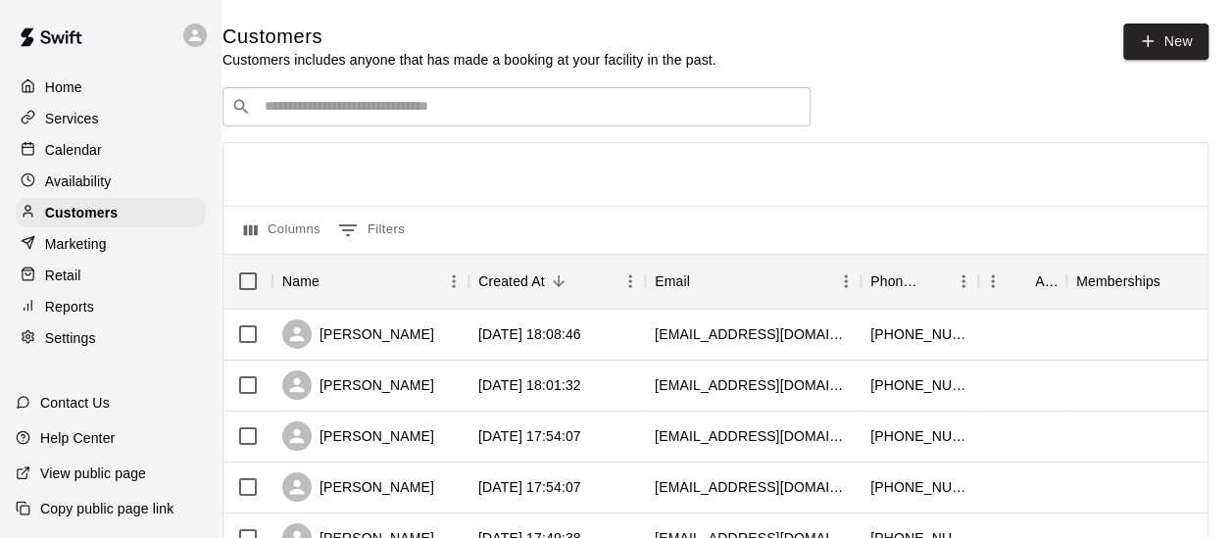
scroll to position [0, 33]
click at [73, 316] on p "Reports" at bounding box center [69, 307] width 49 height 20
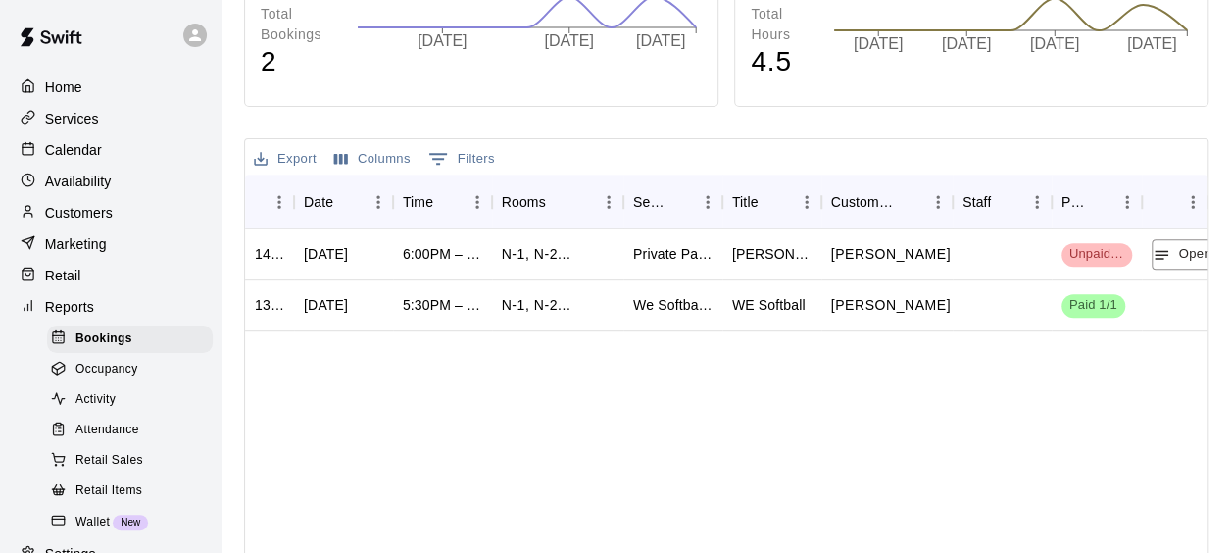
scroll to position [366, 0]
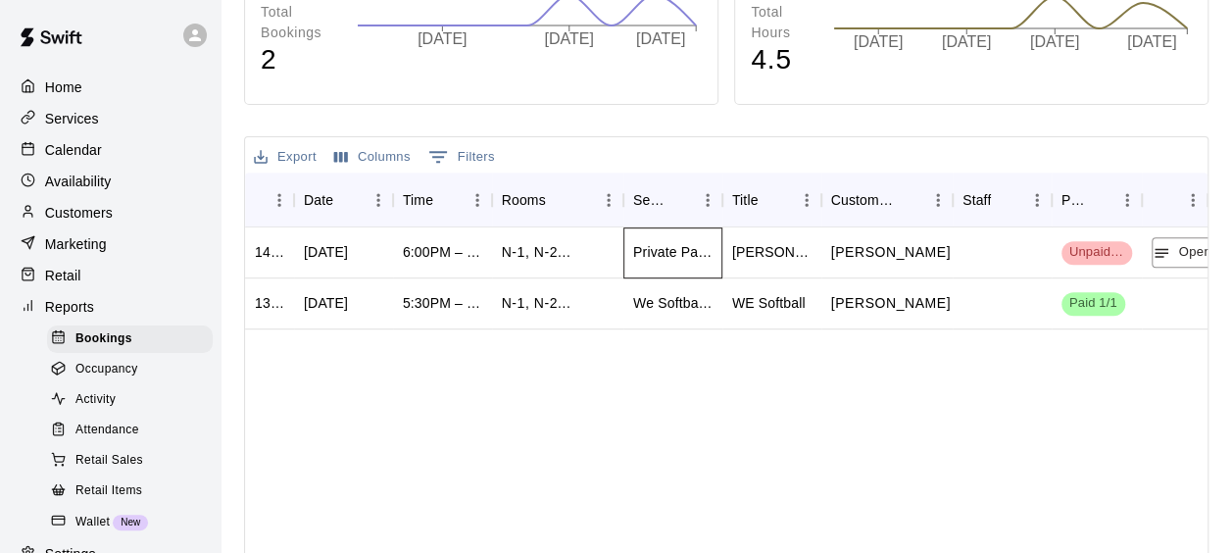
click at [664, 262] on div "Private Party Rental" at bounding box center [672, 252] width 99 height 51
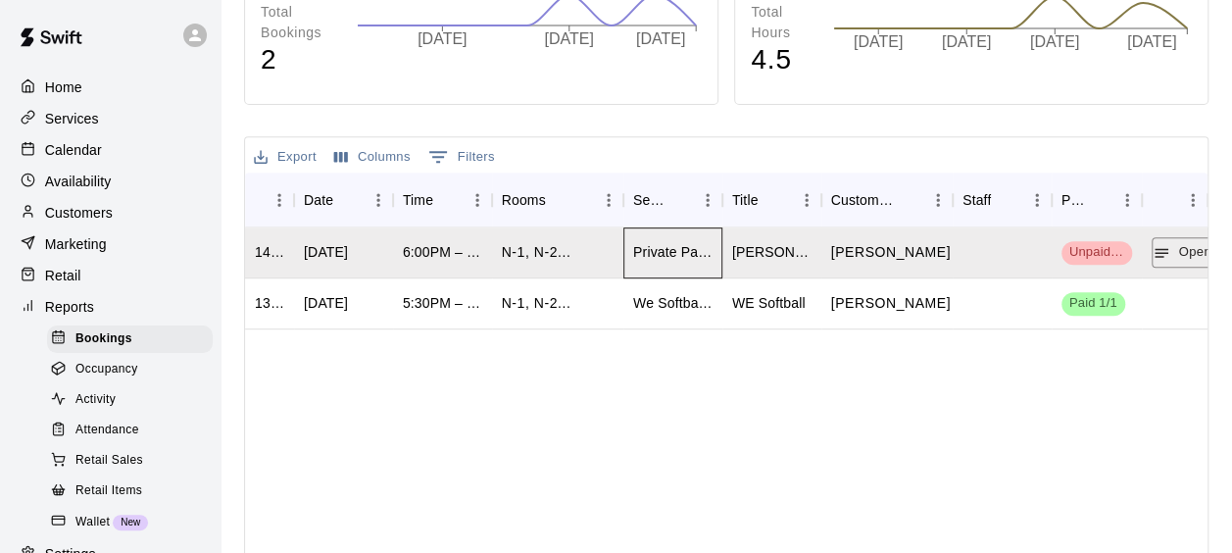
click at [664, 262] on div "Private Party Rental" at bounding box center [672, 252] width 99 height 51
click at [961, 269] on div at bounding box center [1001, 252] width 99 height 51
drag, startPoint x: 961, startPoint y: 269, endPoint x: 1095, endPoint y: 260, distance: 134.6
click at [1095, 260] on span "Unpaid 0/1" at bounding box center [1096, 252] width 71 height 19
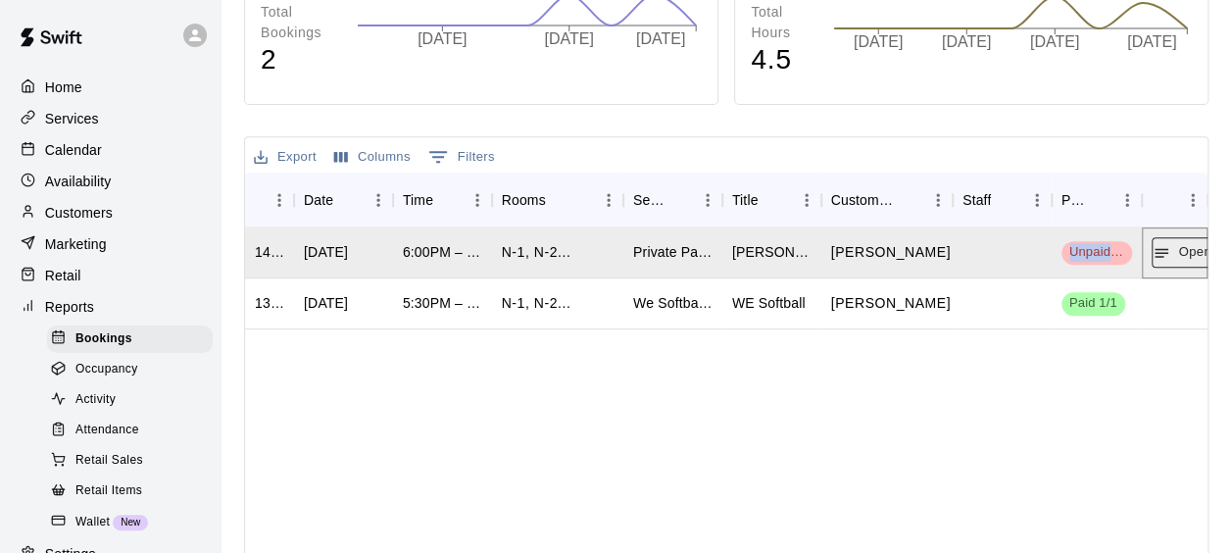
click at [1191, 243] on button "Open" at bounding box center [1182, 252] width 63 height 30
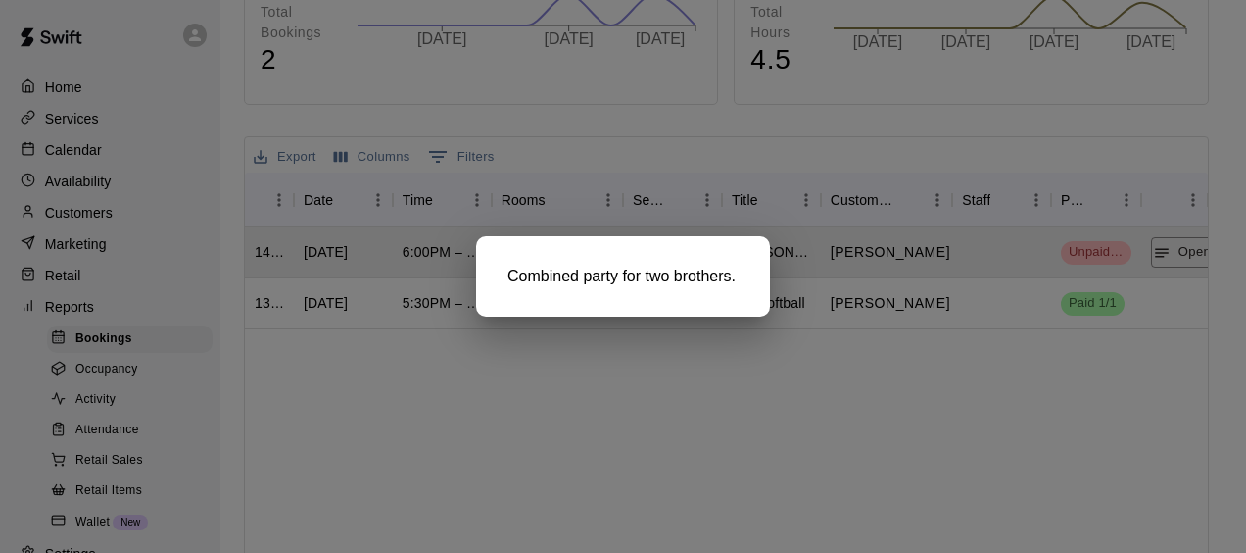
click at [875, 401] on div at bounding box center [623, 276] width 1246 height 553
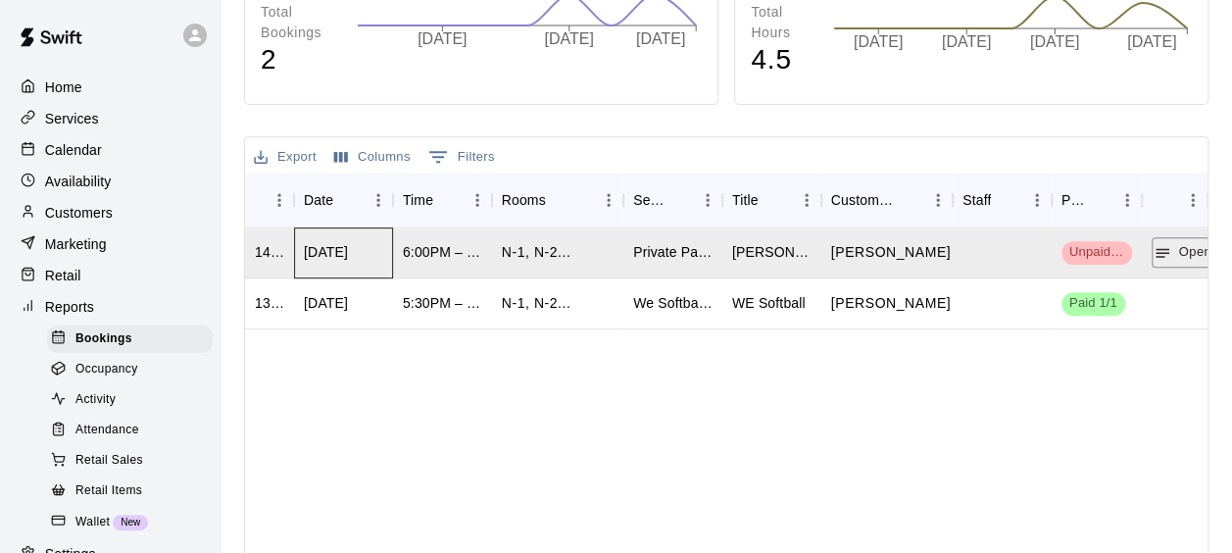
click at [348, 261] on div "[DATE]" at bounding box center [326, 252] width 44 height 20
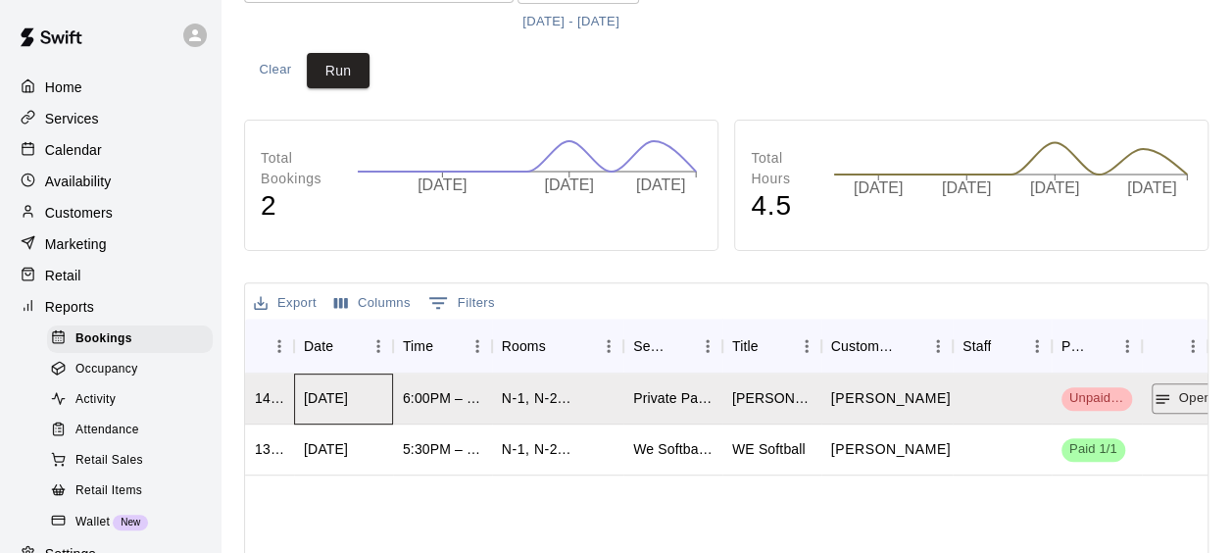
scroll to position [219, 0]
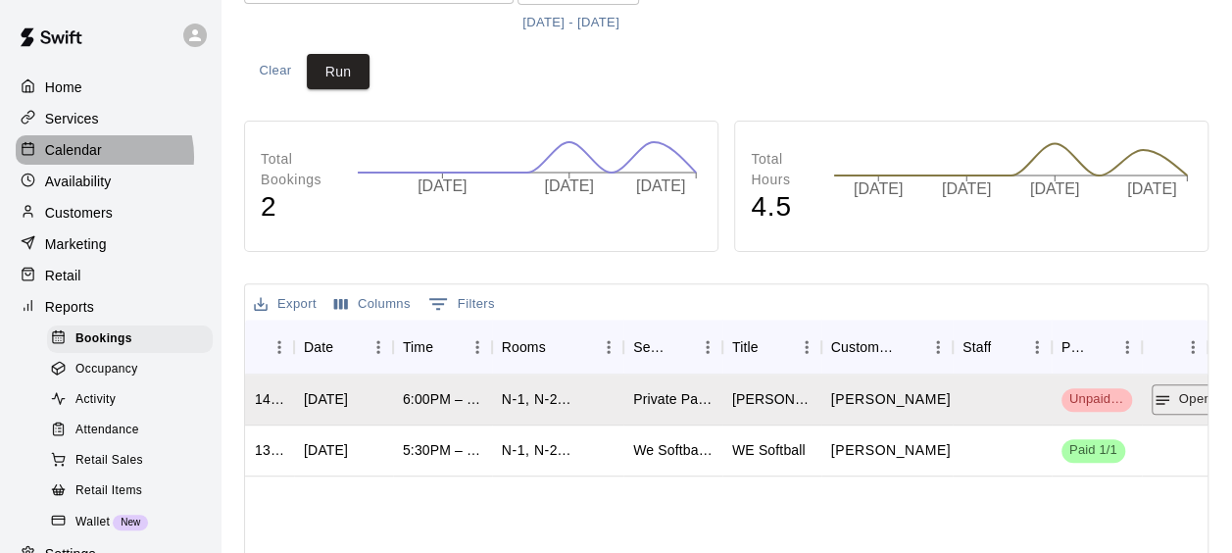
click at [99, 159] on p "Calendar" at bounding box center [73, 150] width 57 height 20
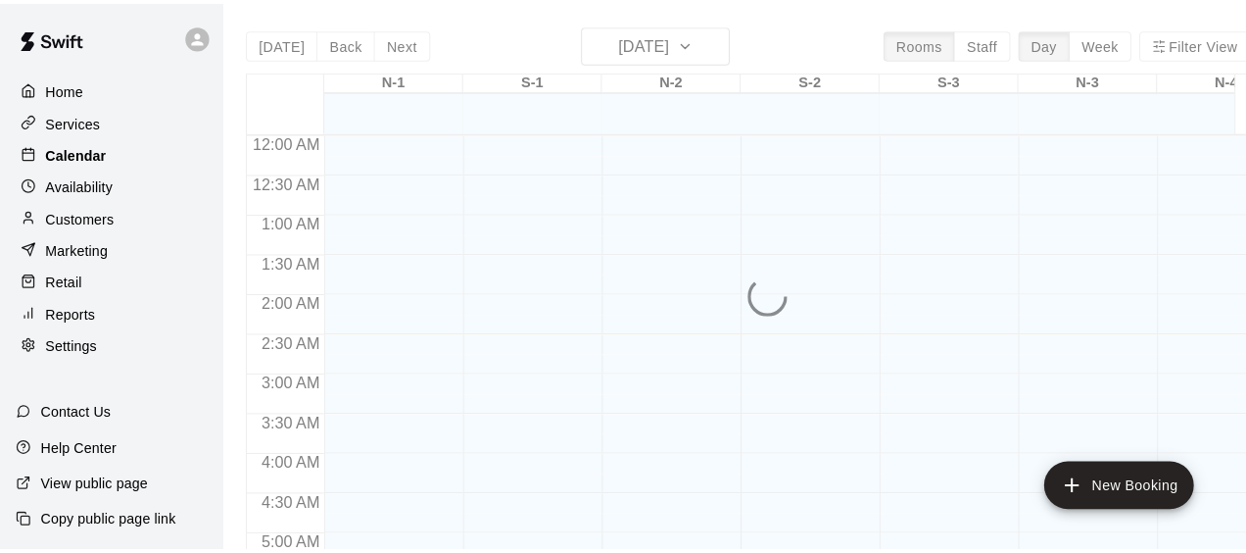
scroll to position [1378, 0]
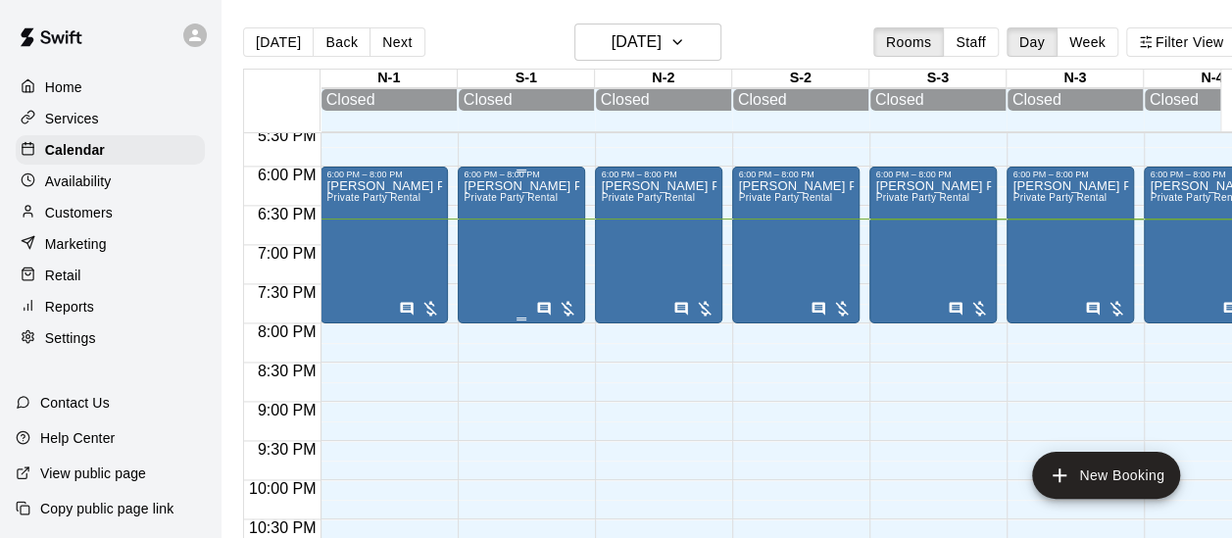
click at [514, 249] on div "[PERSON_NAME] Party Private Party Rental" at bounding box center [521, 448] width 116 height 538
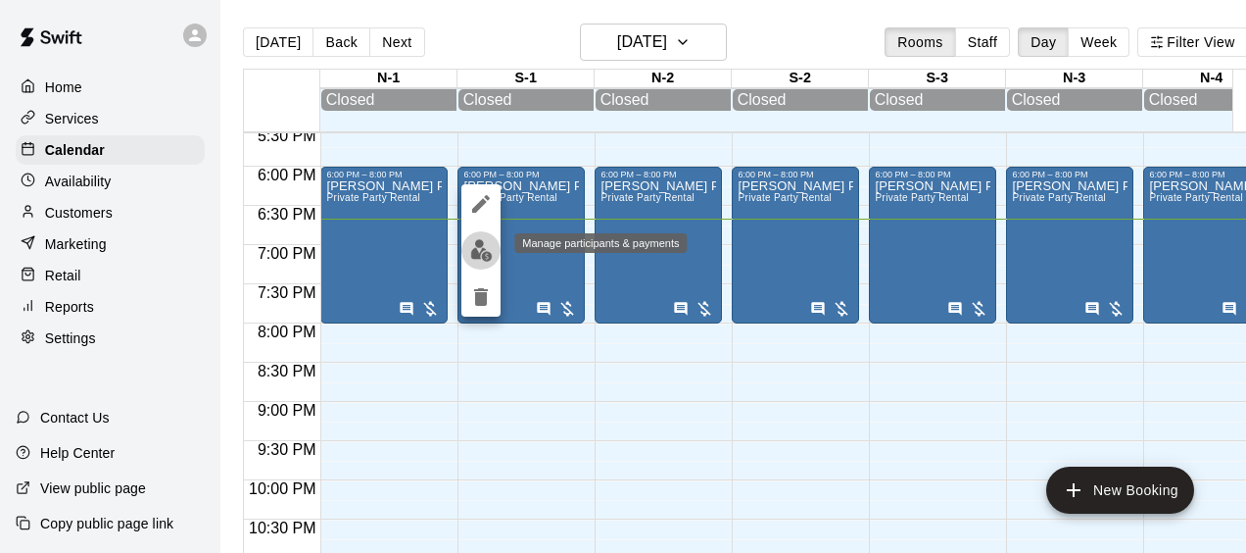
click at [488, 247] on img "edit" at bounding box center [481, 250] width 23 height 23
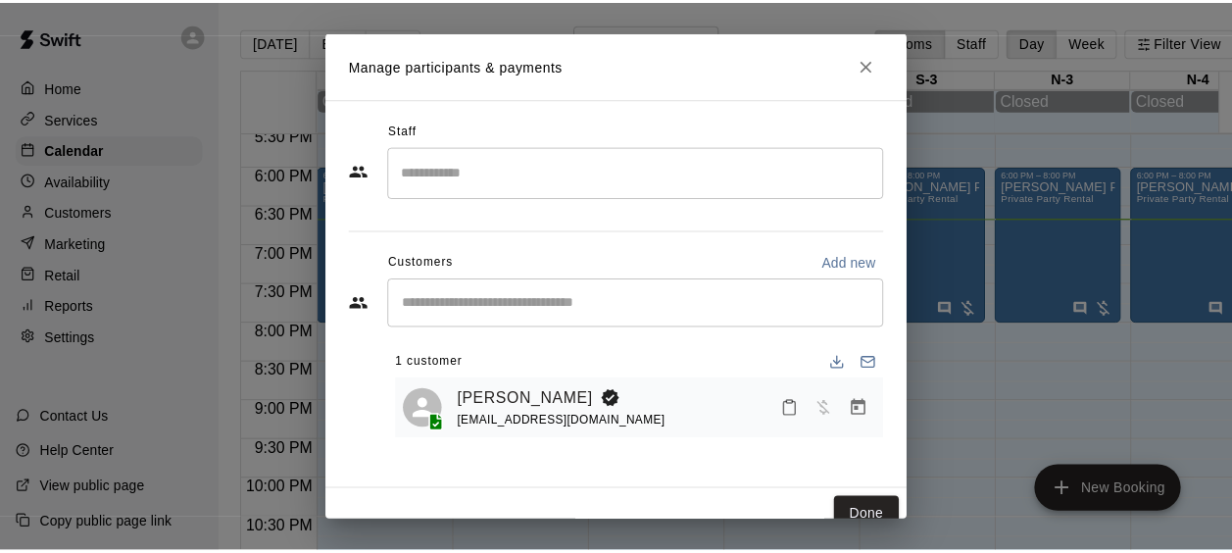
scroll to position [20, 0]
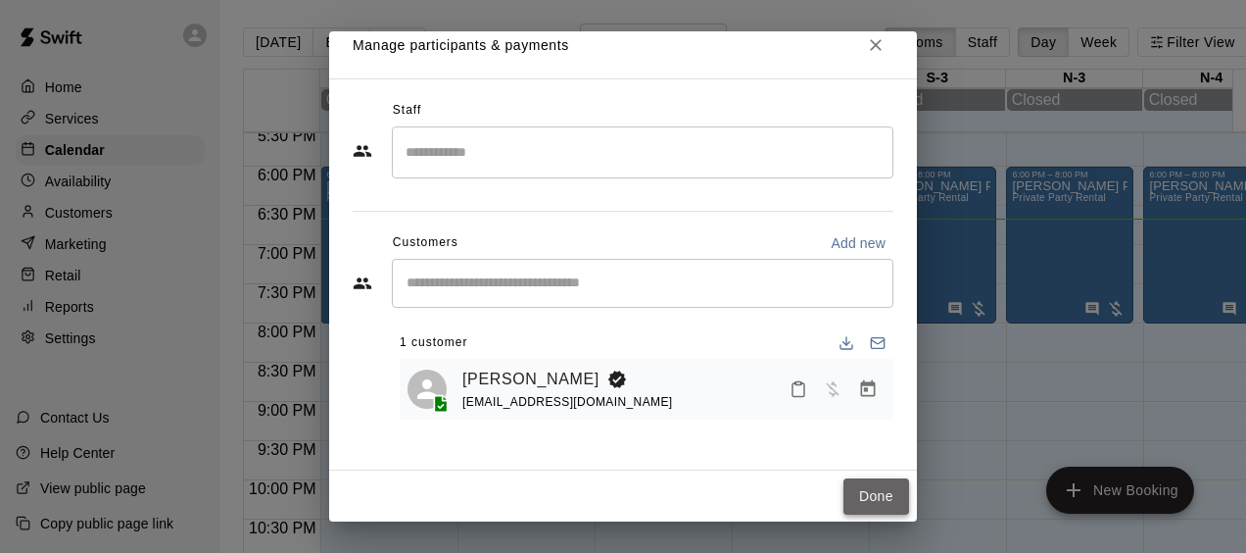
click at [863, 503] on button "Done" at bounding box center [877, 496] width 66 height 36
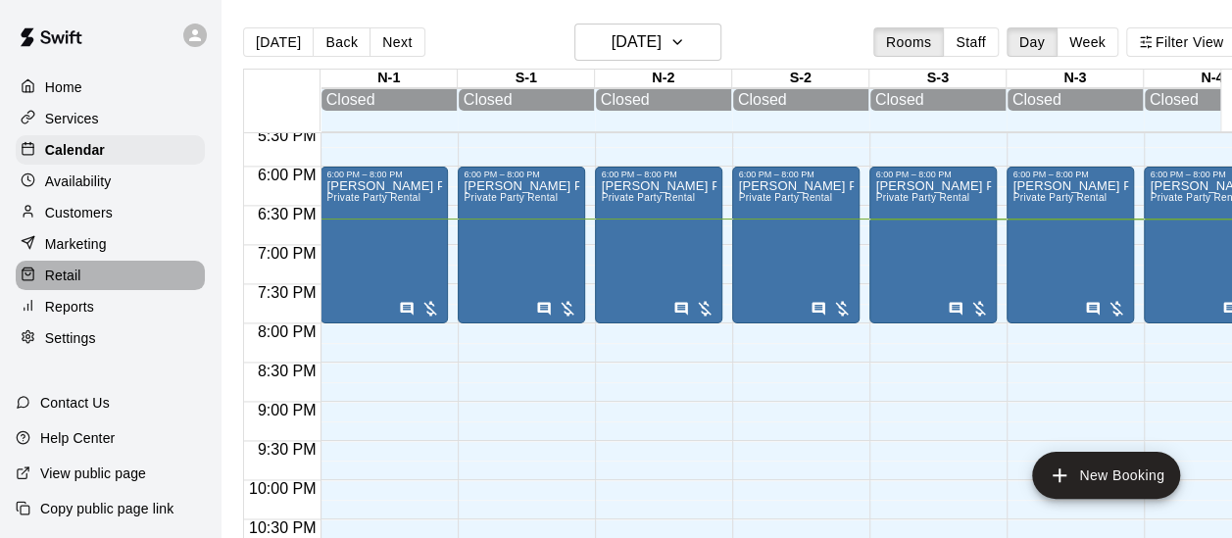
click at [123, 290] on div "Retail" at bounding box center [110, 275] width 189 height 29
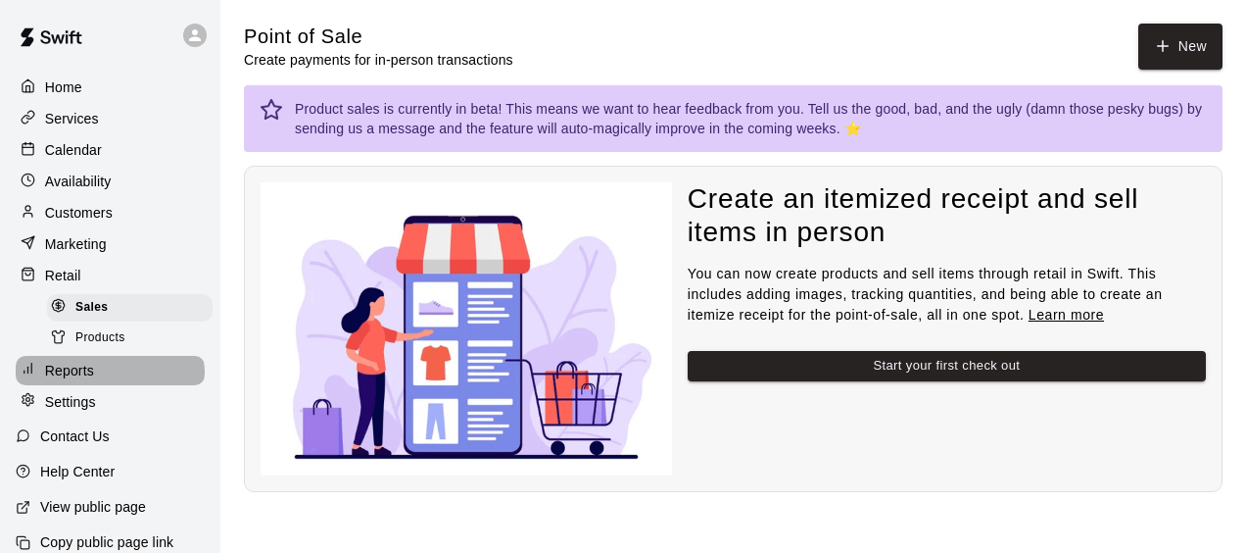
click at [109, 384] on div "Reports" at bounding box center [110, 370] width 189 height 29
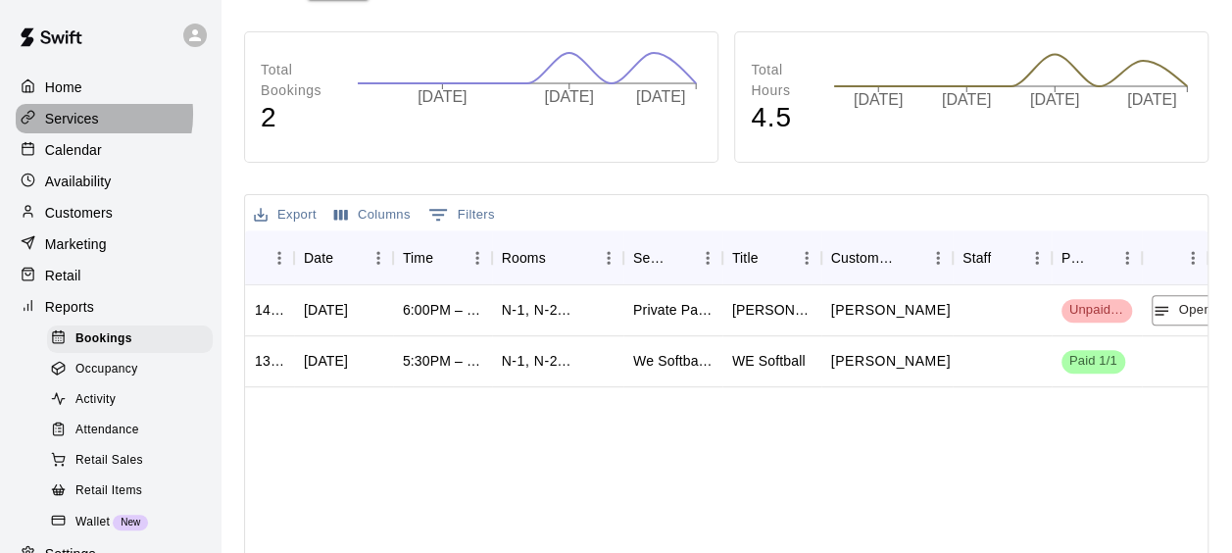
click at [85, 116] on p "Services" at bounding box center [72, 119] width 54 height 20
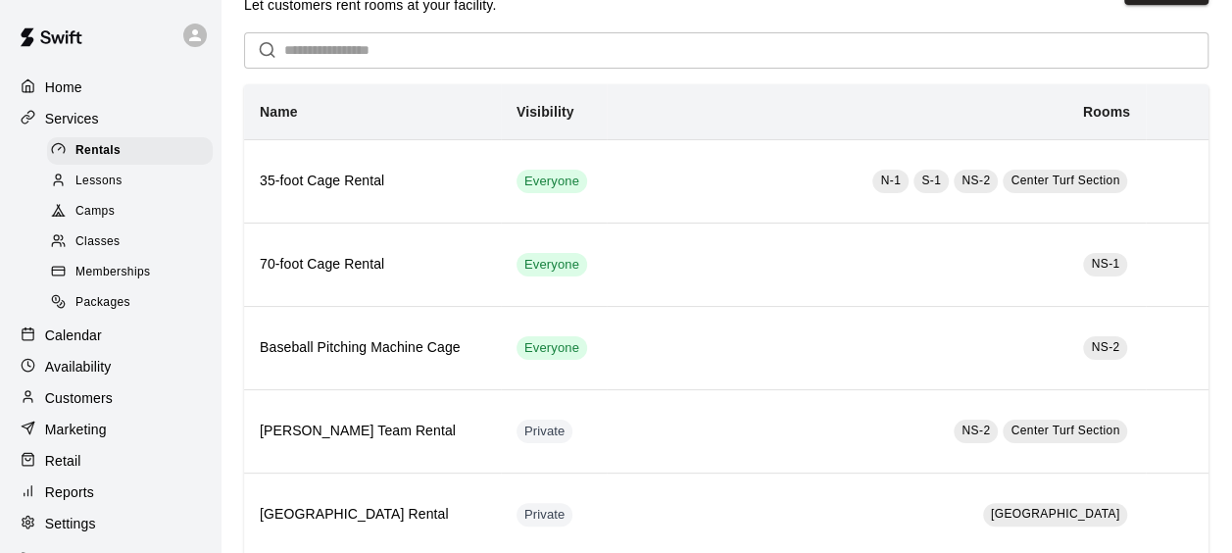
scroll to position [17, 0]
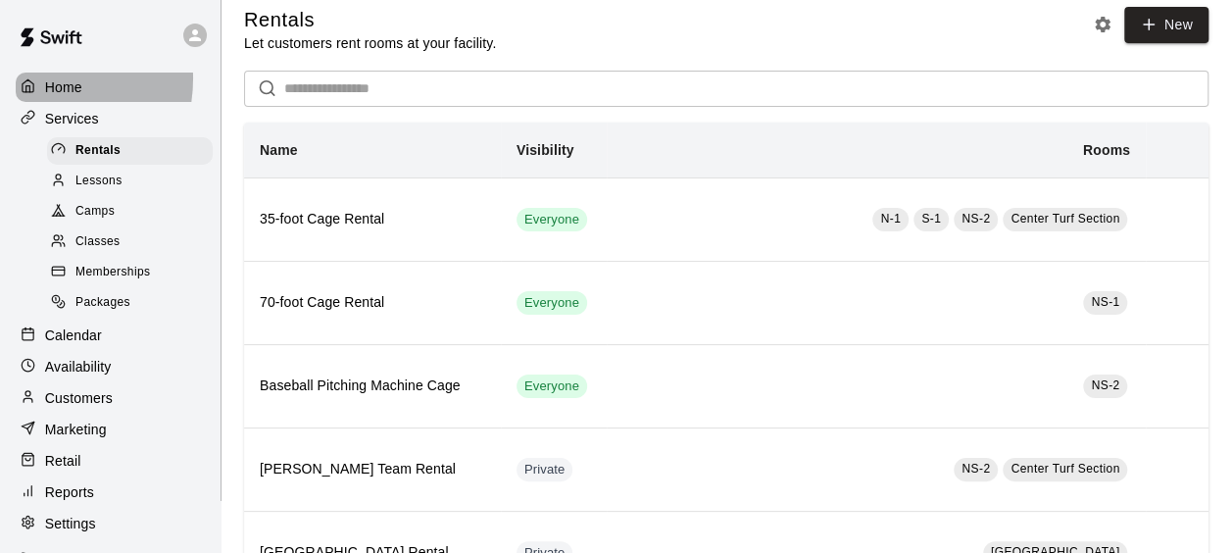
click at [29, 78] on div at bounding box center [33, 87] width 24 height 19
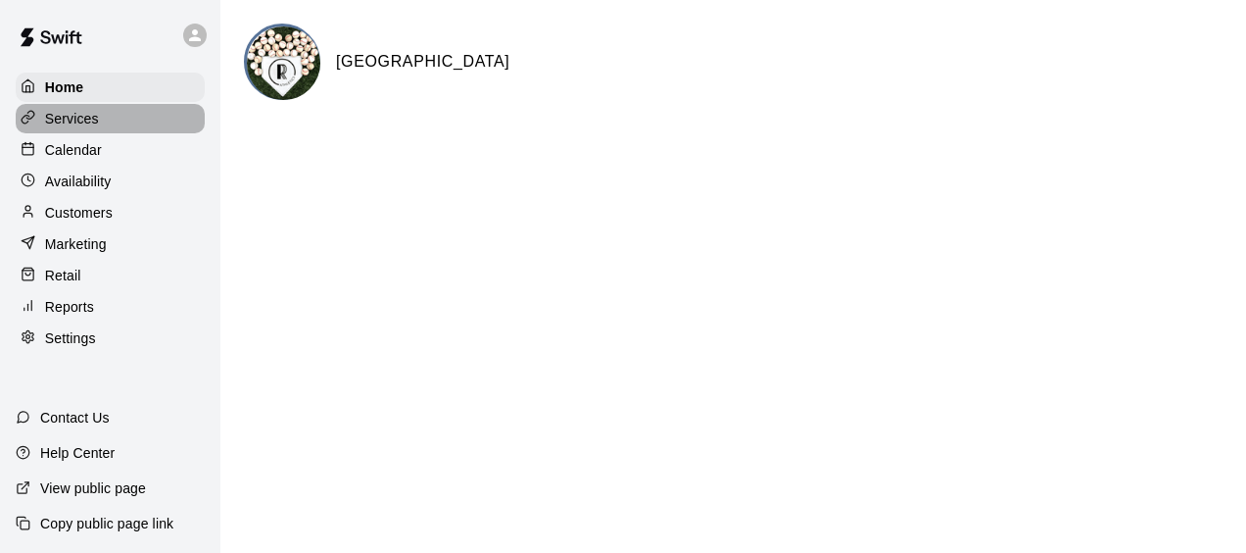
click at [35, 128] on div at bounding box center [33, 119] width 24 height 19
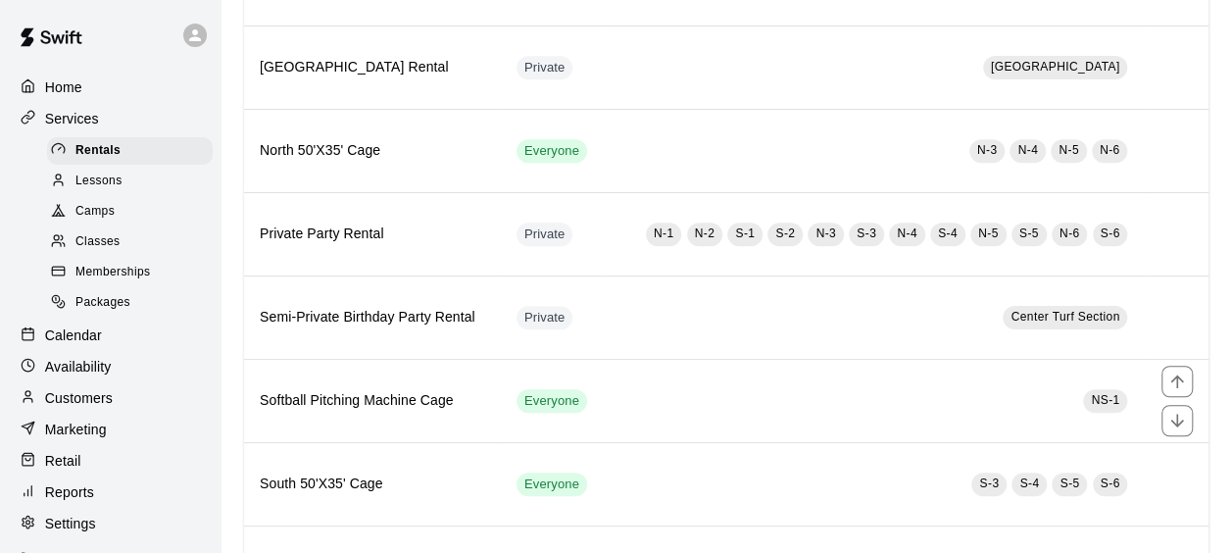
scroll to position [517, 0]
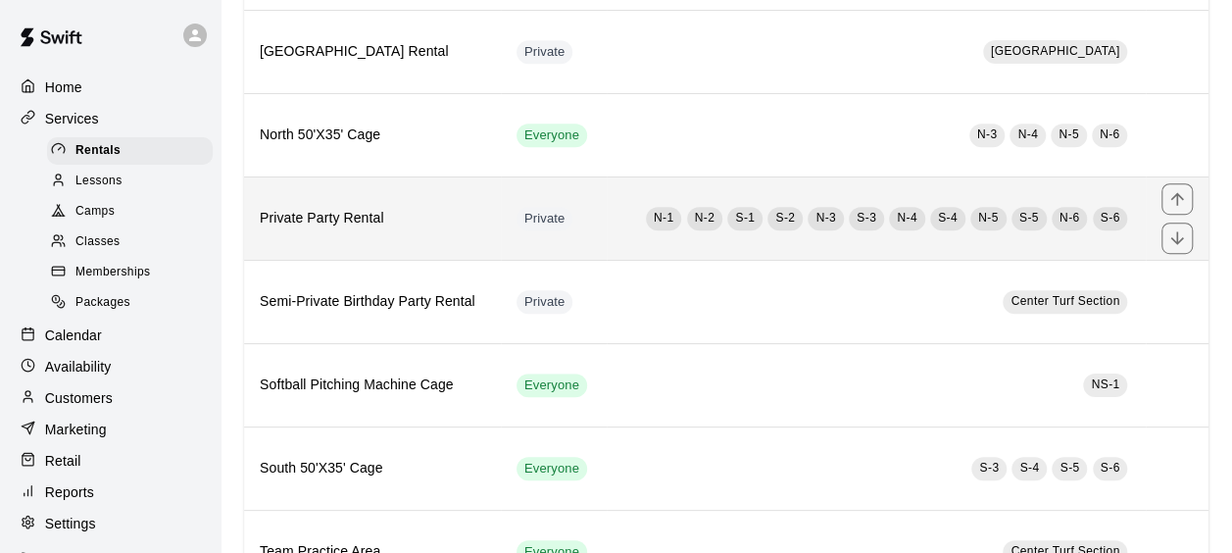
click at [332, 218] on h6 "Private Party Rental" at bounding box center [372, 219] width 225 height 22
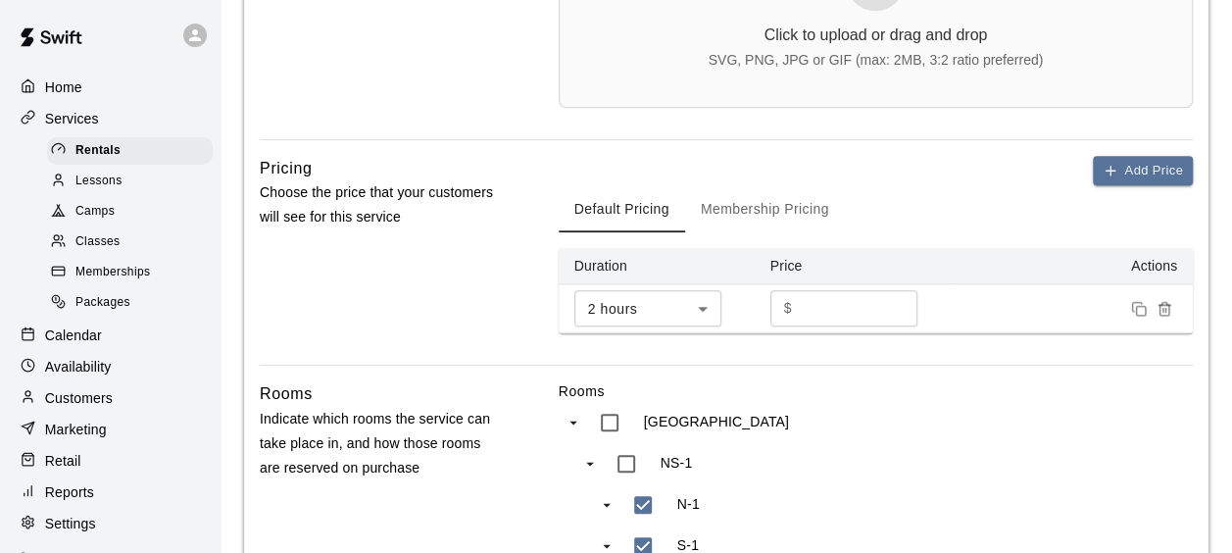
scroll to position [754, 0]
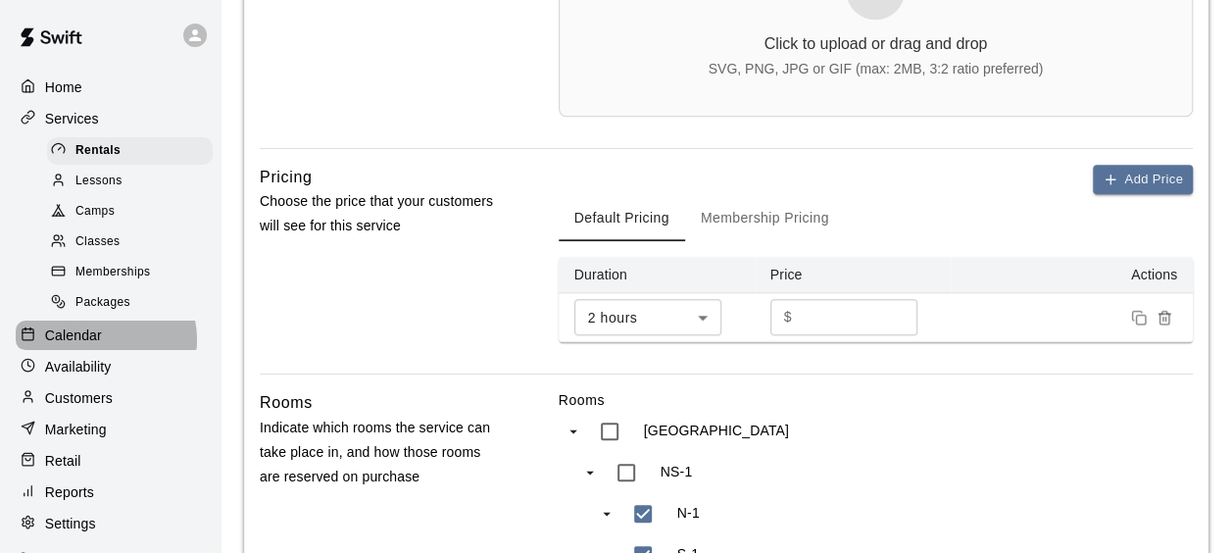
click at [105, 350] on div "Calendar" at bounding box center [110, 334] width 189 height 29
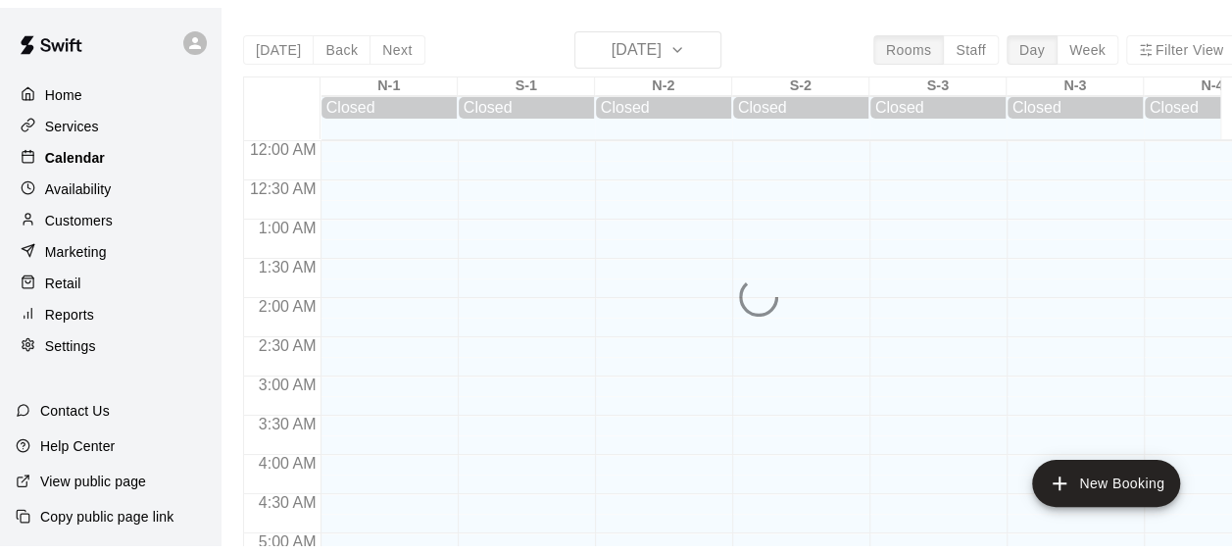
scroll to position [1378, 0]
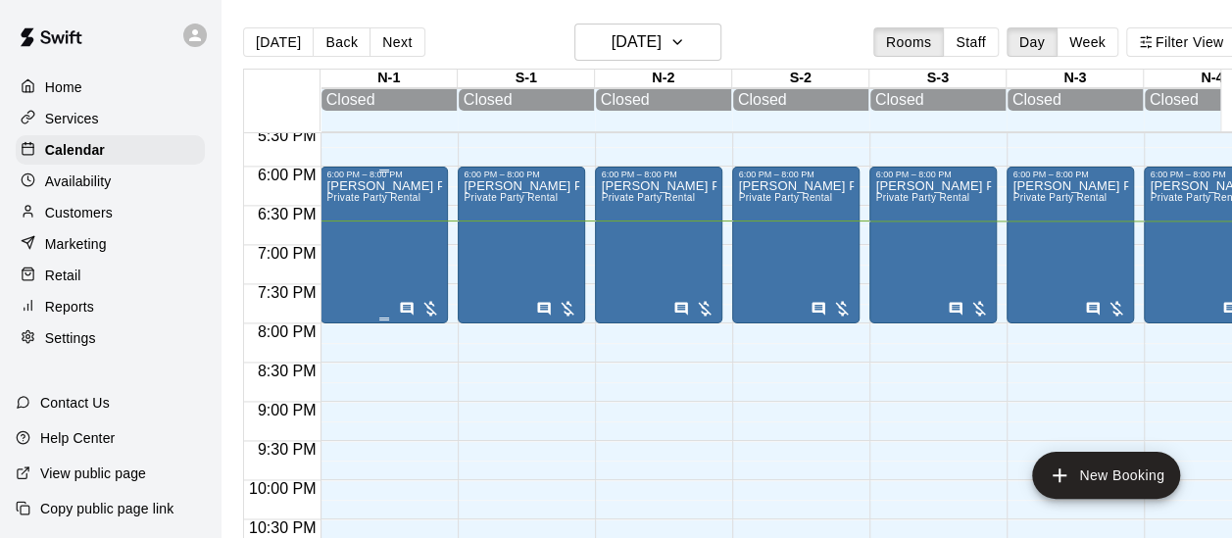
click at [403, 222] on div "[PERSON_NAME] Party Private Party Rental" at bounding box center [384, 448] width 116 height 538
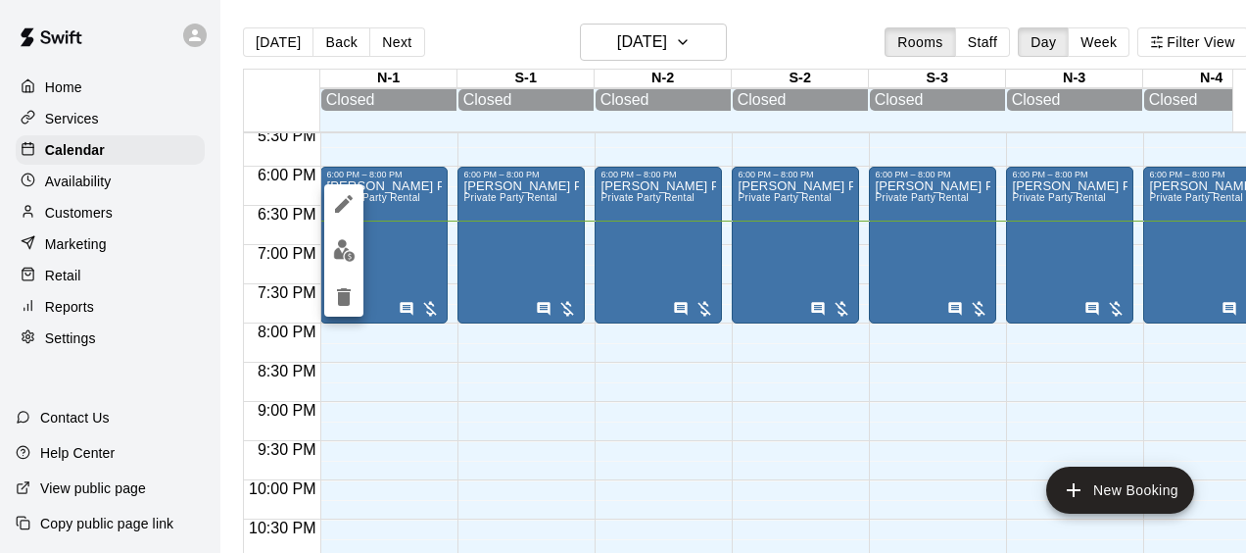
click at [110, 253] on div at bounding box center [623, 276] width 1246 height 553
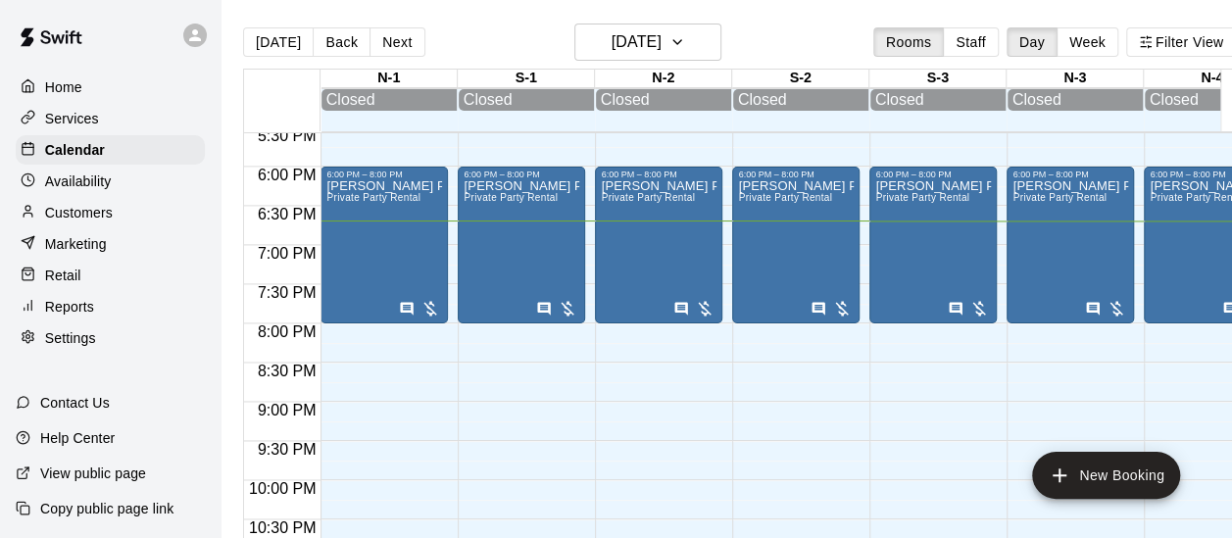
click at [79, 279] on p "Retail" at bounding box center [63, 276] width 36 height 20
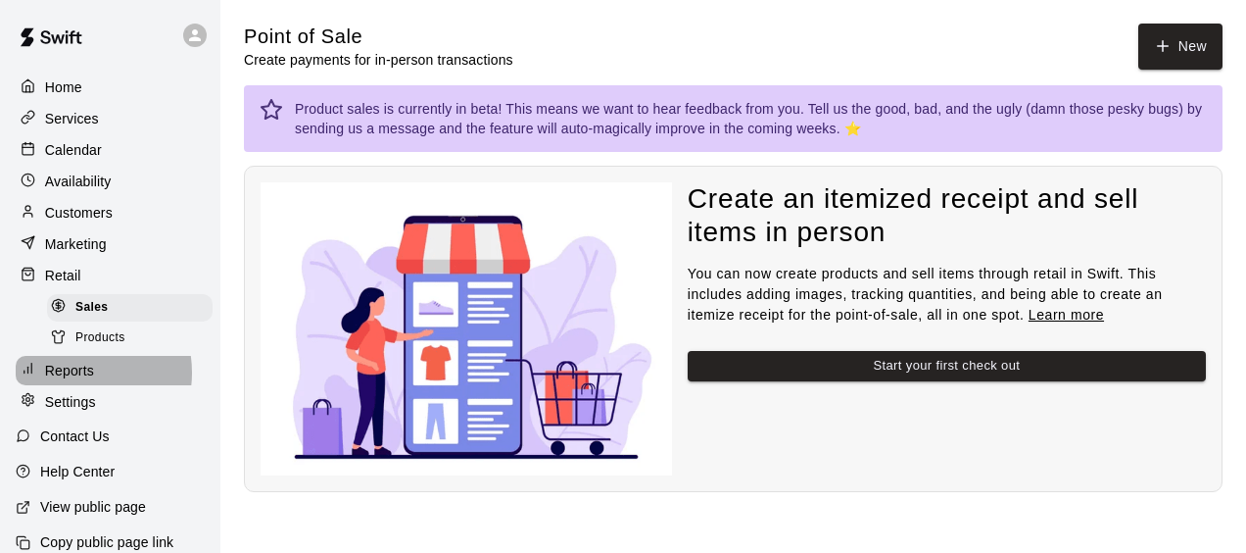
click at [71, 380] on p "Reports" at bounding box center [69, 371] width 49 height 20
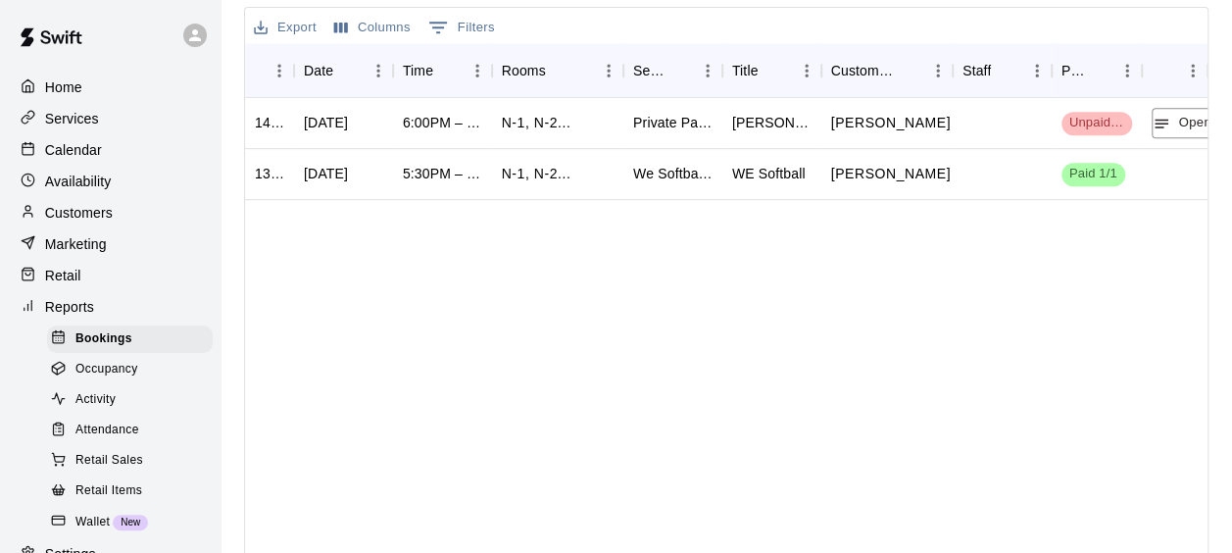
scroll to position [500, 0]
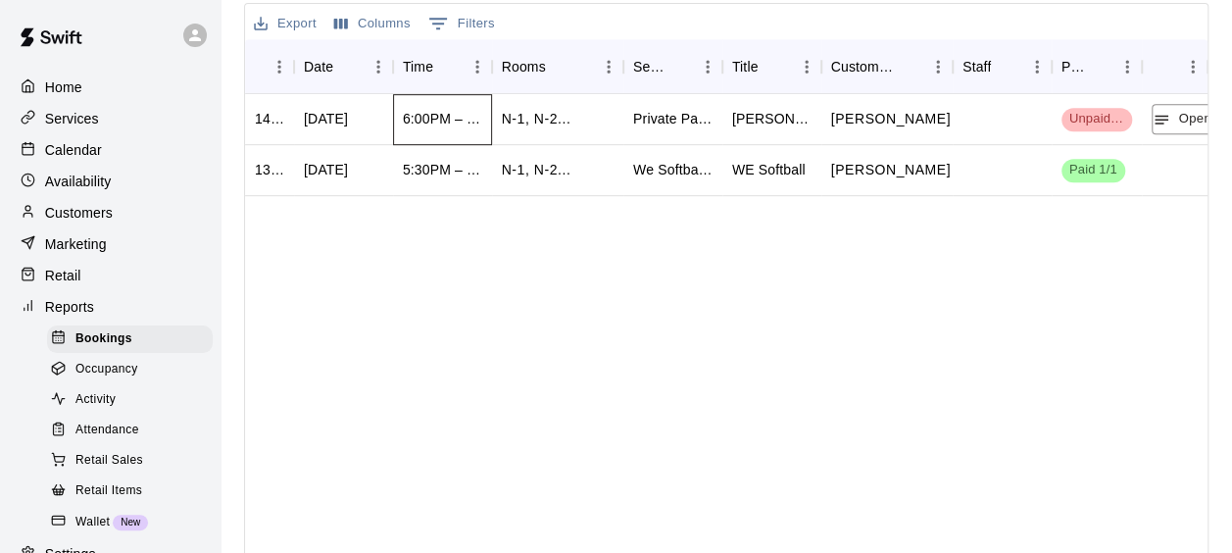
click at [489, 116] on div "6:00PM – 8:00PM" at bounding box center [442, 119] width 99 height 51
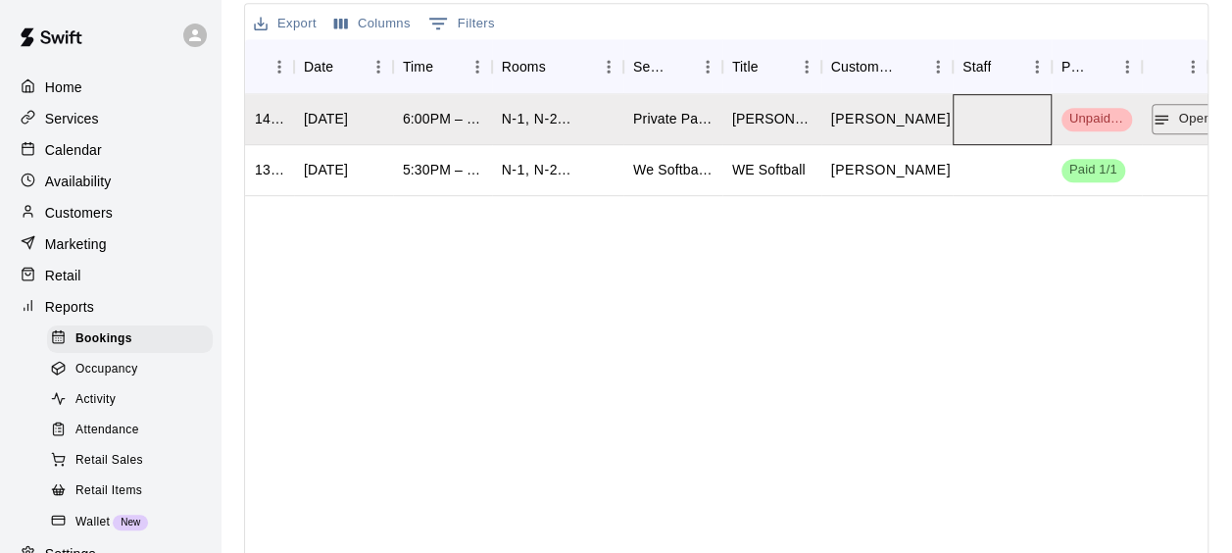
click at [970, 114] on div at bounding box center [1001, 119] width 99 height 51
click at [1168, 127] on button "Open" at bounding box center [1182, 119] width 63 height 30
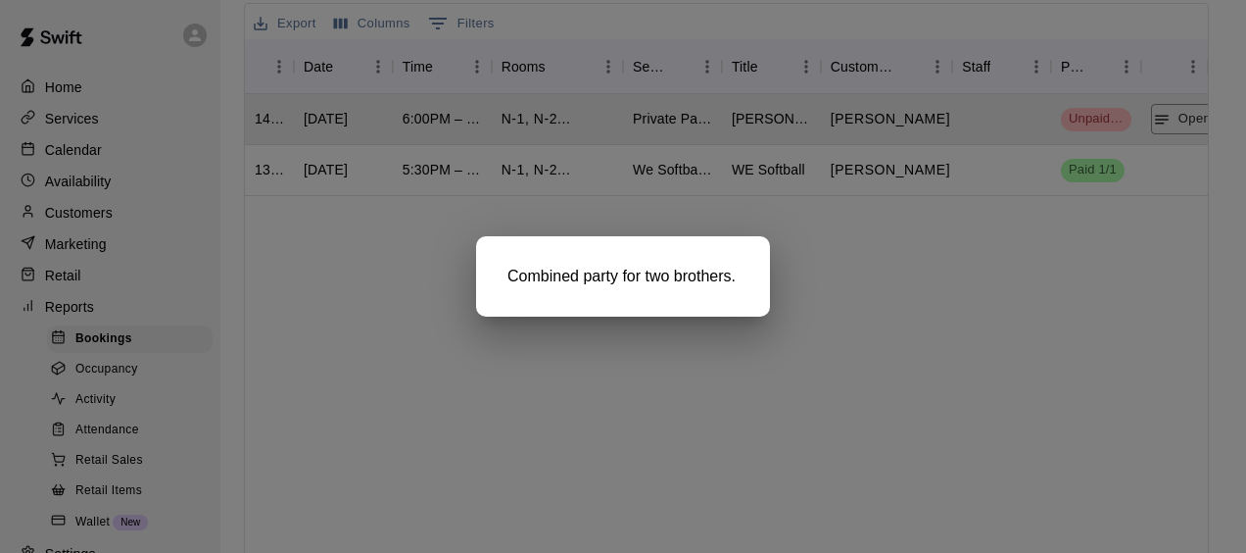
click at [627, 316] on div "Combined party for two brothers." at bounding box center [623, 276] width 294 height 80
click at [270, 370] on div at bounding box center [623, 276] width 1246 height 553
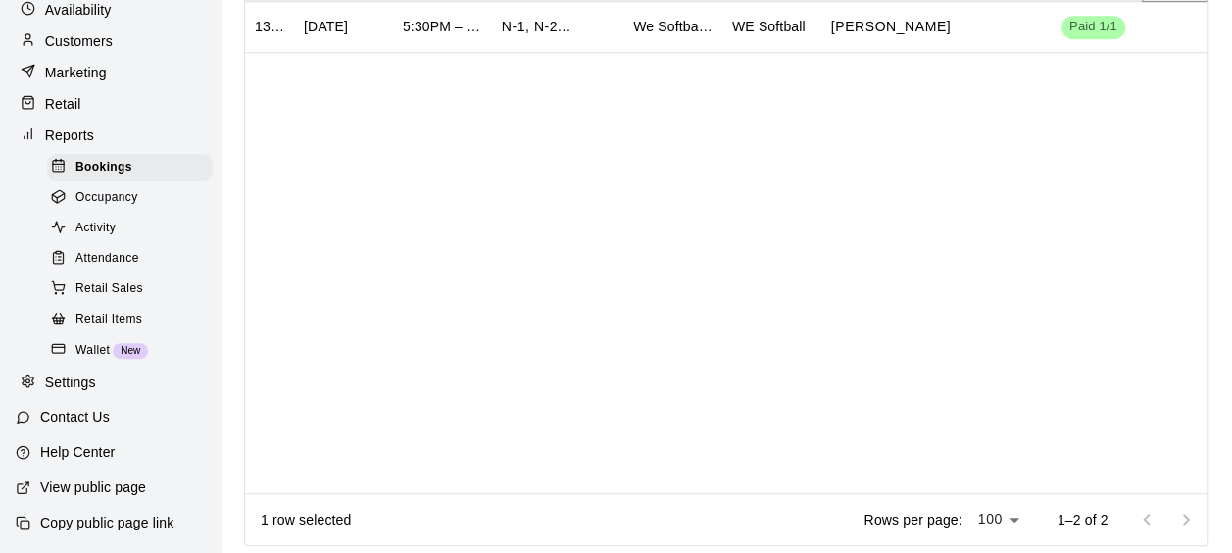
scroll to position [0, 0]
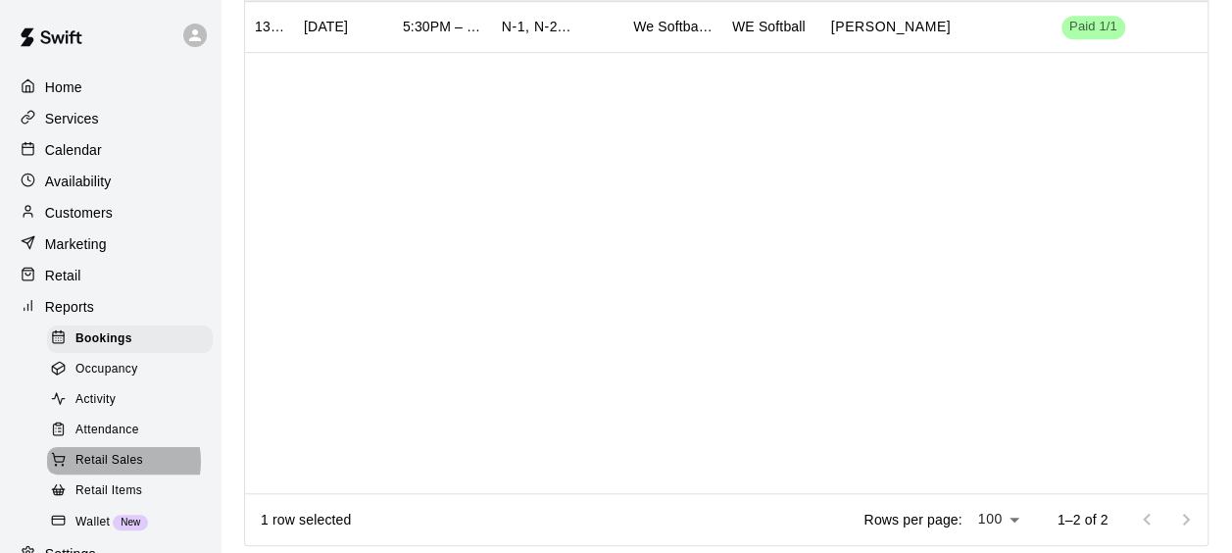
click at [120, 470] on span "Retail Sales" at bounding box center [109, 461] width 68 height 20
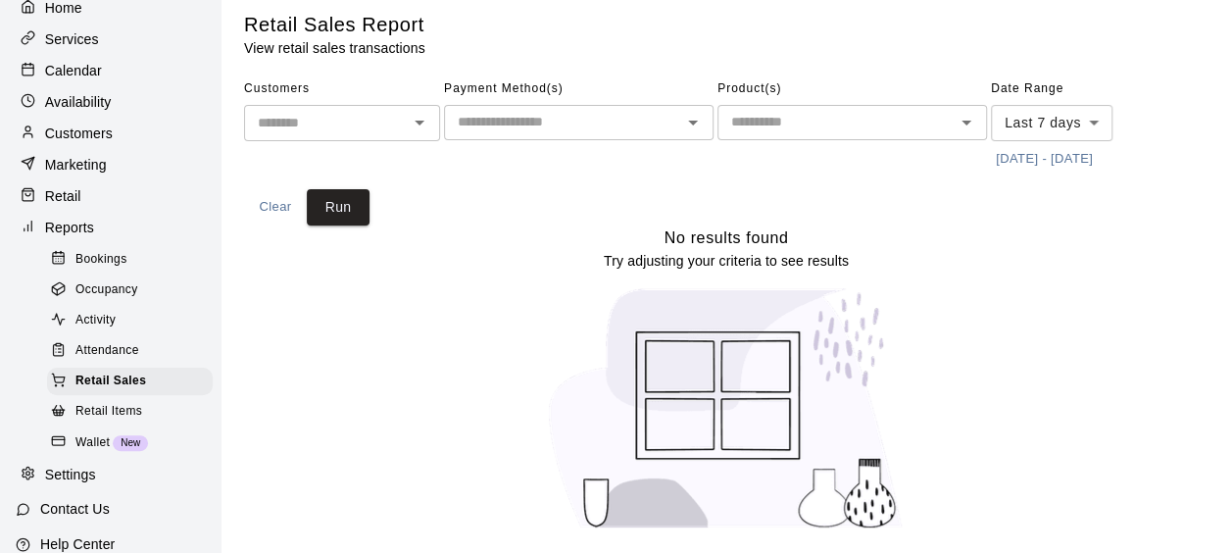
scroll to position [80, 0]
click at [137, 456] on div "Wallet New" at bounding box center [130, 441] width 166 height 27
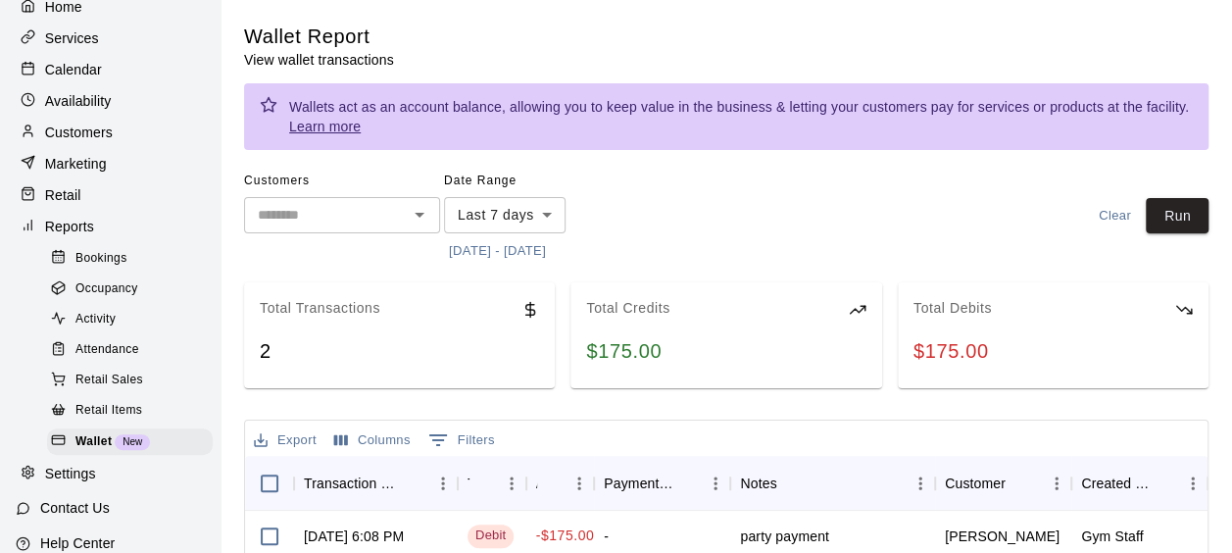
click at [764, 354] on div "$175.00" at bounding box center [725, 351] width 279 height 26
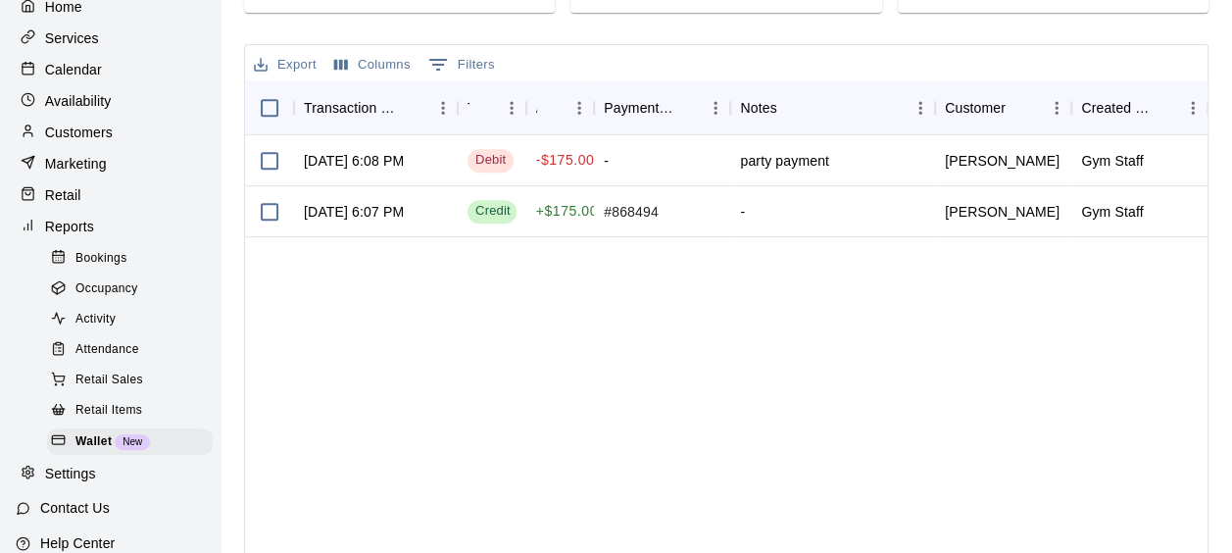
scroll to position [383, 0]
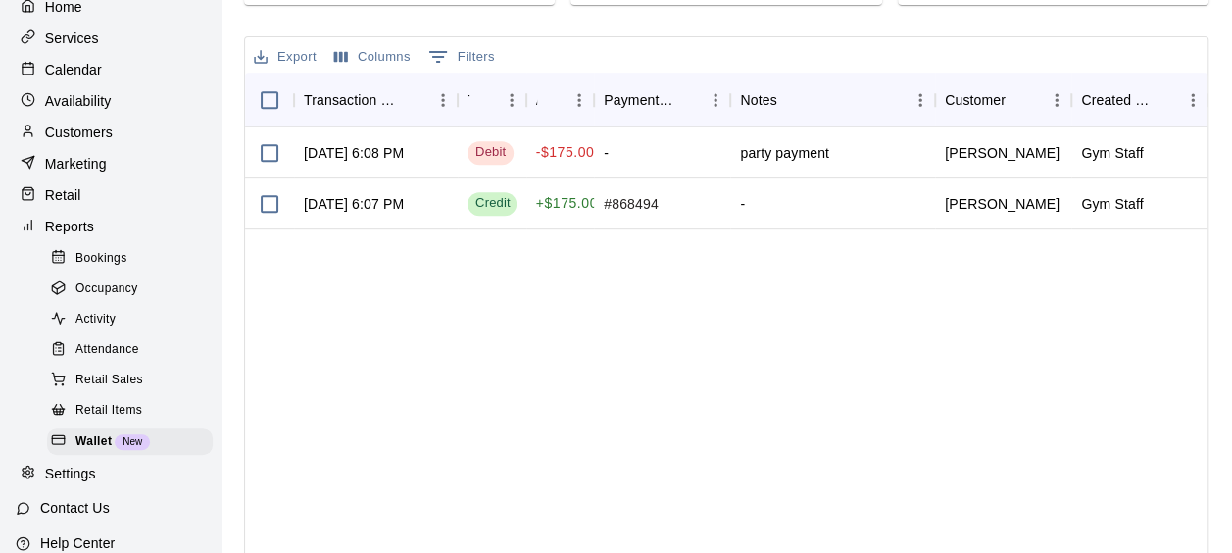
click at [113, 266] on span "Bookings" at bounding box center [101, 259] width 52 height 20
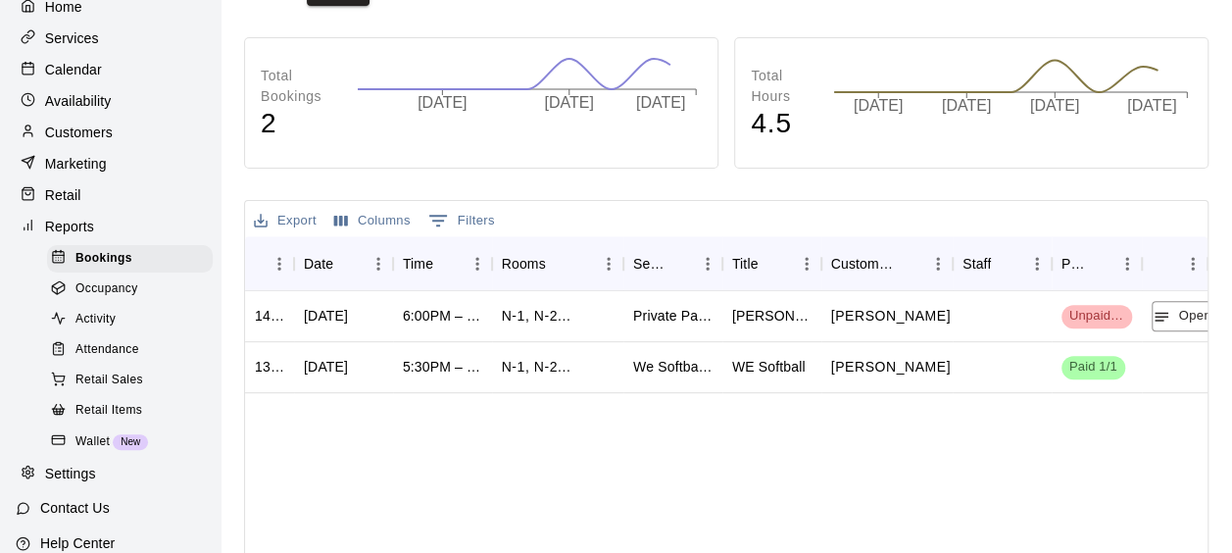
scroll to position [308, 0]
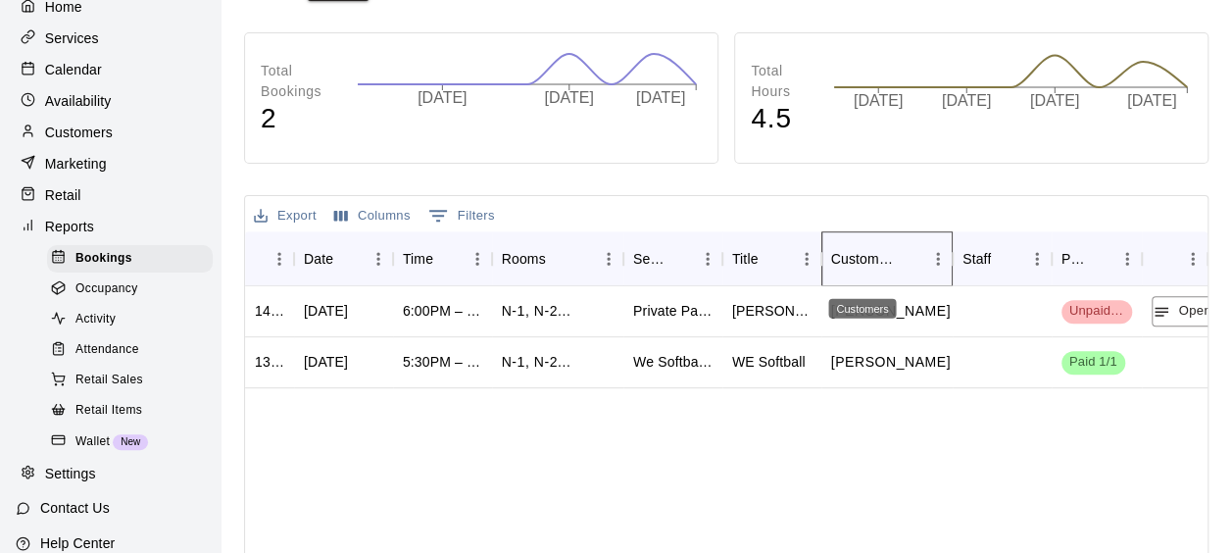
click at [864, 253] on div "Customers" at bounding box center [863, 258] width 65 height 55
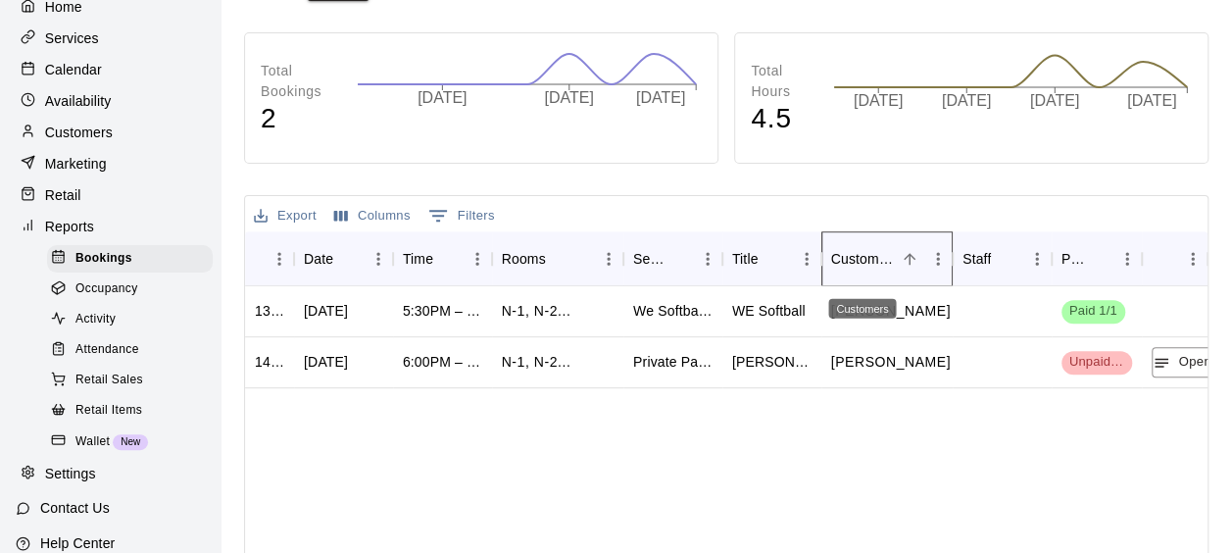
click at [864, 253] on div "Customers" at bounding box center [863, 258] width 65 height 55
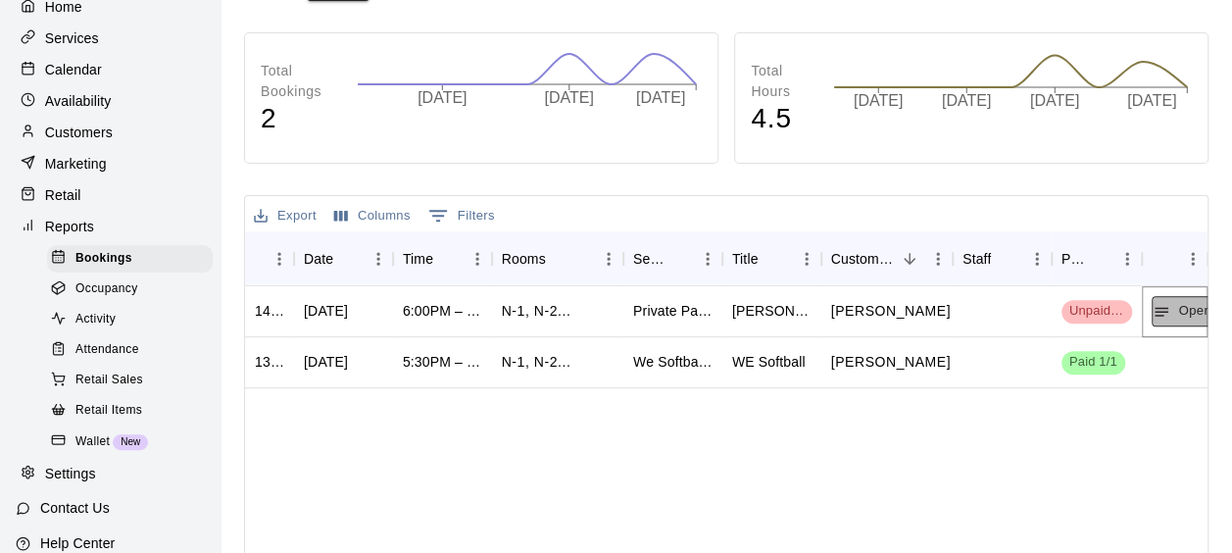
click at [1186, 305] on button "Open" at bounding box center [1182, 311] width 63 height 30
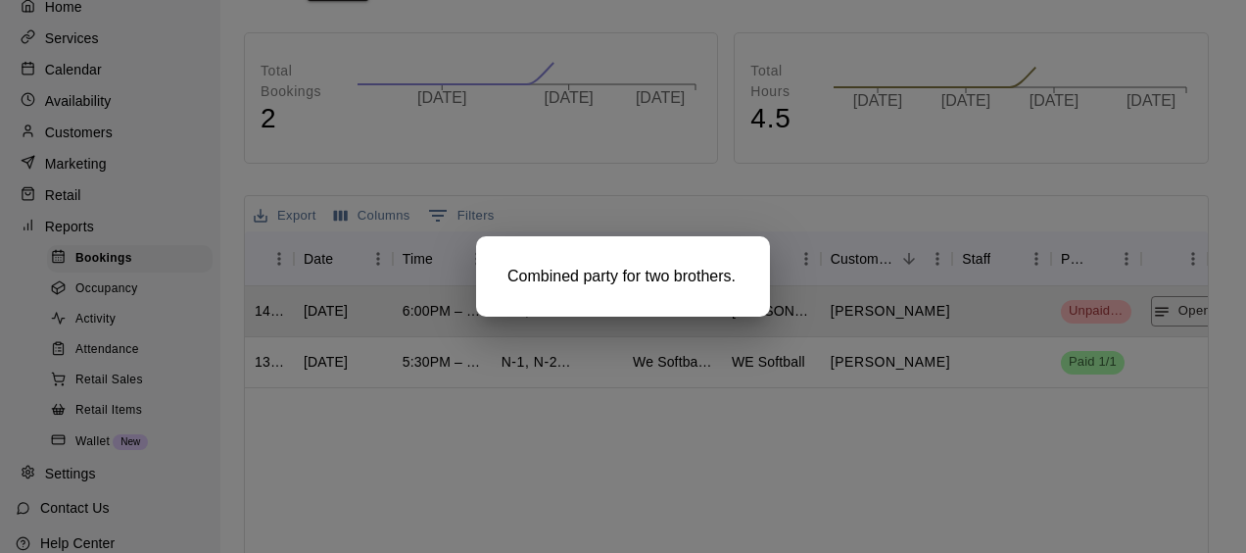
click at [855, 456] on div at bounding box center [623, 276] width 1246 height 553
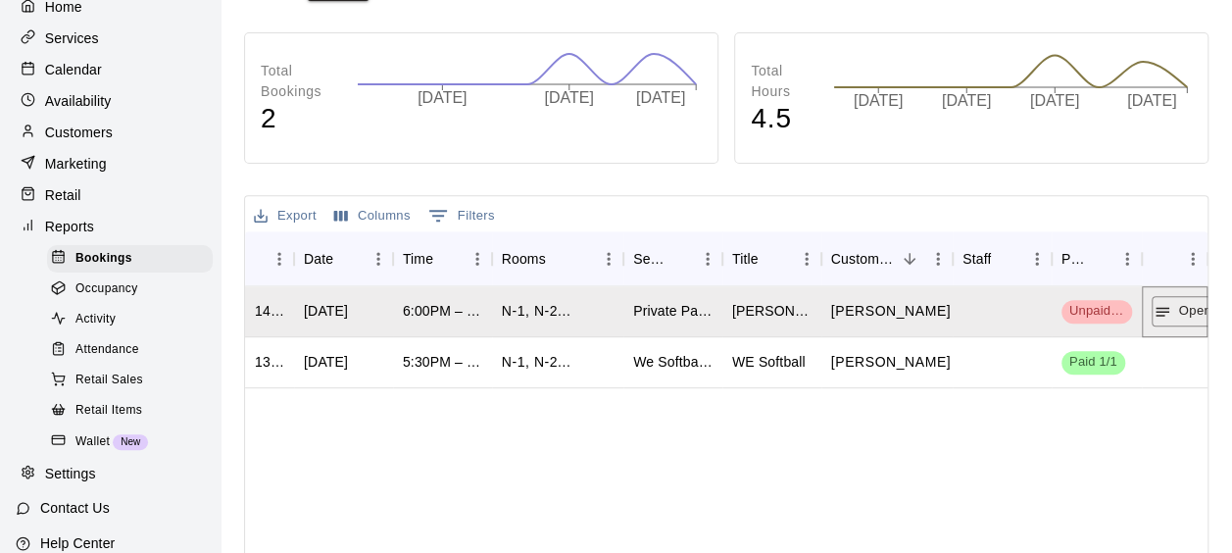
scroll to position [0, 0]
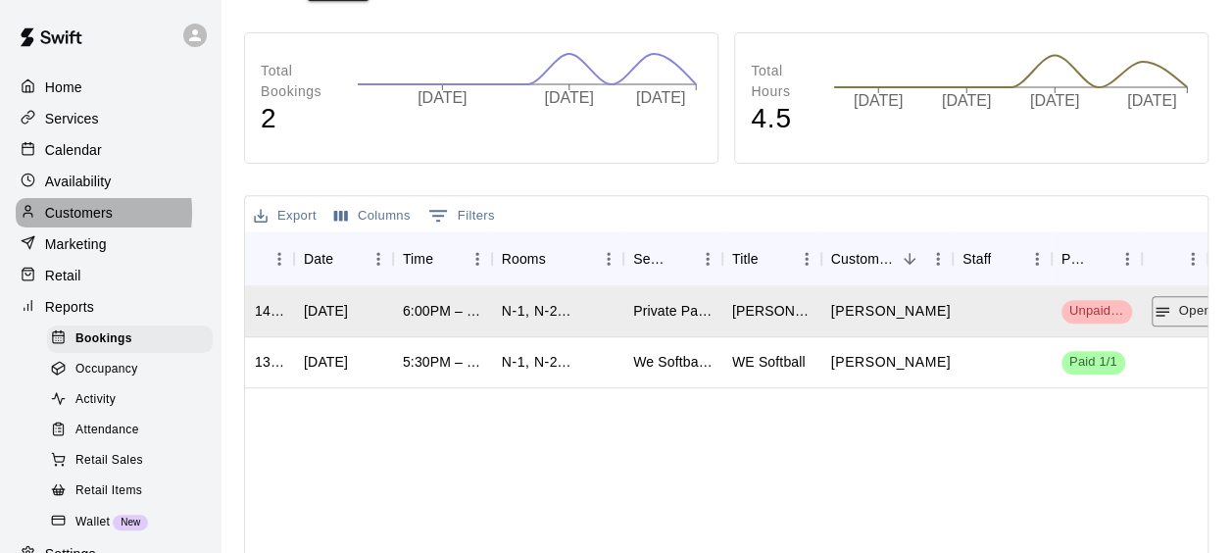
click at [65, 218] on p "Customers" at bounding box center [79, 213] width 68 height 20
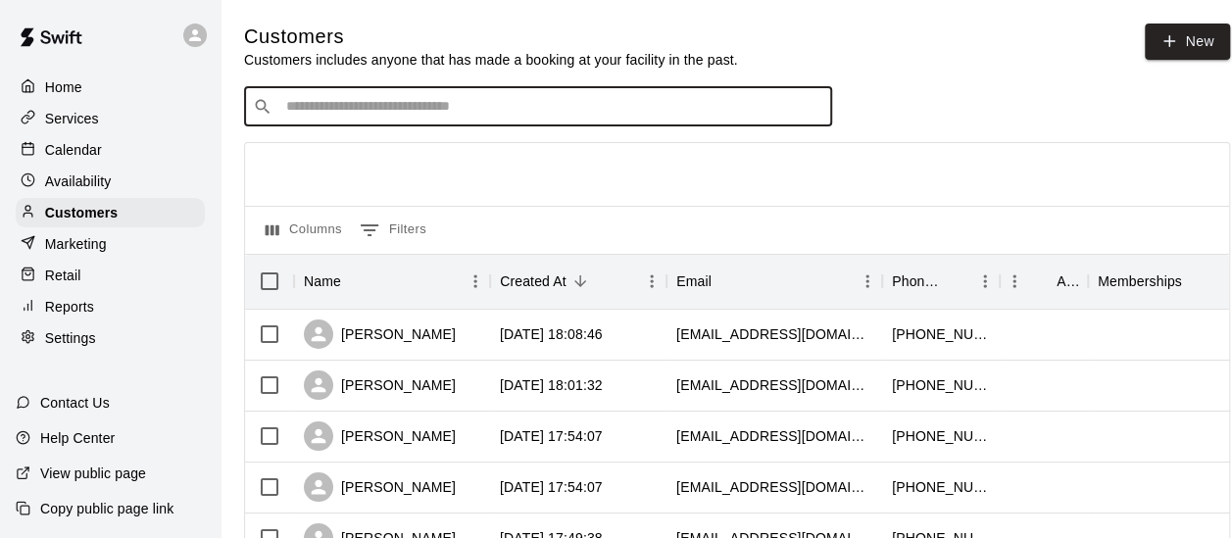
click at [392, 103] on input "Search customers by name or email" at bounding box center [551, 107] width 543 height 20
type input "*****"
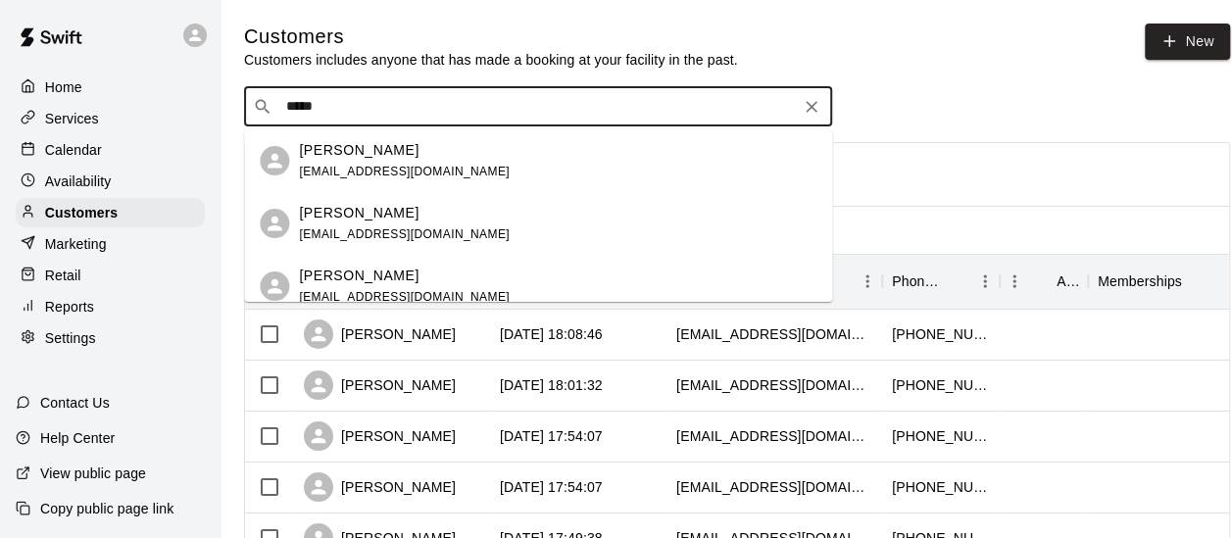
click at [384, 172] on span "[EMAIL_ADDRESS][DOMAIN_NAME]" at bounding box center [404, 172] width 211 height 14
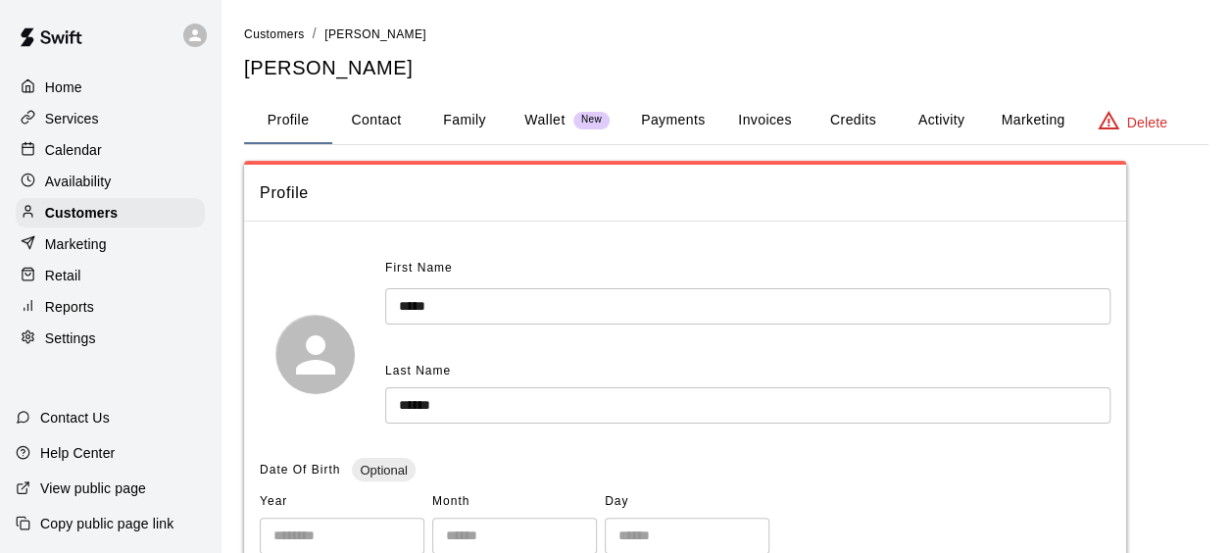
scroll to position [16, 0]
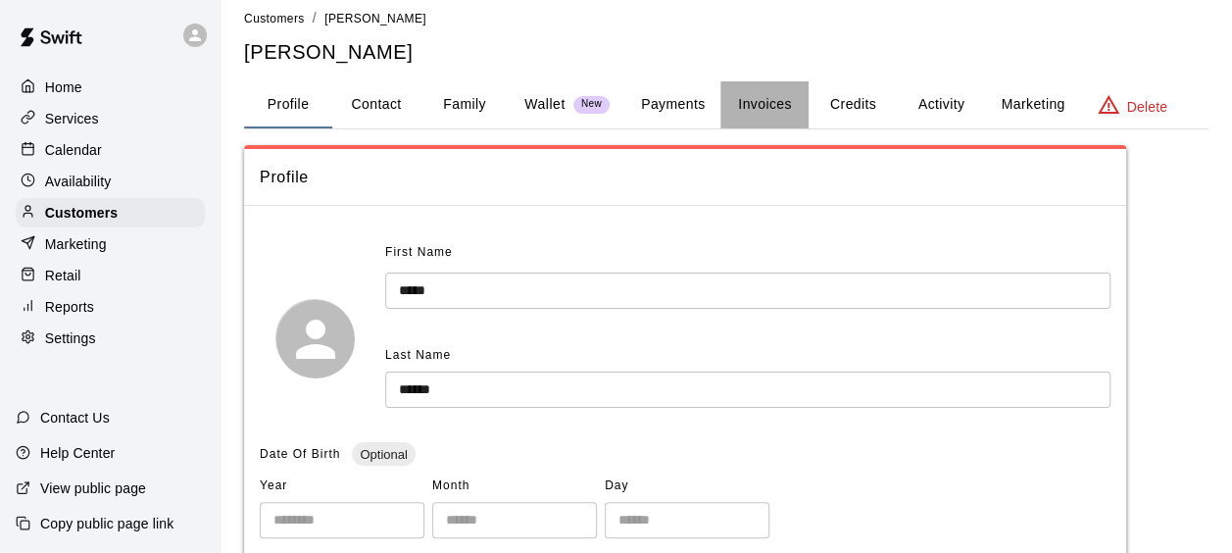
click at [762, 92] on button "Invoices" at bounding box center [764, 104] width 88 height 47
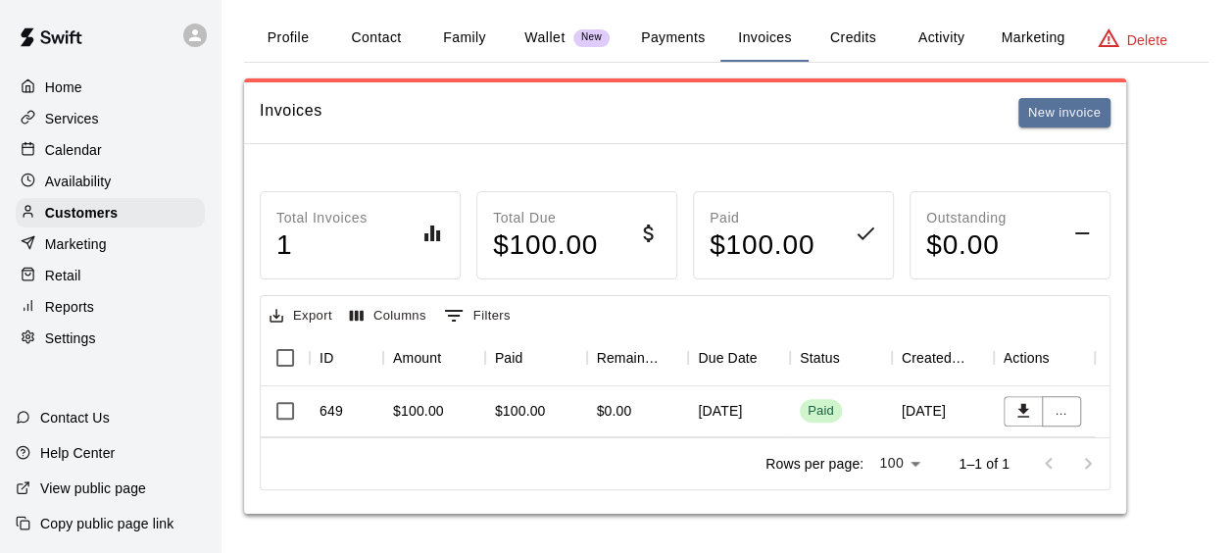
scroll to position [0, 0]
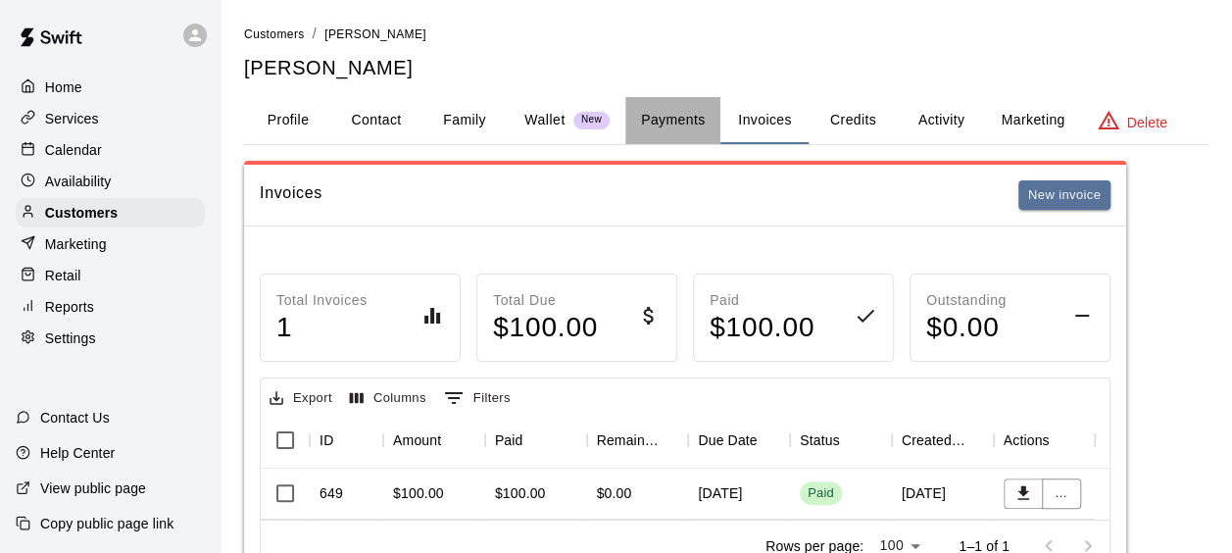
click at [676, 110] on button "Payments" at bounding box center [672, 120] width 95 height 47
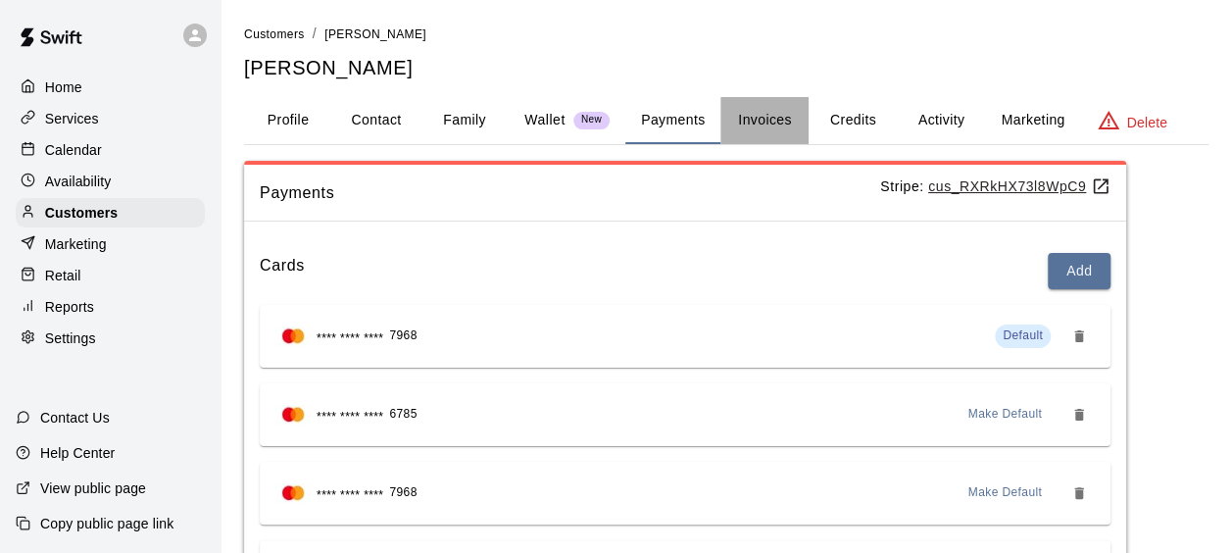
click at [756, 117] on button "Invoices" at bounding box center [764, 120] width 88 height 47
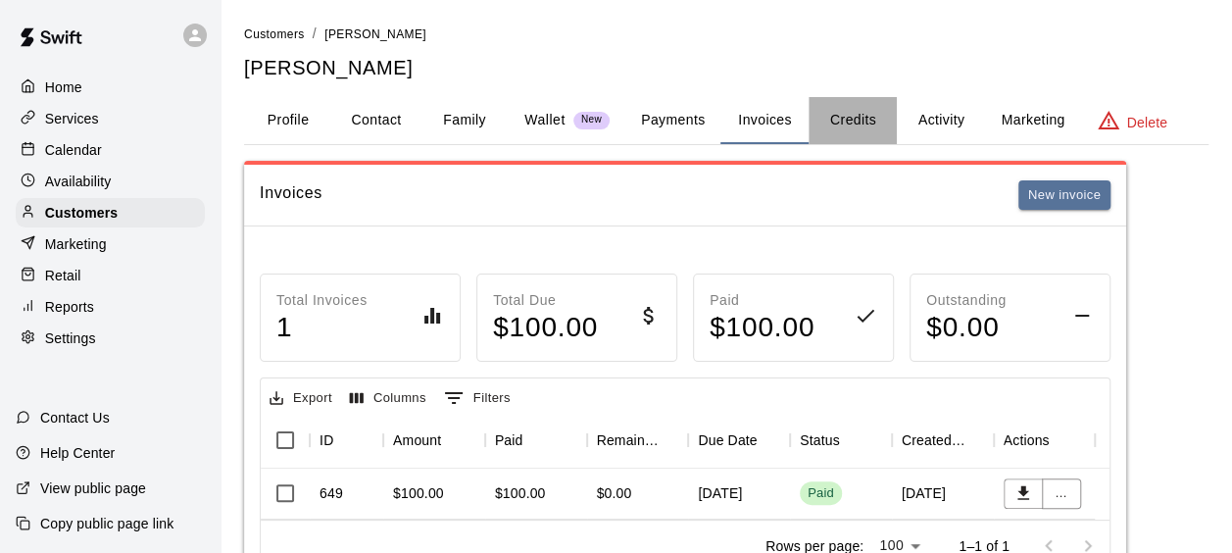
click at [867, 112] on button "Credits" at bounding box center [852, 120] width 88 height 47
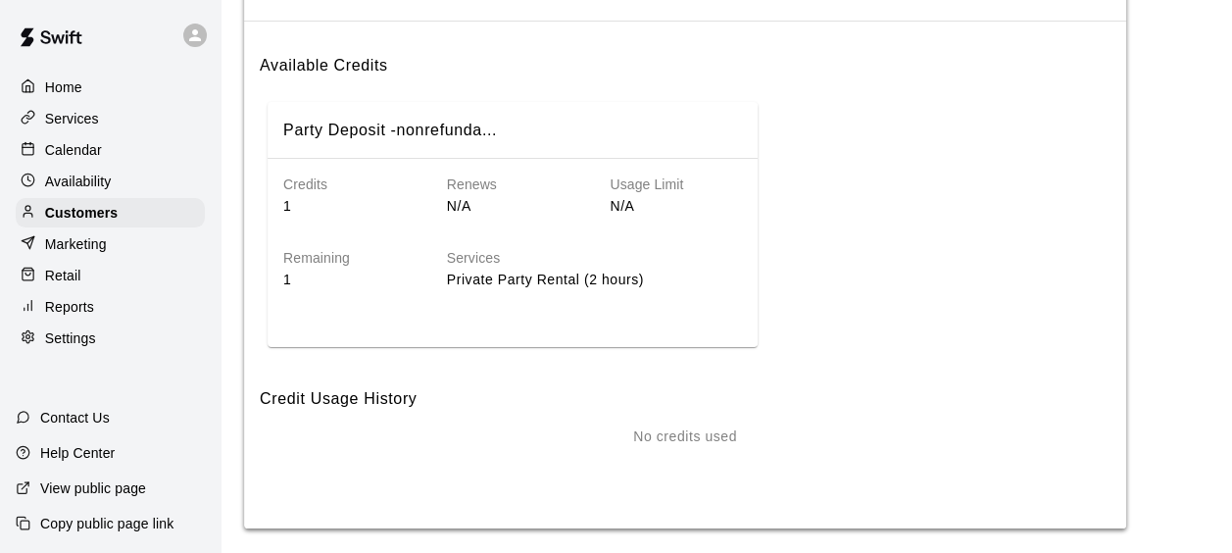
scroll to position [203, 0]
click at [578, 247] on h6 "Services" at bounding box center [594, 257] width 295 height 22
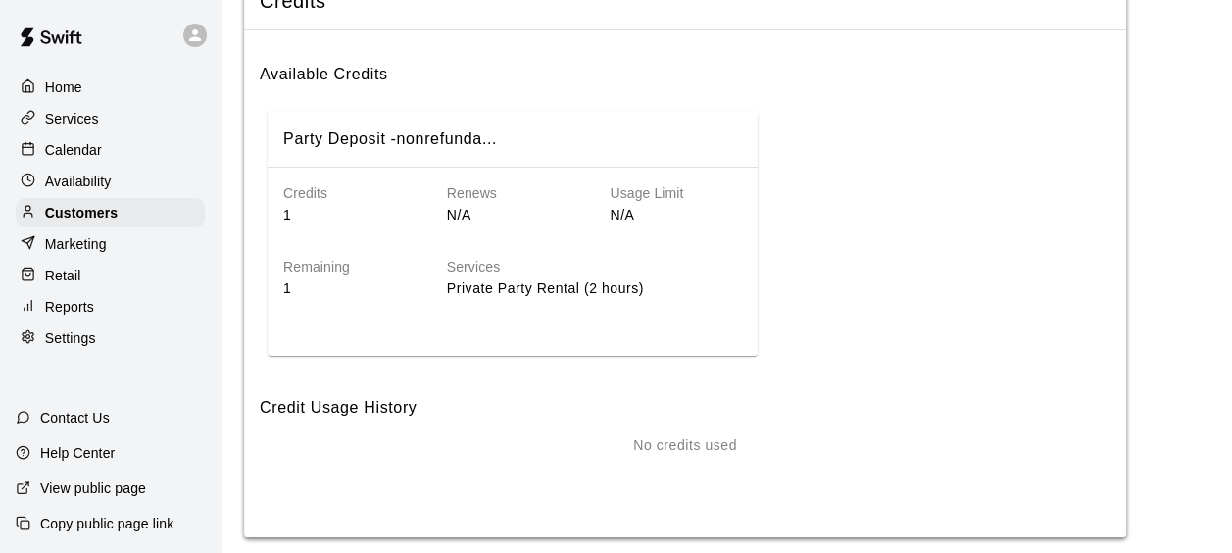
scroll to position [191, 0]
click at [578, 247] on div "Services Private Party Rental (2 hours)" at bounding box center [578, 262] width 326 height 73
click at [479, 164] on div "Renews N/A" at bounding box center [497, 189] width 164 height 73
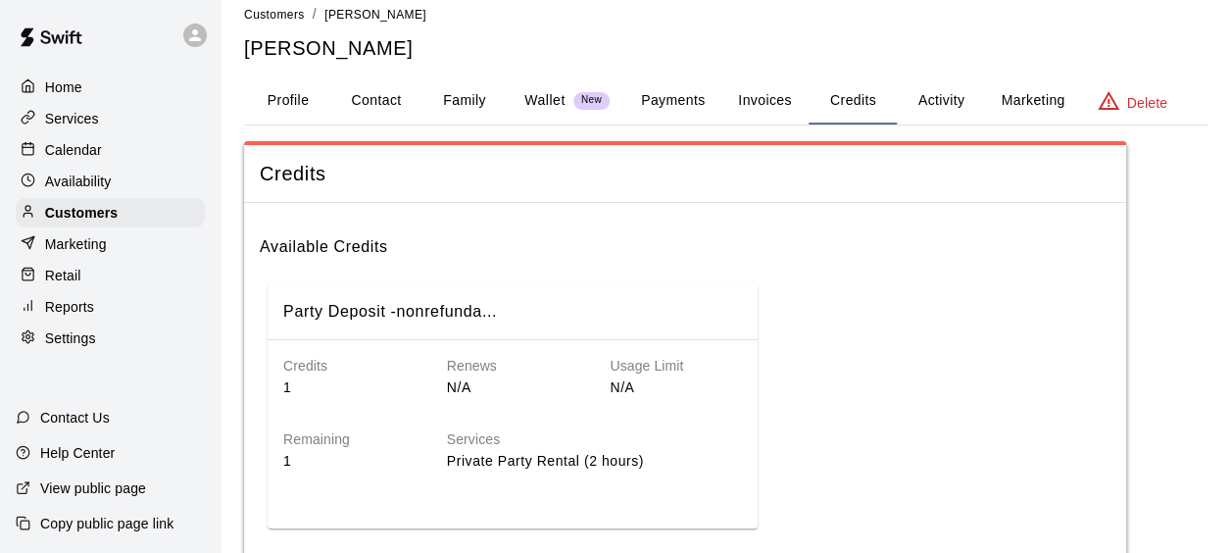
scroll to position [0, 0]
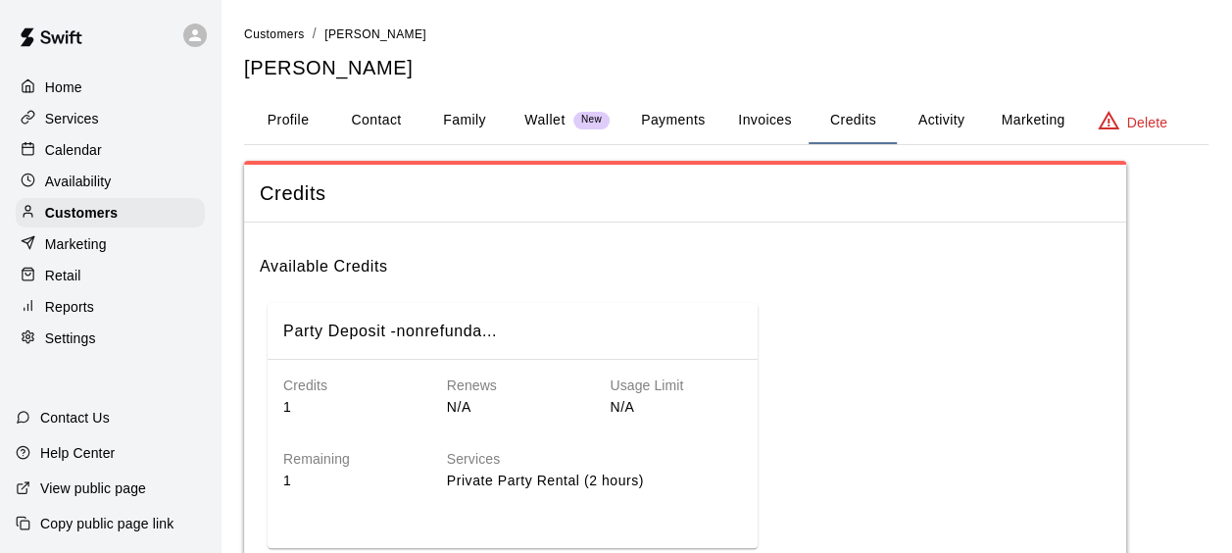
click at [955, 117] on button "Activity" at bounding box center [941, 120] width 88 height 47
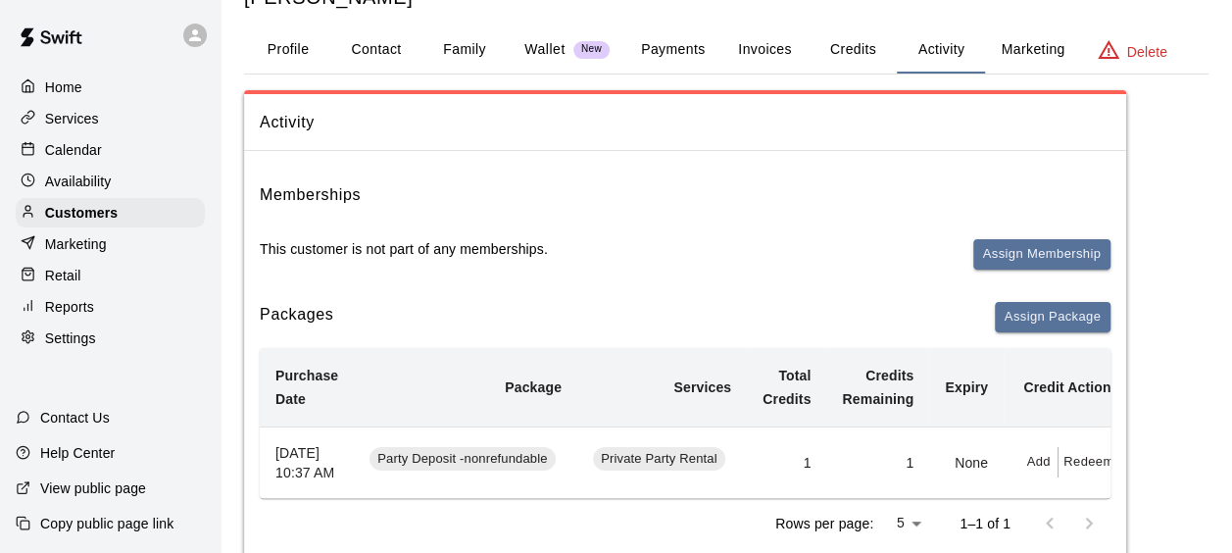
scroll to position [61, 0]
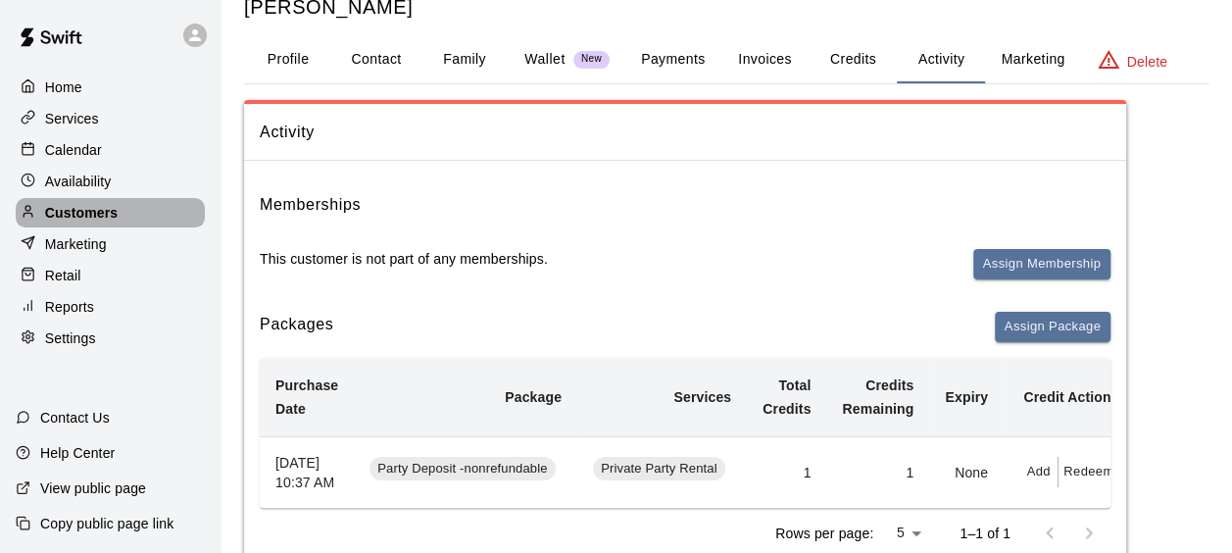
click at [92, 206] on div "Customers" at bounding box center [110, 212] width 189 height 29
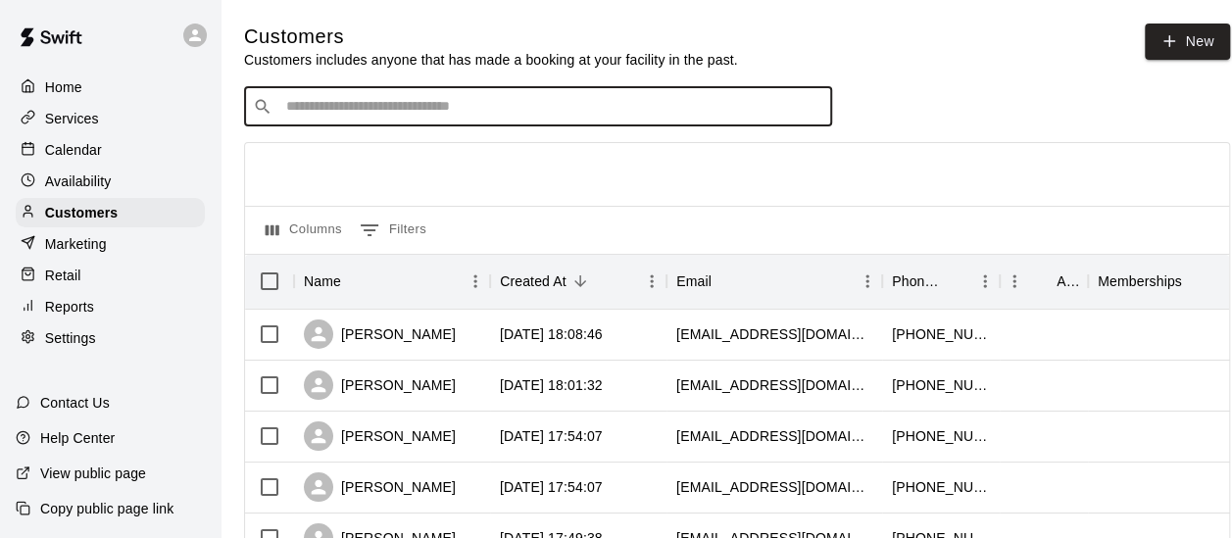
click at [338, 117] on input "Search customers by name or email" at bounding box center [551, 107] width 543 height 20
type input "*****"
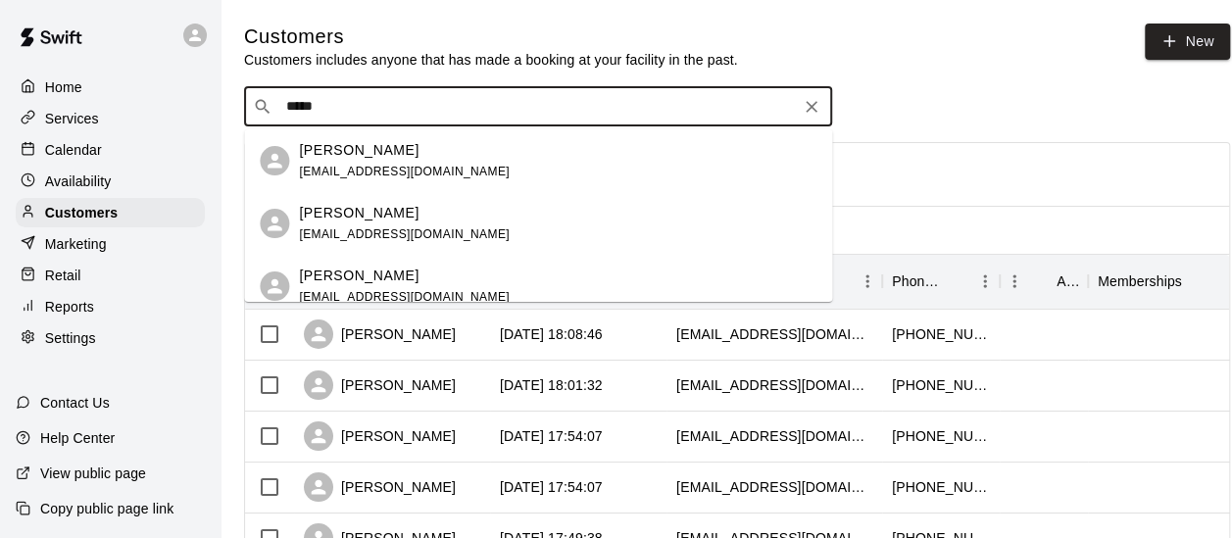
click at [665, 114] on input "*****" at bounding box center [536, 107] width 513 height 20
click at [631, 223] on div "[PERSON_NAME] [EMAIL_ADDRESS][DOMAIN_NAME]" at bounding box center [557, 224] width 517 height 42
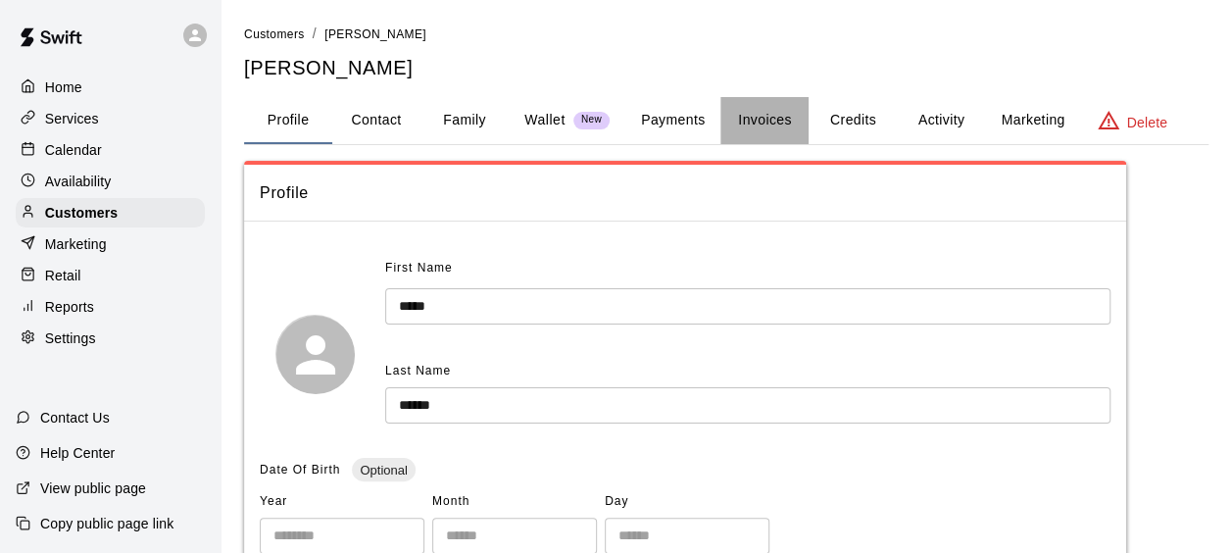
click at [769, 130] on button "Invoices" at bounding box center [764, 120] width 88 height 47
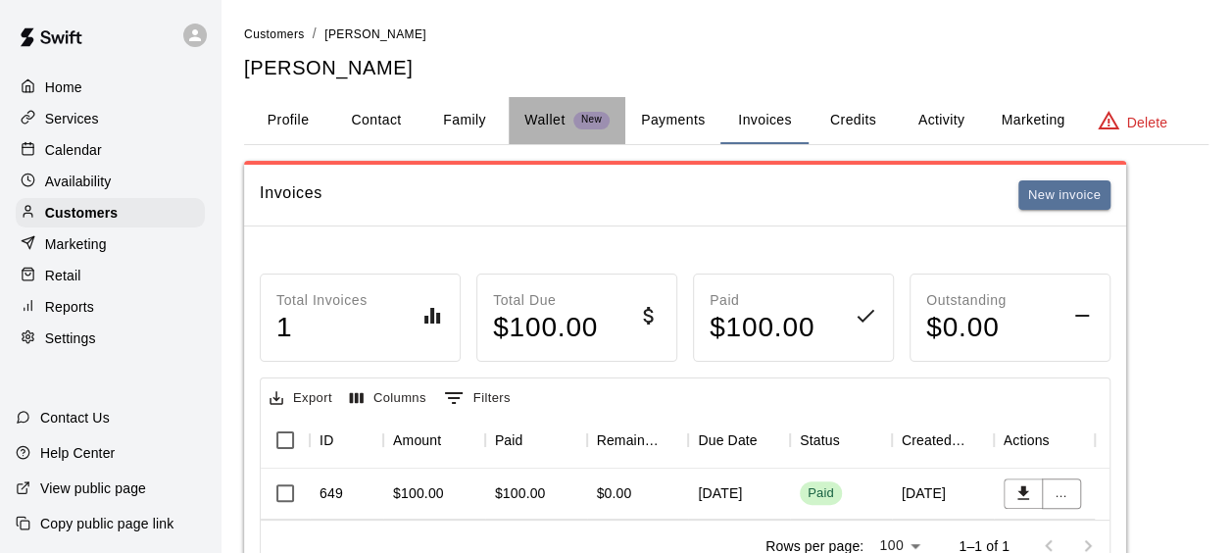
click at [564, 118] on p "Wallet" at bounding box center [544, 120] width 41 height 21
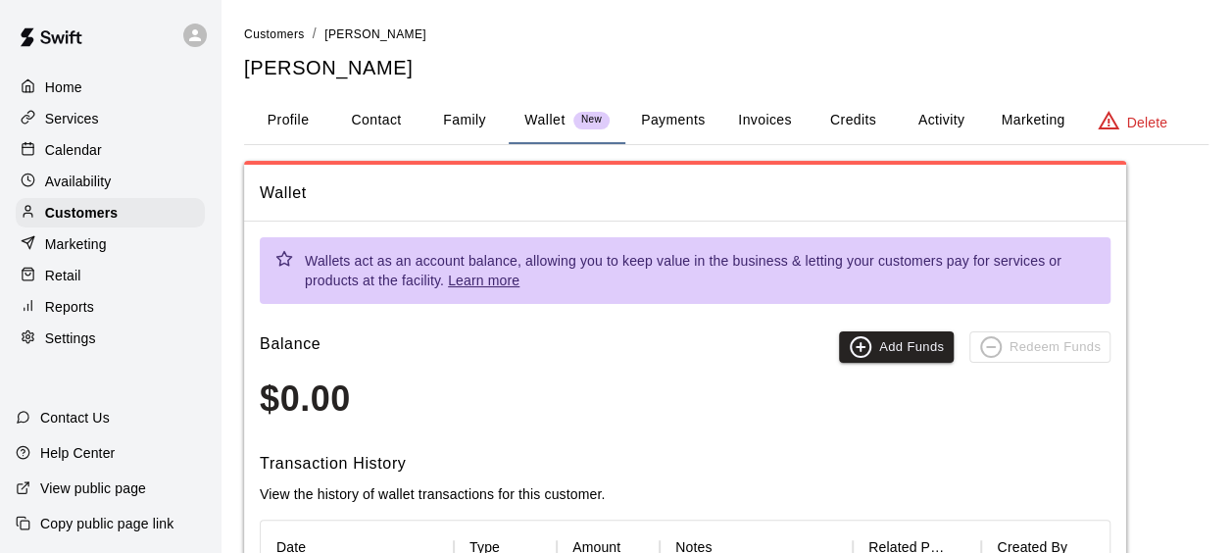
click at [771, 121] on button "Invoices" at bounding box center [764, 120] width 88 height 47
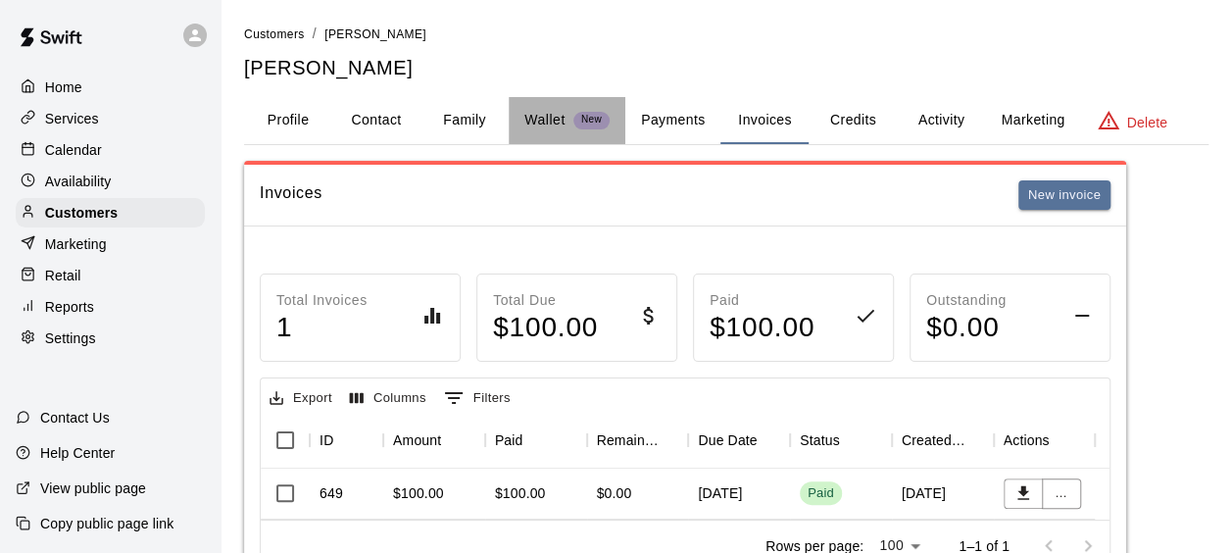
click at [547, 127] on p "Wallet" at bounding box center [544, 120] width 41 height 21
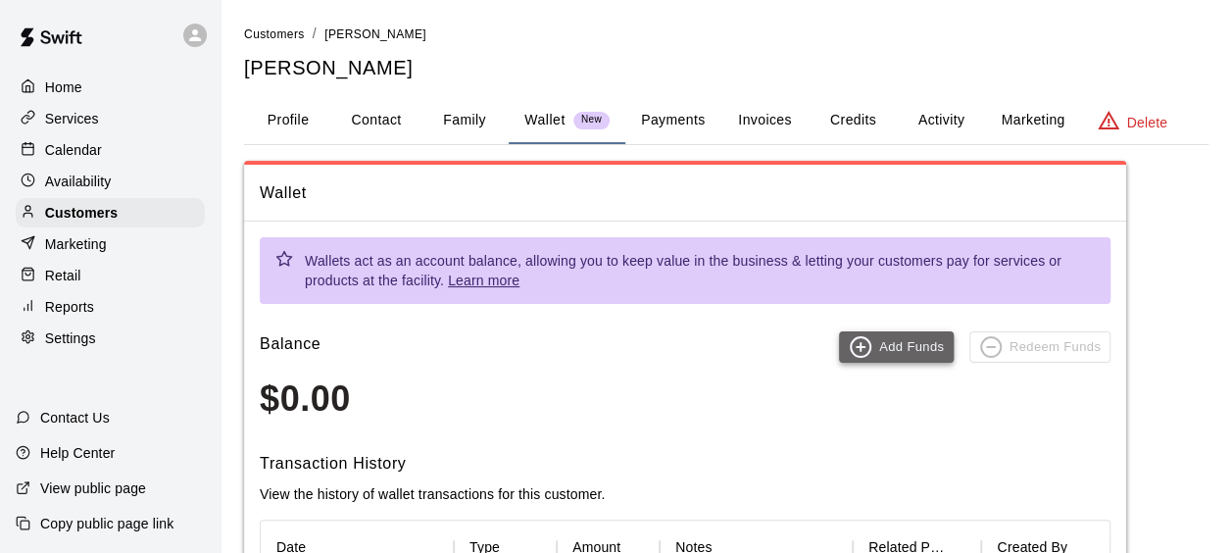
click at [902, 332] on button "Add Funds" at bounding box center [896, 346] width 115 height 31
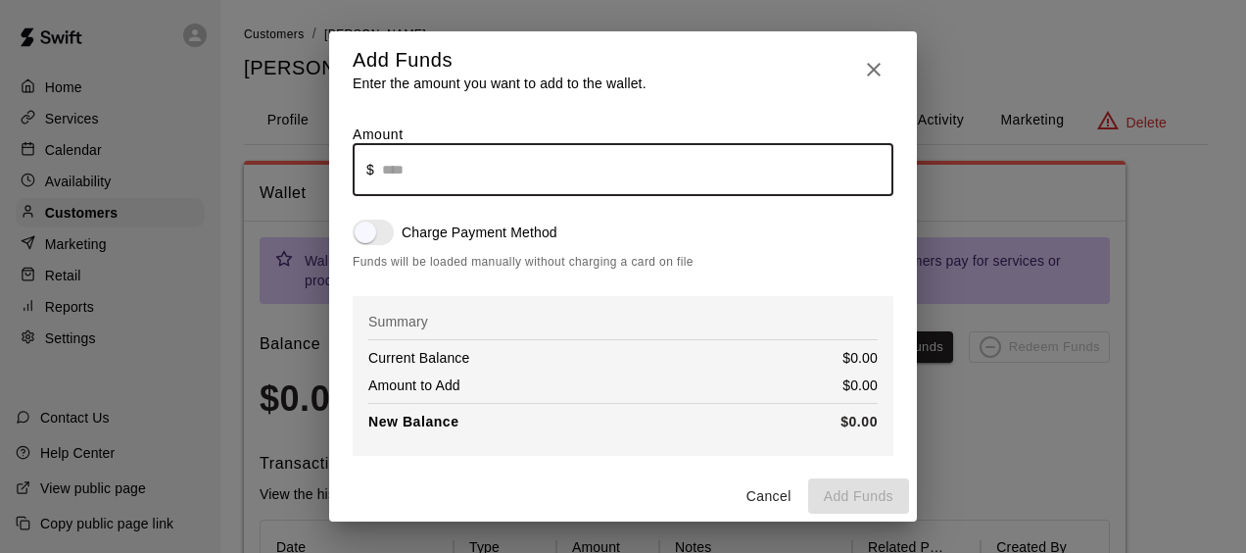
click at [631, 188] on input "text" at bounding box center [637, 170] width 511 height 52
type input "*****"
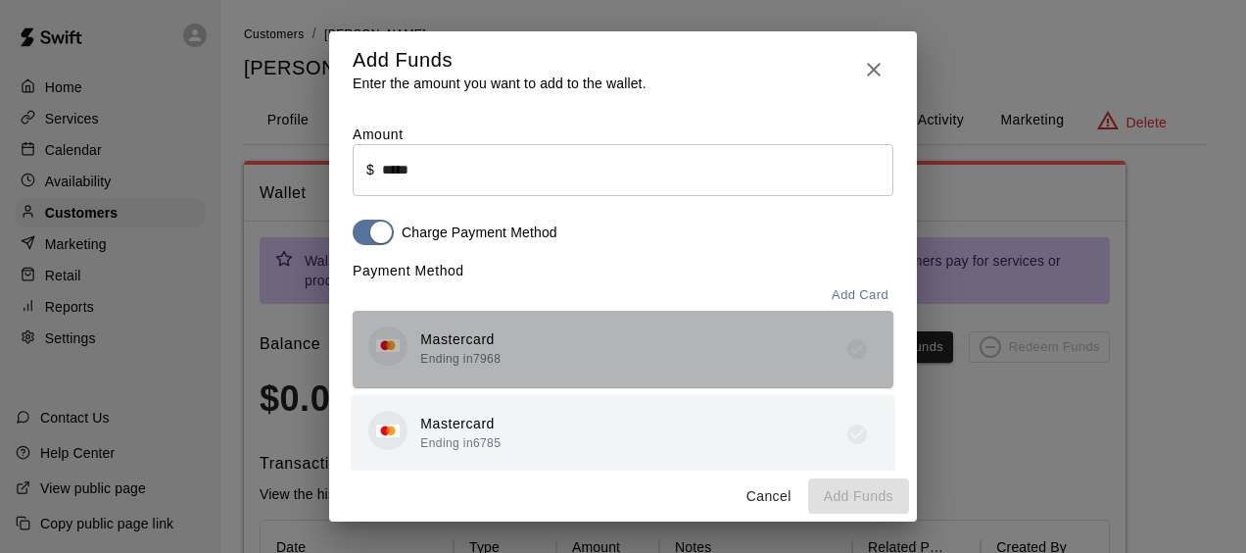
click at [625, 345] on div "Mastercard Ending in 7968" at bounding box center [622, 349] width 509 height 46
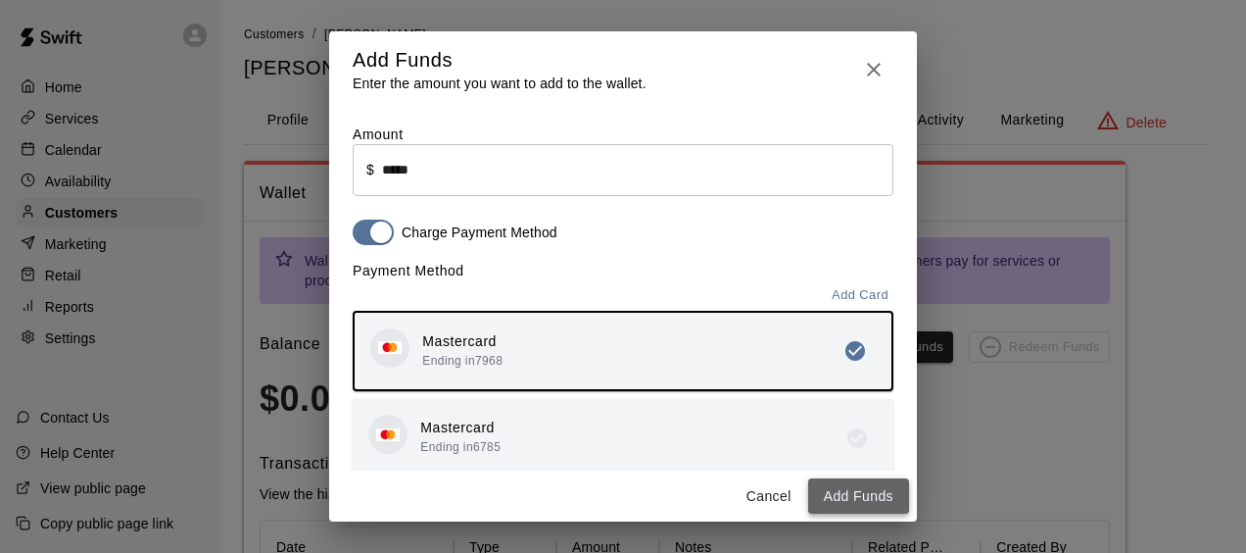
click at [862, 483] on button "Add Funds" at bounding box center [858, 496] width 101 height 36
click at [864, 483] on button "Add Funds" at bounding box center [858, 496] width 101 height 36
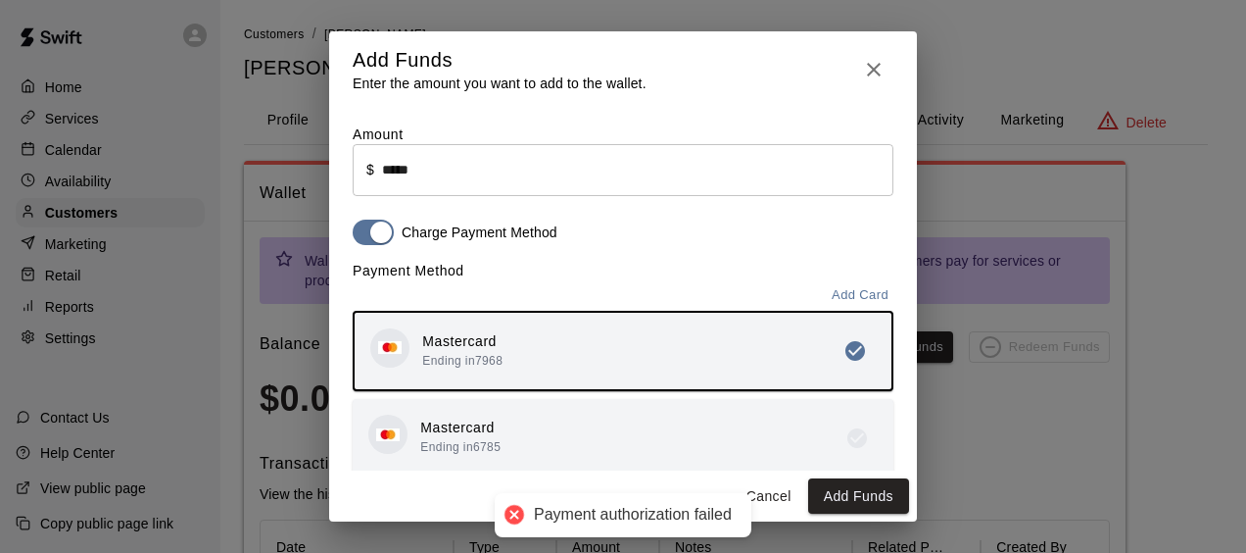
click at [931, 433] on div "Add Funds Enter the amount you want to add to the wallet. Amount ​ $ ***** ​ Ch…" at bounding box center [623, 276] width 1246 height 553
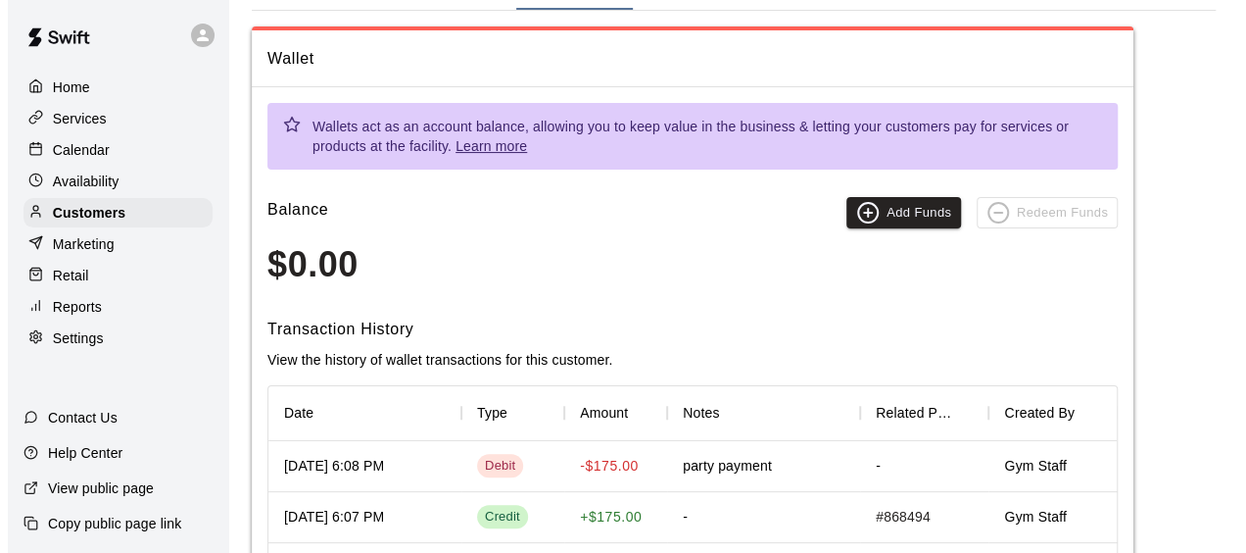
scroll to position [135, 0]
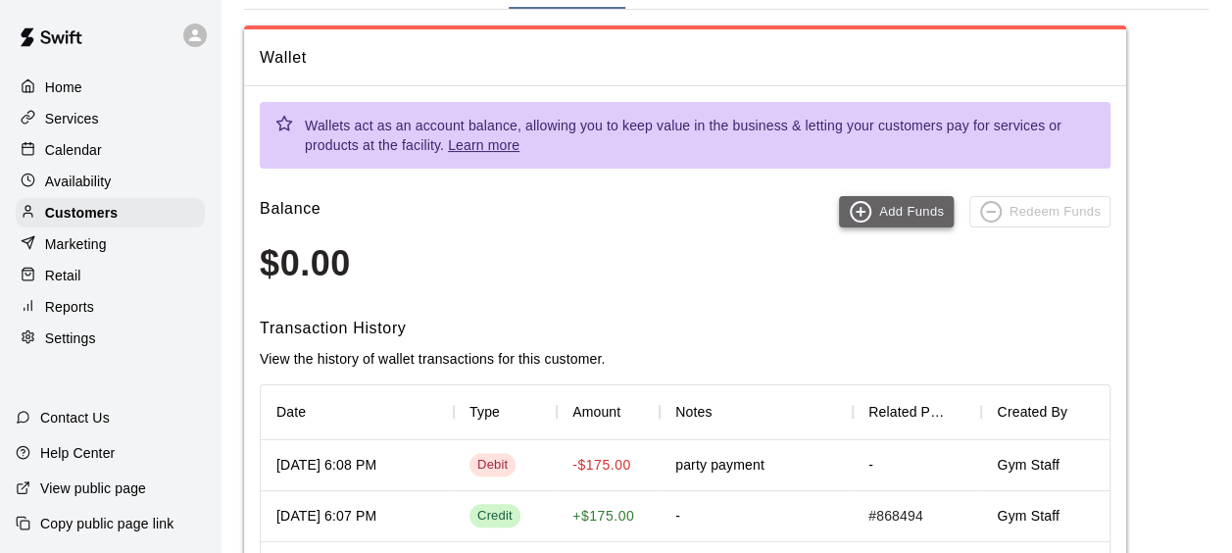
click at [909, 202] on button "Add Funds" at bounding box center [896, 211] width 115 height 31
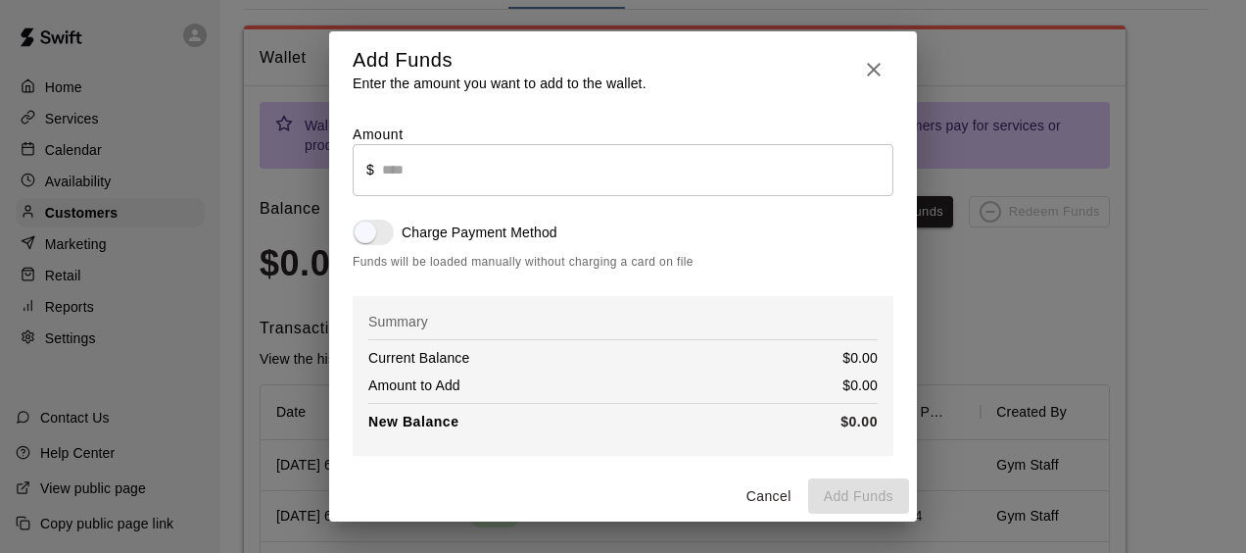
click at [504, 184] on input "text" at bounding box center [637, 170] width 511 height 52
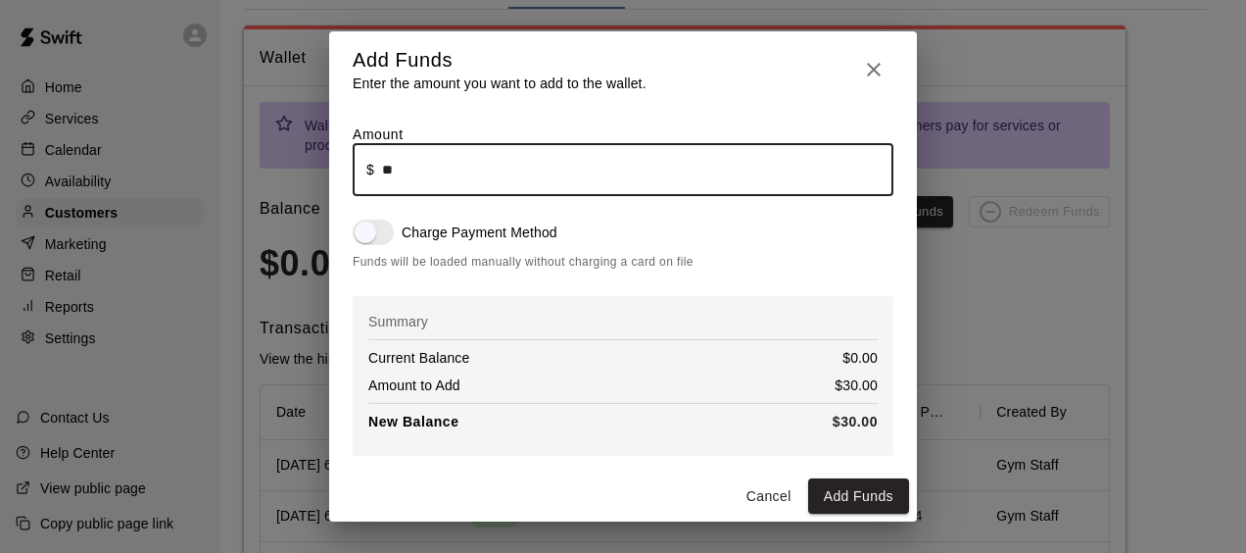
type input "*****"
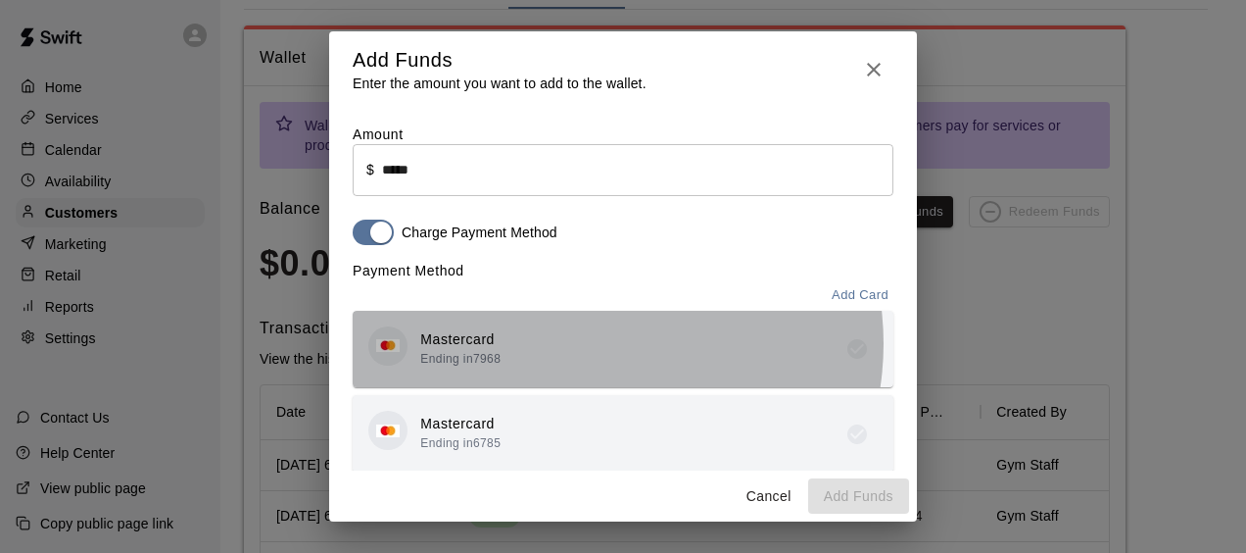
click at [590, 349] on div "Mastercard Ending in 7968" at bounding box center [622, 349] width 509 height 46
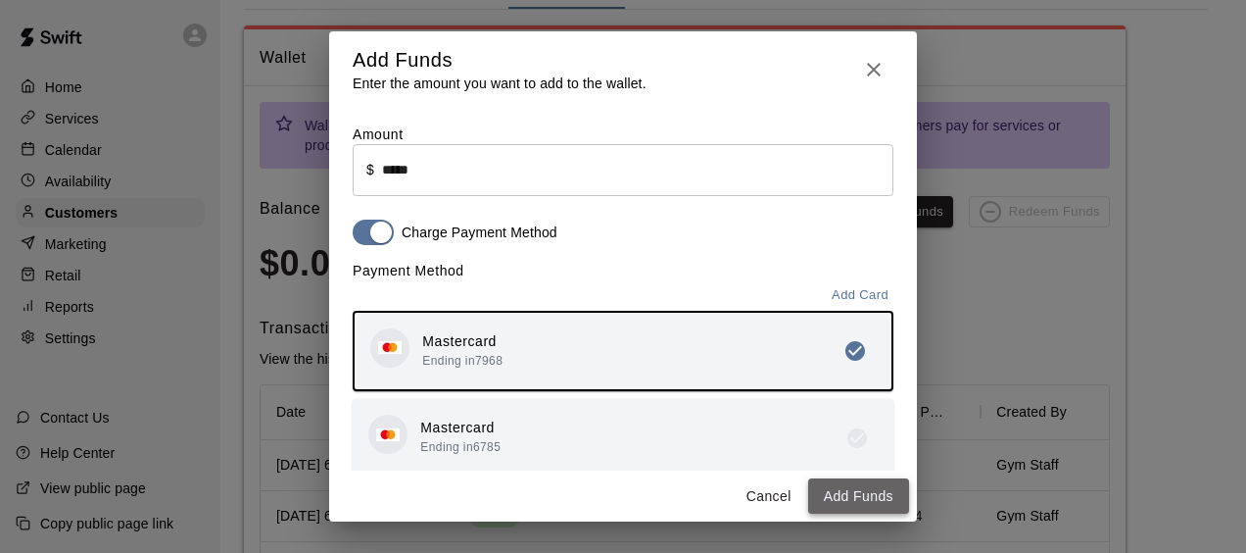
click at [848, 492] on button "Add Funds" at bounding box center [858, 496] width 101 height 36
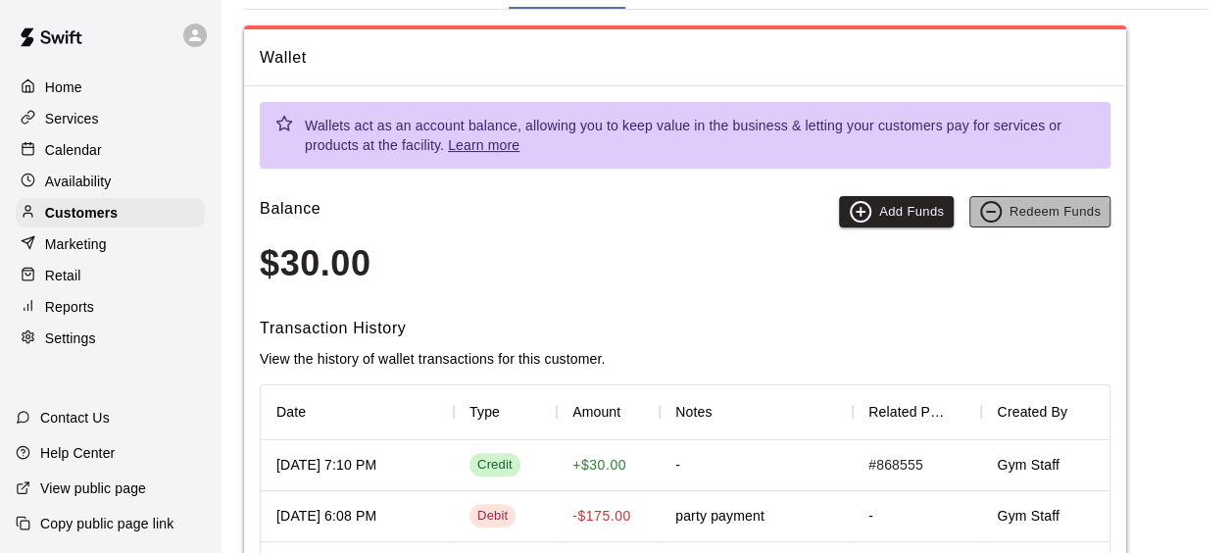
click at [1034, 215] on button "Redeem Funds" at bounding box center [1039, 211] width 141 height 31
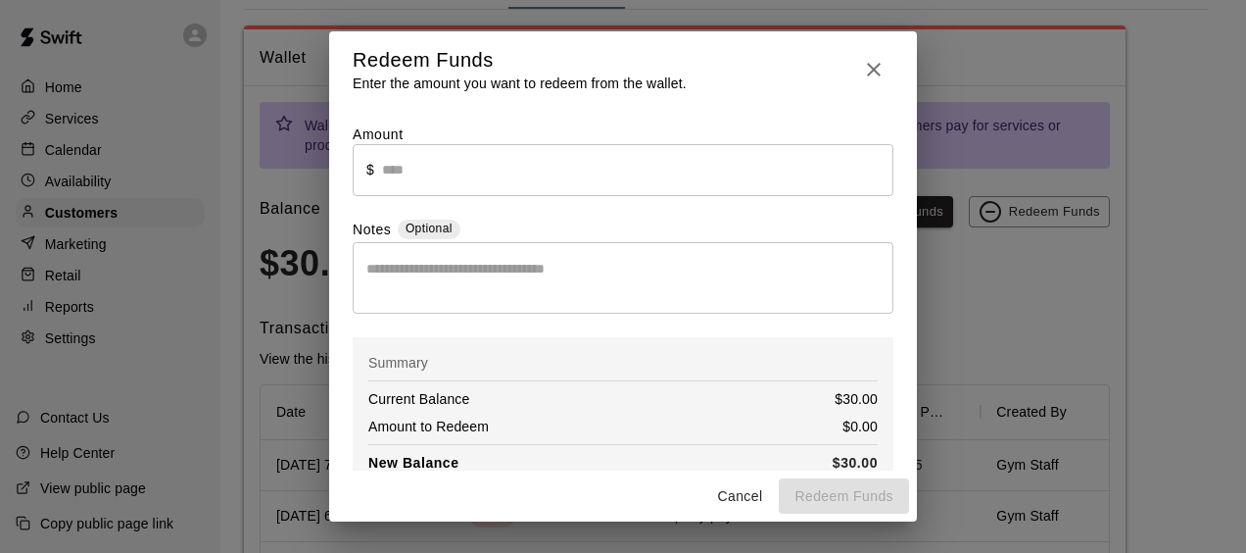
click at [471, 251] on div "* ​" at bounding box center [623, 278] width 541 height 72
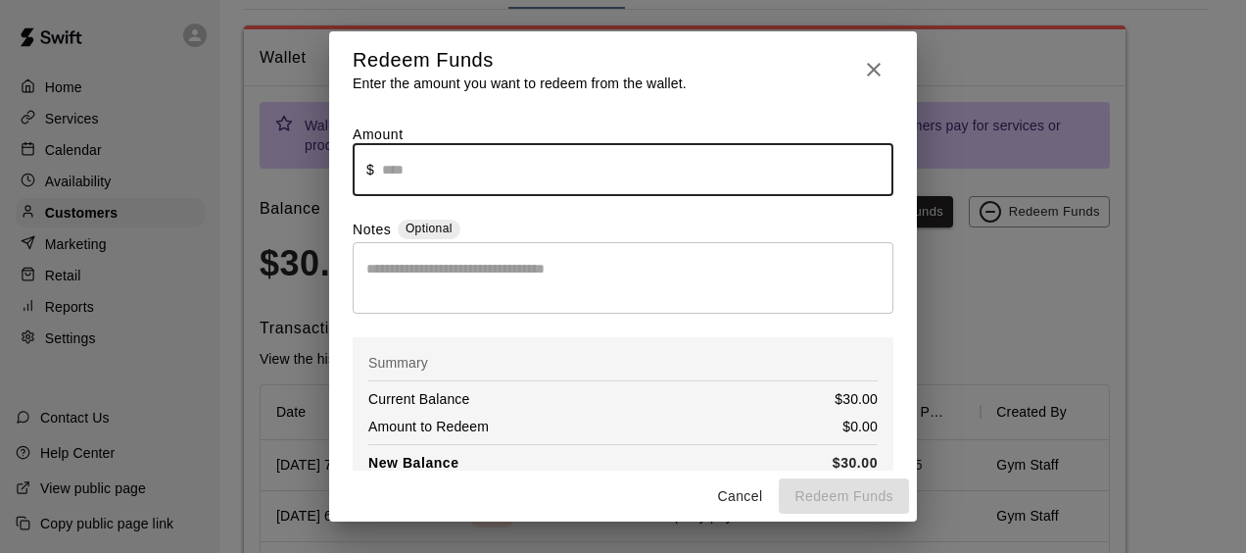
click at [410, 163] on input "text" at bounding box center [637, 170] width 511 height 52
type input "*****"
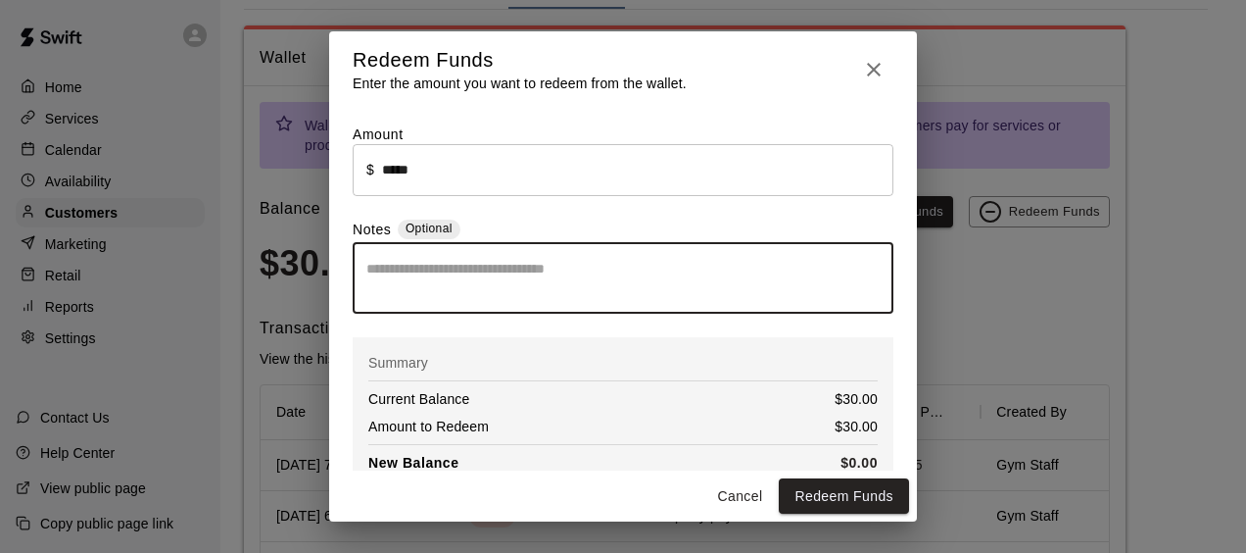
click at [417, 296] on textarea at bounding box center [622, 278] width 513 height 39
type textarea "*"
click at [476, 278] on textarea "**********" at bounding box center [615, 278] width 499 height 39
click at [470, 274] on textarea "**********" at bounding box center [615, 278] width 499 height 39
click at [645, 286] on textarea "**********" at bounding box center [615, 278] width 499 height 39
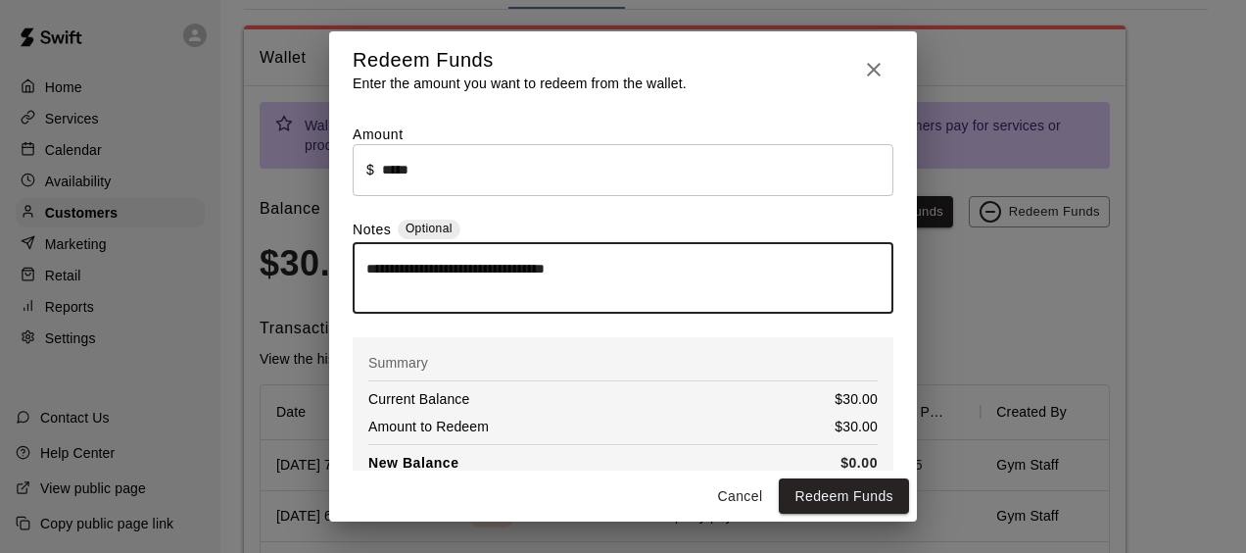
click at [582, 267] on textarea "**********" at bounding box center [615, 278] width 499 height 39
click at [592, 273] on textarea "**********" at bounding box center [615, 278] width 499 height 39
click at [586, 270] on textarea "**********" at bounding box center [615, 278] width 499 height 39
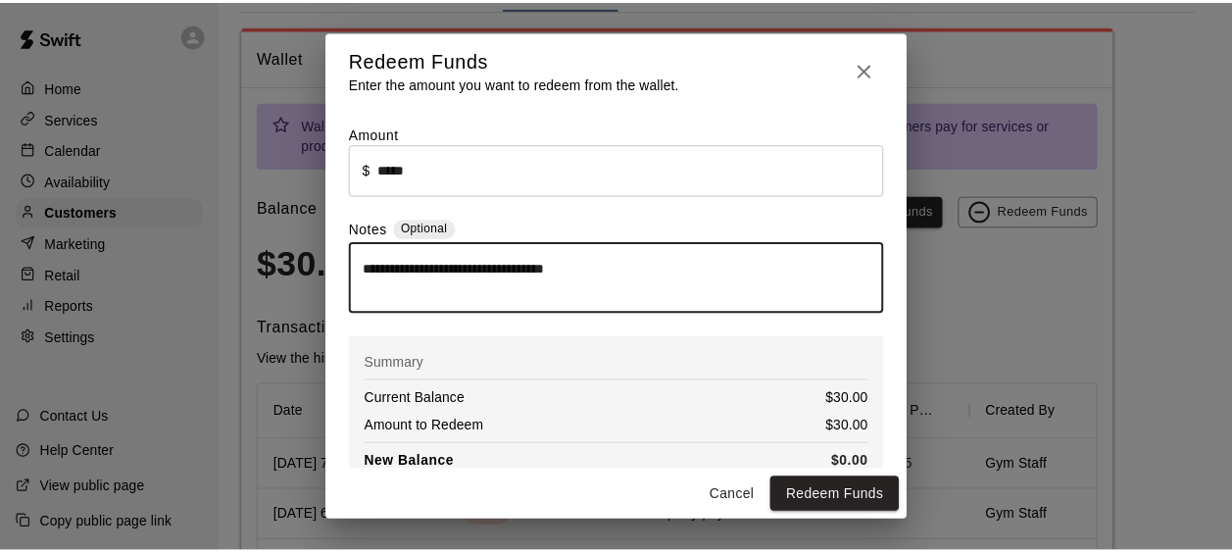
scroll to position [67, 0]
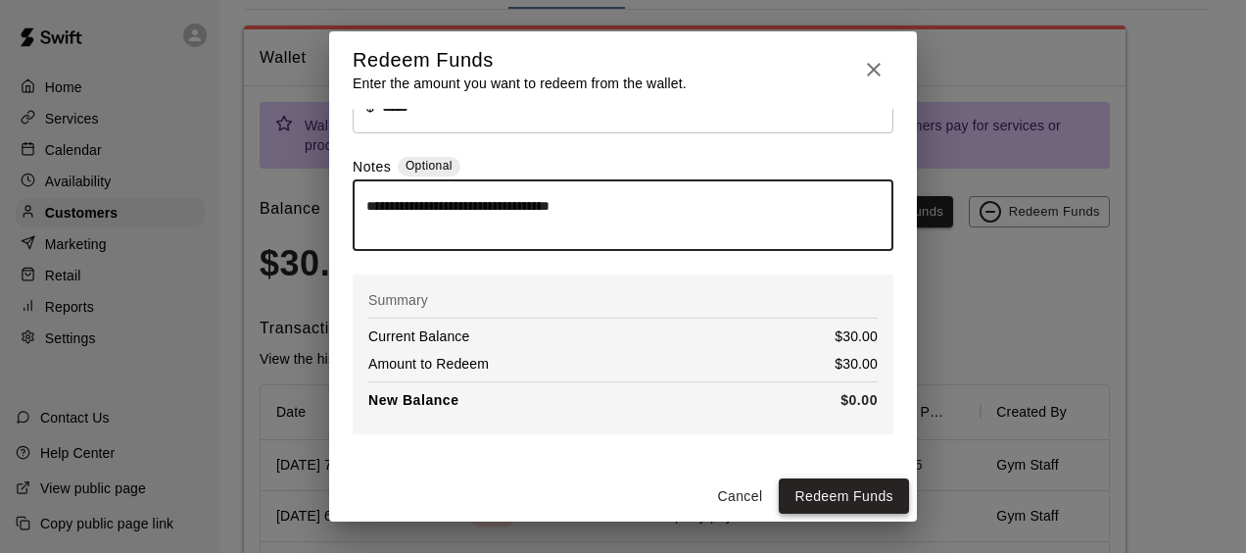
type textarea "**********"
click at [856, 501] on button "Redeem Funds" at bounding box center [844, 496] width 130 height 36
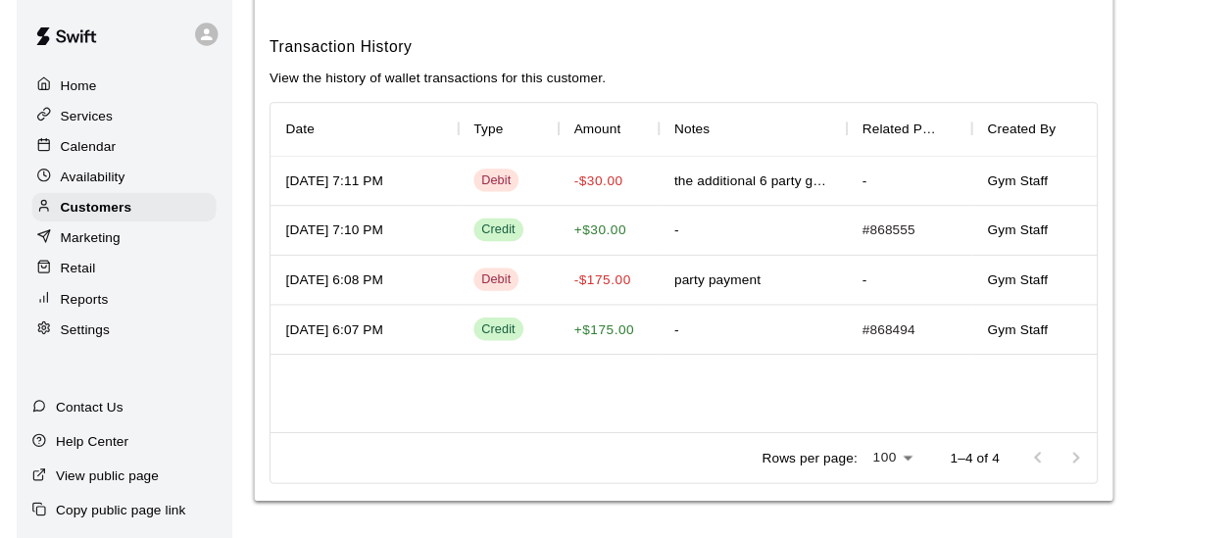
scroll to position [0, 0]
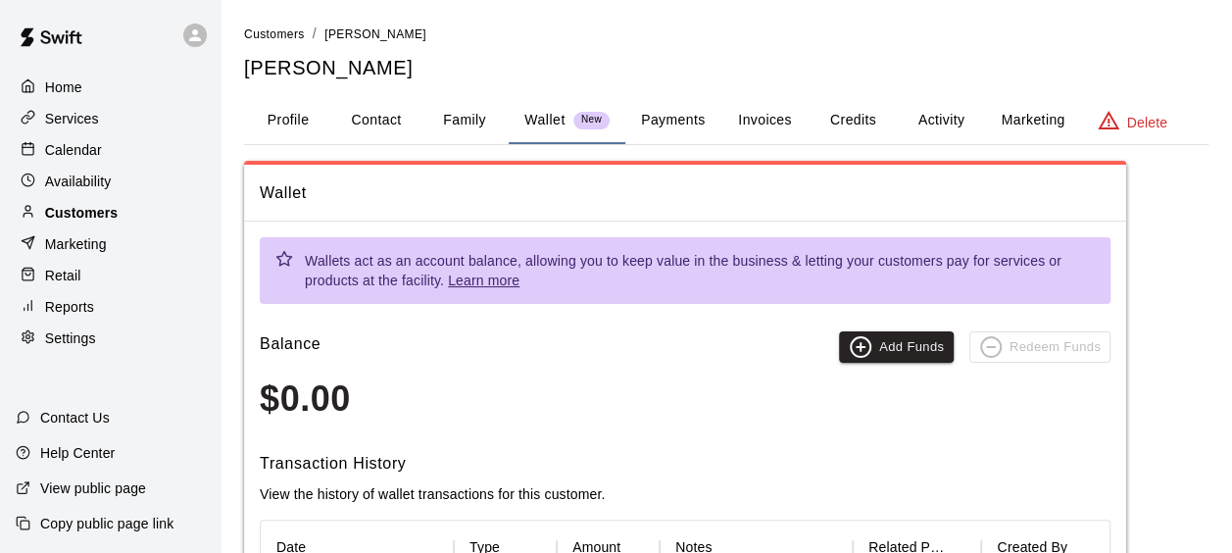
click at [74, 216] on p "Customers" at bounding box center [81, 213] width 73 height 20
